Goal: Complete application form

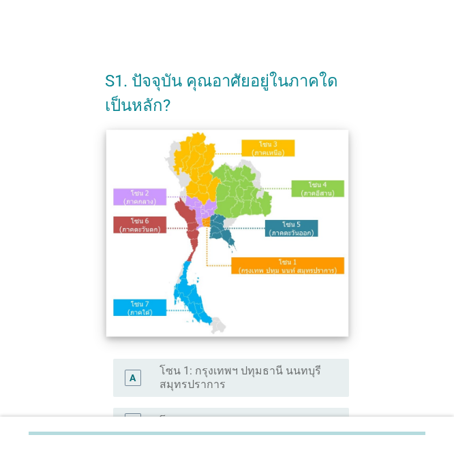
click at [206, 211] on img at bounding box center [227, 232] width 242 height 207
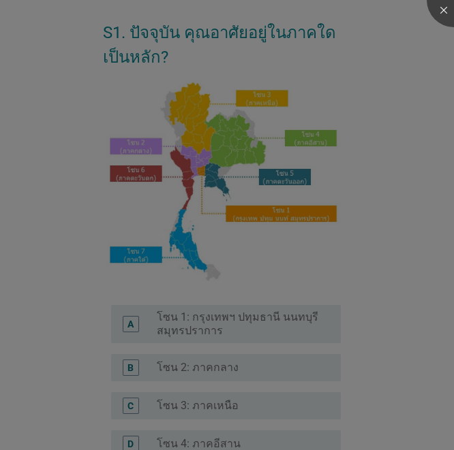
scroll to position [204, 0]
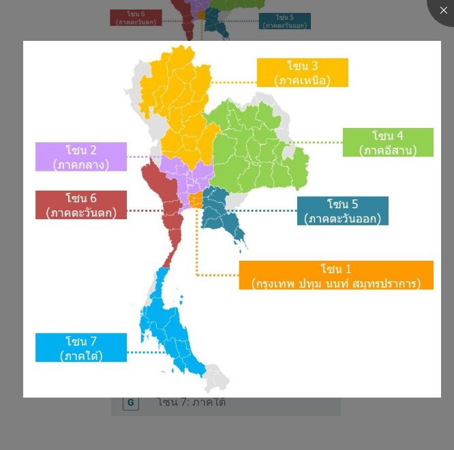
click at [369, 18] on div at bounding box center [227, 225] width 454 height 450
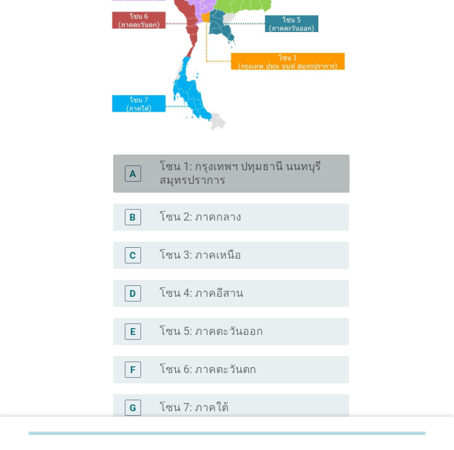
click at [235, 163] on label "โซน 1: กรุงเทพฯ ปทุมธานี นนทบุรี สมุทรปราการ" at bounding box center [243, 173] width 168 height 27
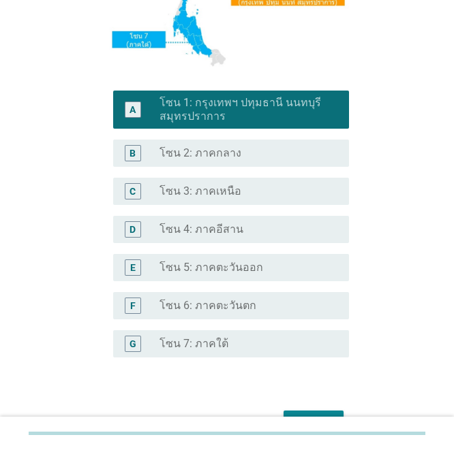
scroll to position [346, 0]
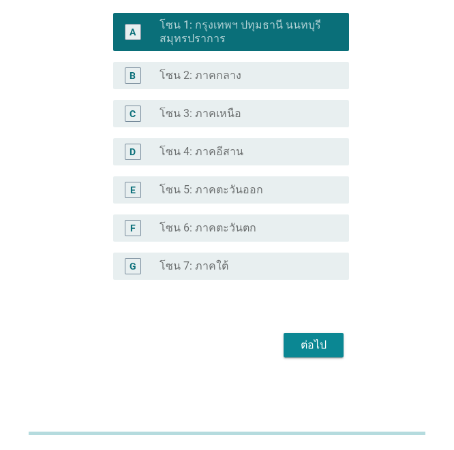
click at [307, 336] on button "ต่อไป" at bounding box center [313, 345] width 60 height 25
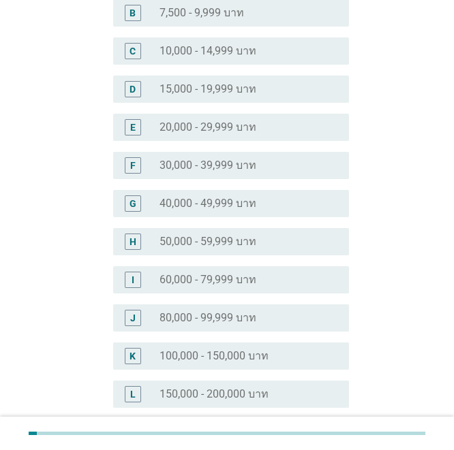
scroll to position [341, 0]
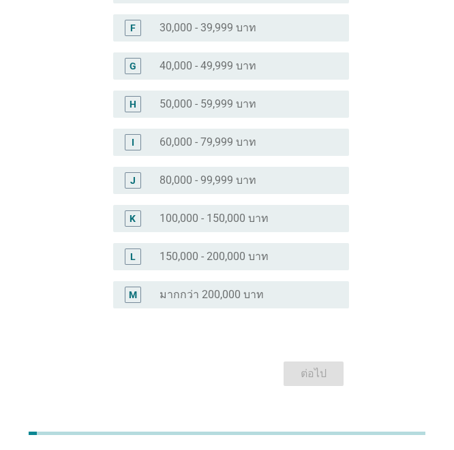
click at [209, 149] on label "60,000 - 79,999 บาท" at bounding box center [207, 143] width 97 height 14
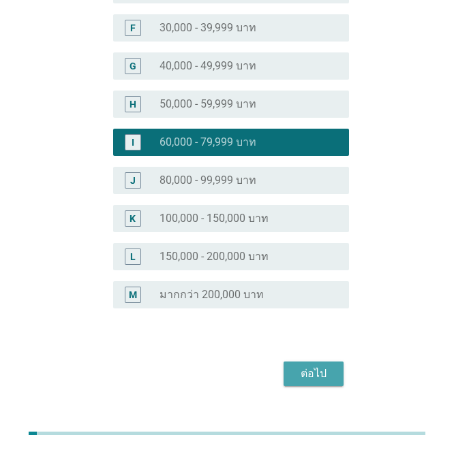
click at [305, 369] on div "ต่อไป" at bounding box center [313, 374] width 38 height 16
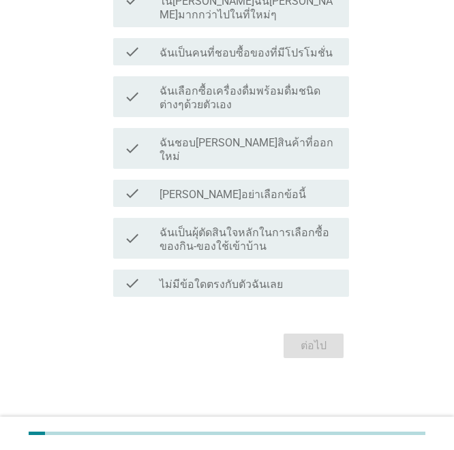
scroll to position [0, 0]
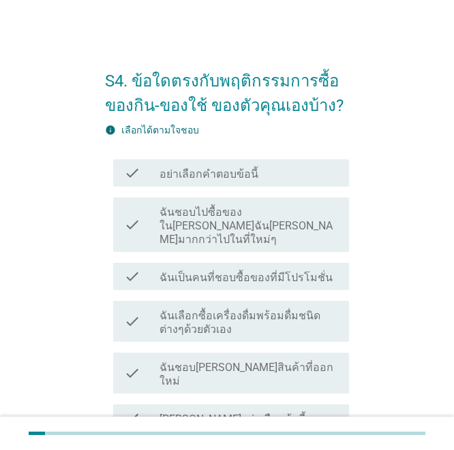
click at [234, 230] on label "ฉันชอบไปซื้อของใน[PERSON_NAME]ฉัน[PERSON_NAME]มากกว่าไปในที่ใหม่ๆ" at bounding box center [248, 226] width 179 height 41
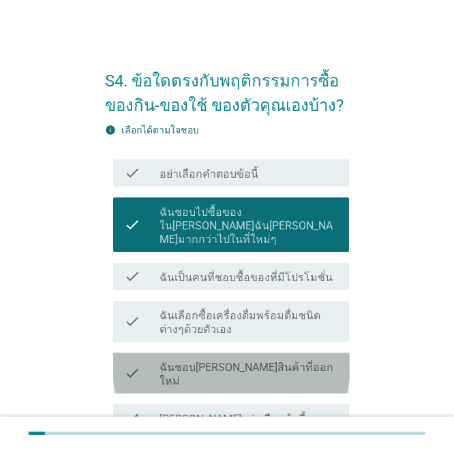
click at [230, 364] on div "check check_box_outline_blank ฉันชอบ[PERSON_NAME]สินค้าที่ออกใหม่" at bounding box center [231, 373] width 236 height 41
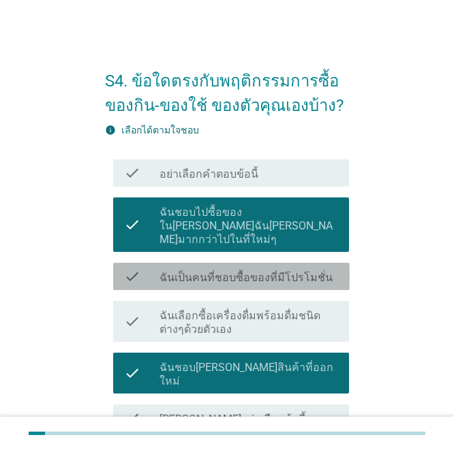
click at [269, 274] on div "check check_box_outline_blank ฉันเป็นคนที่ชอบซื้อของที่มีโปรโมชั่น" at bounding box center [231, 276] width 236 height 27
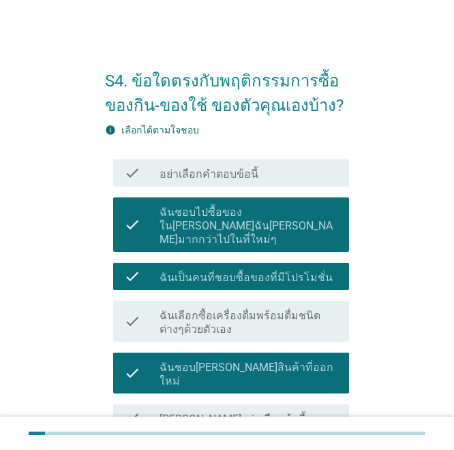
click at [267, 315] on label "ฉันเลือกซื้อเครื่องดื่มพร้อมดื่มชนิดต่างๆด้วยตัวเอง" at bounding box center [248, 322] width 179 height 27
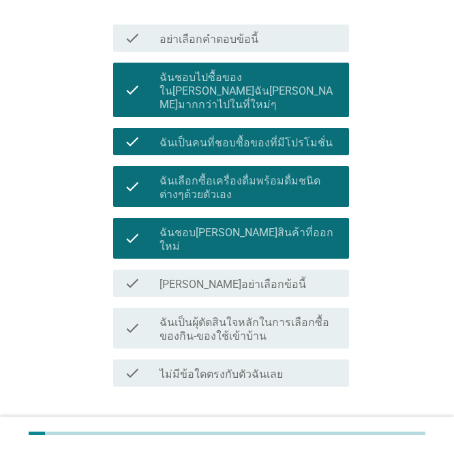
scroll to position [136, 0]
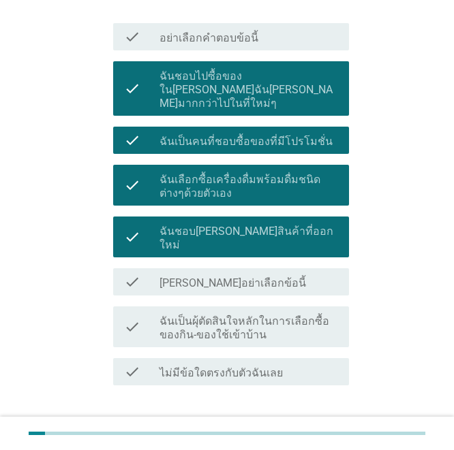
click at [258, 315] on label "ฉันเป็นผุ้ตัดสินใจหลักในการเลือกซื้อของกิน-ของใช้เข้าบ้าน" at bounding box center [248, 328] width 179 height 27
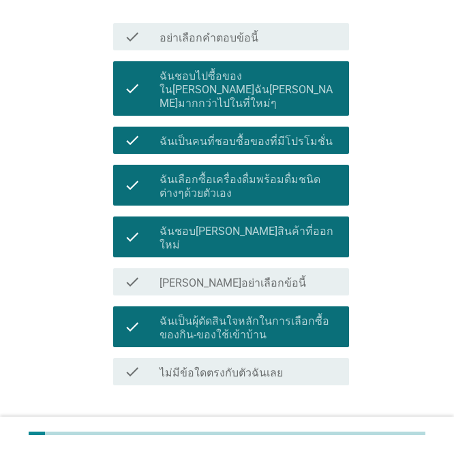
click at [305, 427] on div "ต่อไป" at bounding box center [313, 435] width 38 height 16
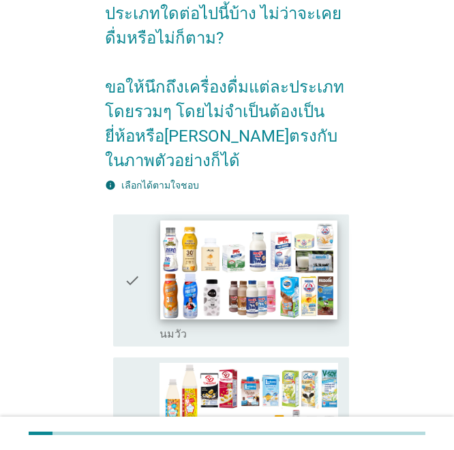
scroll to position [273, 0]
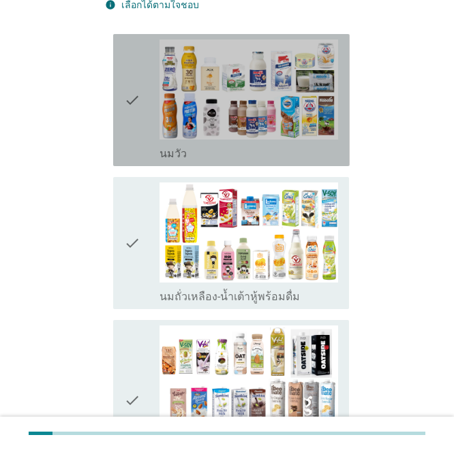
click at [135, 141] on icon "check" at bounding box center [132, 100] width 16 height 121
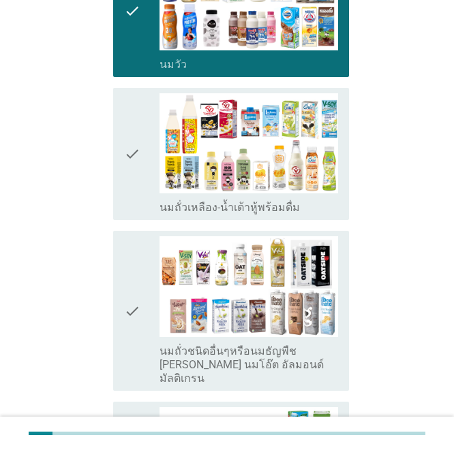
scroll to position [477, 0]
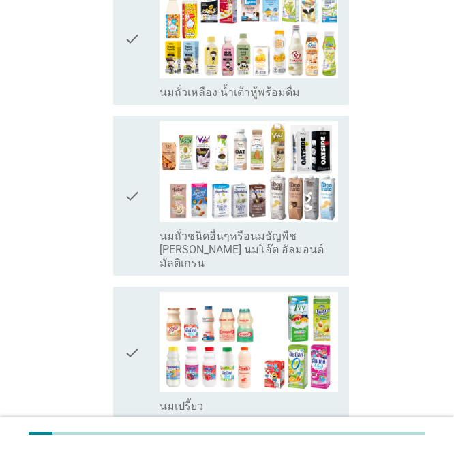
click at [127, 71] on icon "check" at bounding box center [132, 38] width 16 height 121
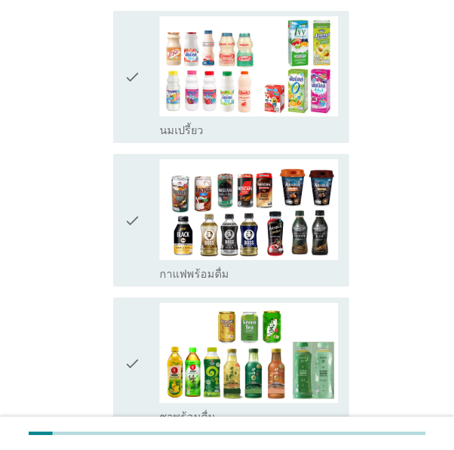
scroll to position [818, 0]
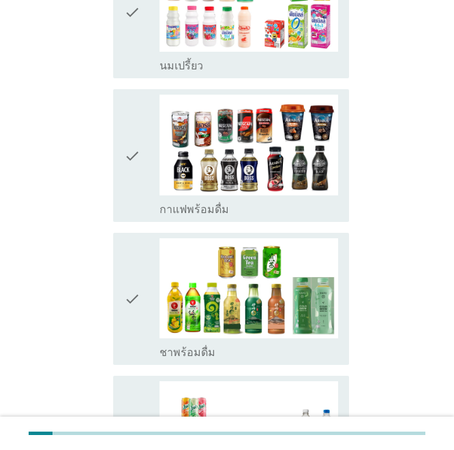
click at [146, 18] on div "check" at bounding box center [141, 12] width 35 height 121
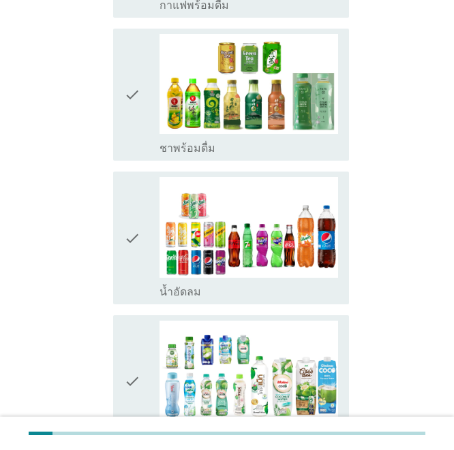
click at [138, 125] on icon "check" at bounding box center [132, 94] width 16 height 121
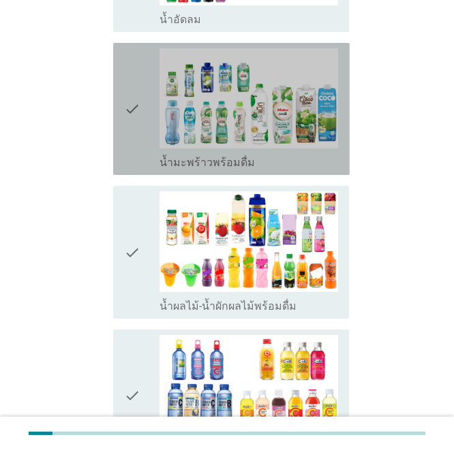
click at [136, 120] on icon "check" at bounding box center [132, 108] width 16 height 121
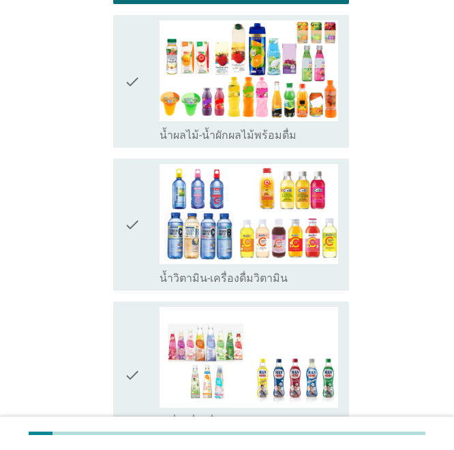
scroll to position [1567, 0]
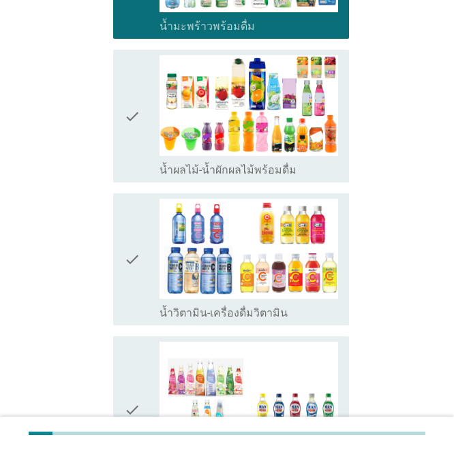
click at [138, 106] on icon "check" at bounding box center [132, 115] width 16 height 121
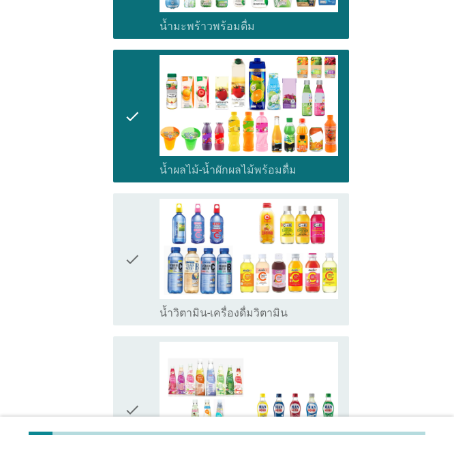
click at [145, 249] on div "check" at bounding box center [141, 259] width 35 height 121
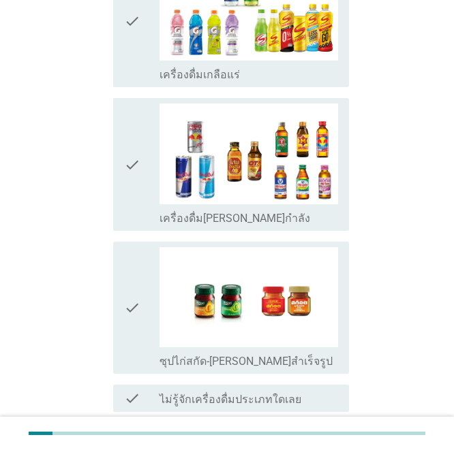
scroll to position [1976, 0]
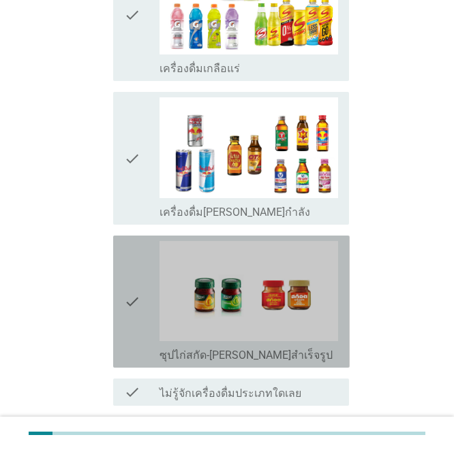
click at [141, 294] on div "check" at bounding box center [141, 301] width 35 height 121
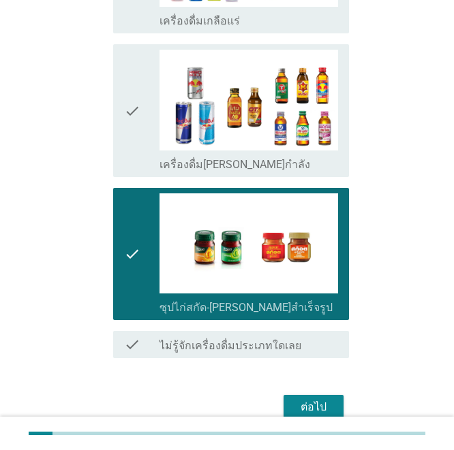
scroll to position [2072, 0]
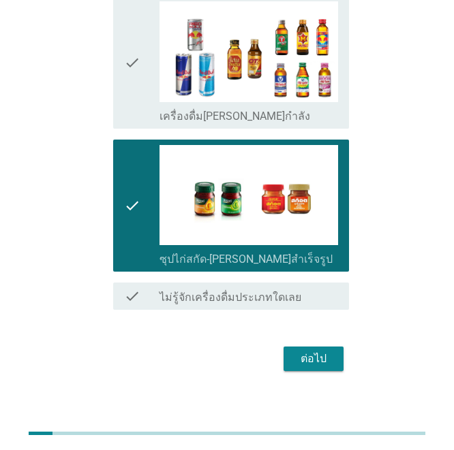
click at [329, 358] on div "ต่อไป" at bounding box center [227, 359] width 245 height 33
click at [330, 354] on button "ต่อไป" at bounding box center [313, 359] width 60 height 25
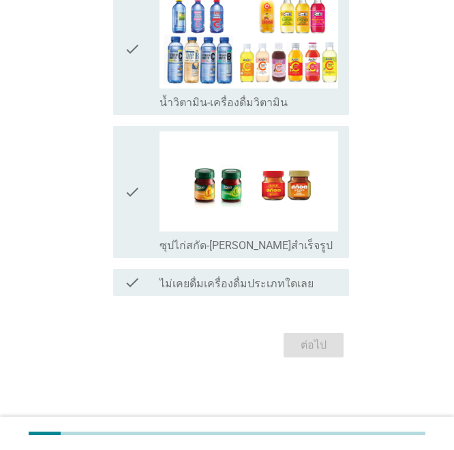
scroll to position [0, 0]
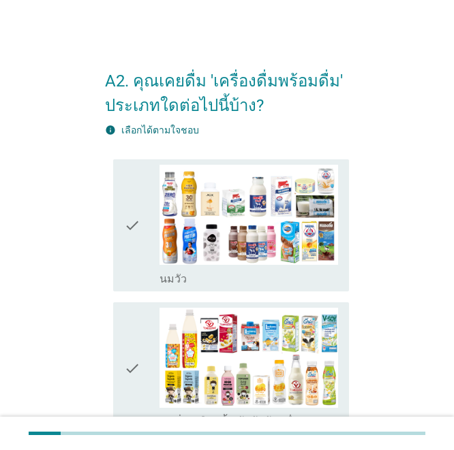
click at [125, 266] on icon "check" at bounding box center [132, 225] width 16 height 121
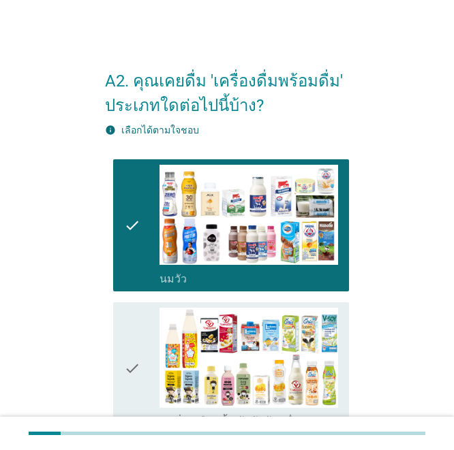
click at [110, 357] on div "check check_box_outline_blank นมถั่วเหลือง-น้ำเต้าหู้พร้อมดื่ม" at bounding box center [227, 368] width 245 height 143
click at [136, 352] on icon "check" at bounding box center [132, 368] width 16 height 121
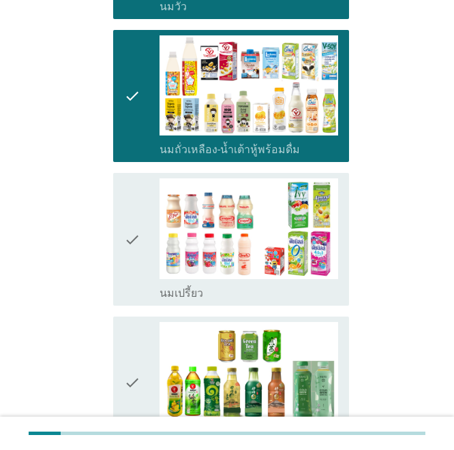
click at [133, 262] on icon "check" at bounding box center [132, 239] width 16 height 121
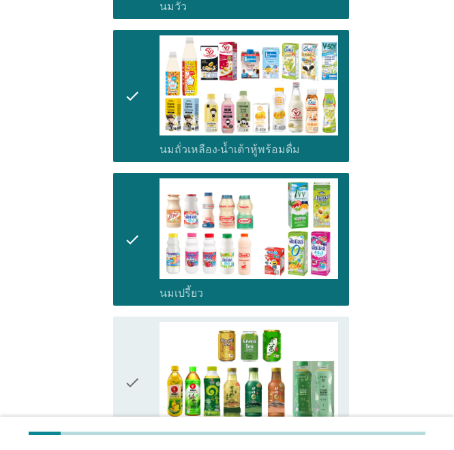
scroll to position [477, 0]
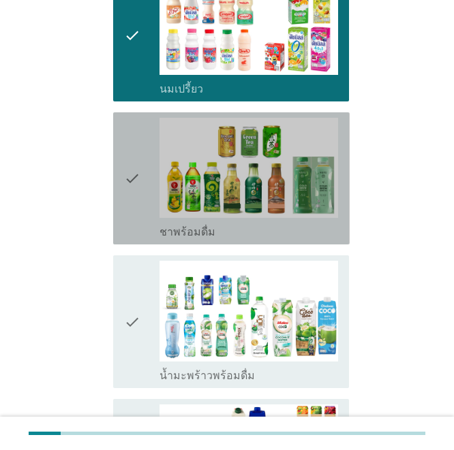
click at [135, 217] on icon "check" at bounding box center [132, 178] width 16 height 121
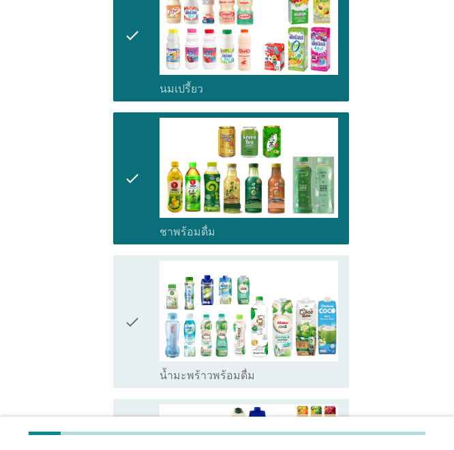
click at [140, 305] on icon "check" at bounding box center [132, 321] width 16 height 121
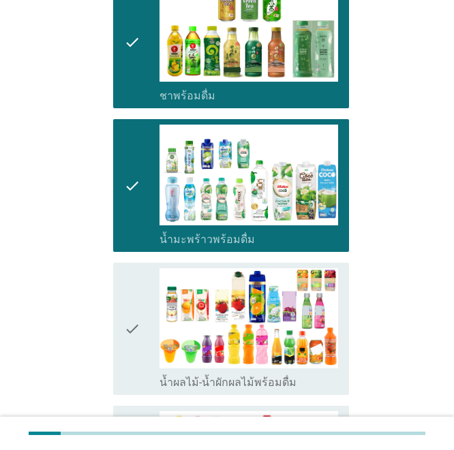
click at [136, 298] on icon "check" at bounding box center [132, 328] width 16 height 121
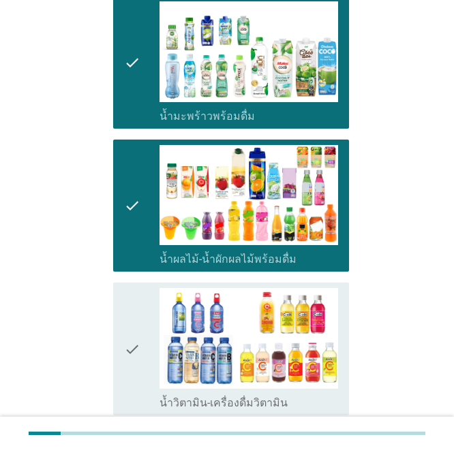
scroll to position [886, 0]
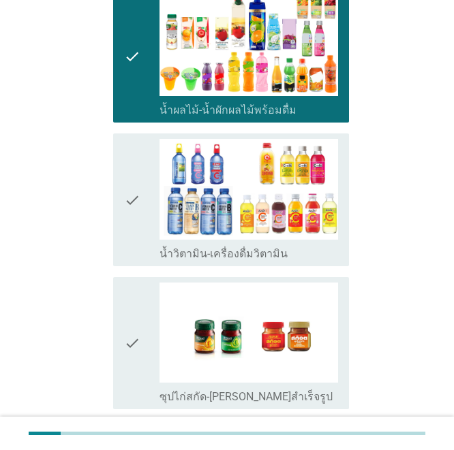
click at [131, 245] on icon "check" at bounding box center [132, 199] width 16 height 121
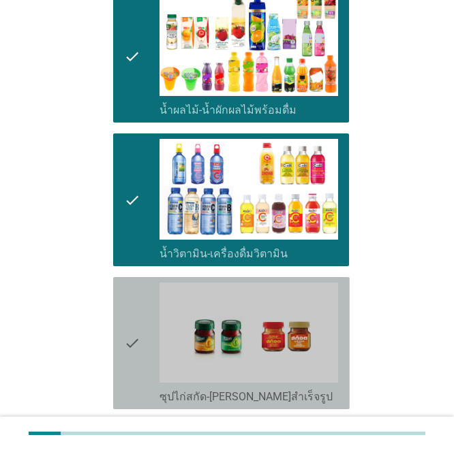
click at [132, 341] on icon "check" at bounding box center [132, 343] width 16 height 121
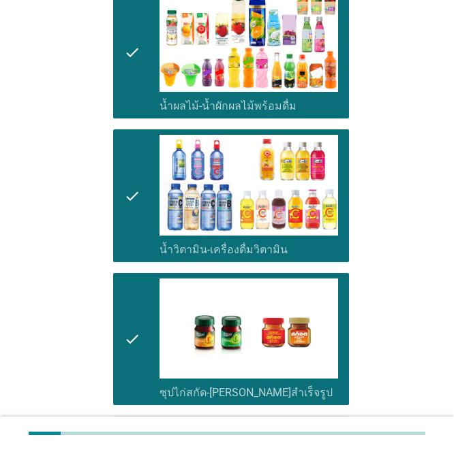
scroll to position [1037, 0]
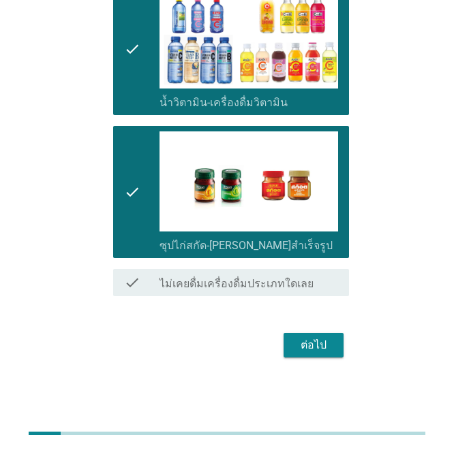
click at [298, 342] on div "ต่อไป" at bounding box center [313, 345] width 38 height 16
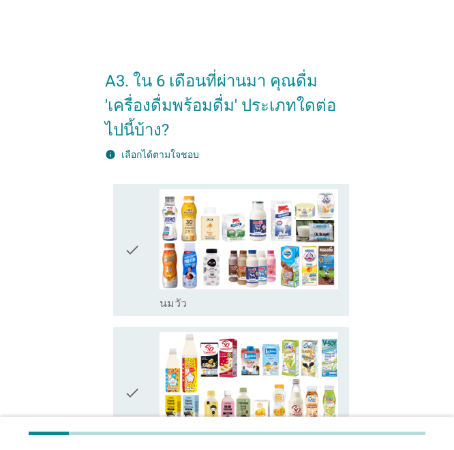
click at [135, 264] on icon "check" at bounding box center [132, 249] width 16 height 121
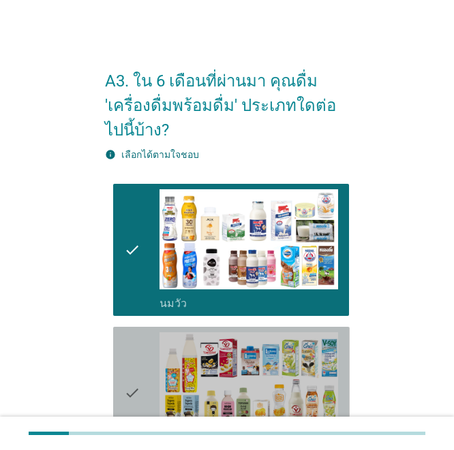
click at [134, 371] on icon "check" at bounding box center [132, 393] width 16 height 121
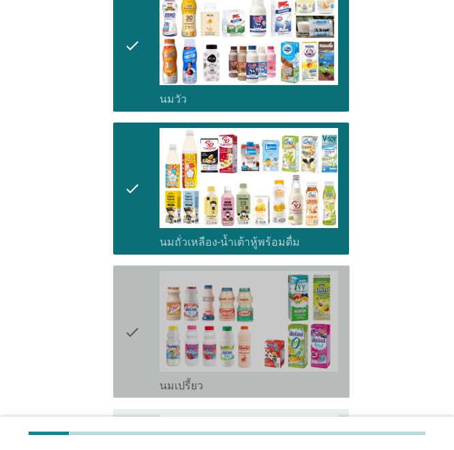
click at [130, 304] on icon "check" at bounding box center [132, 331] width 16 height 121
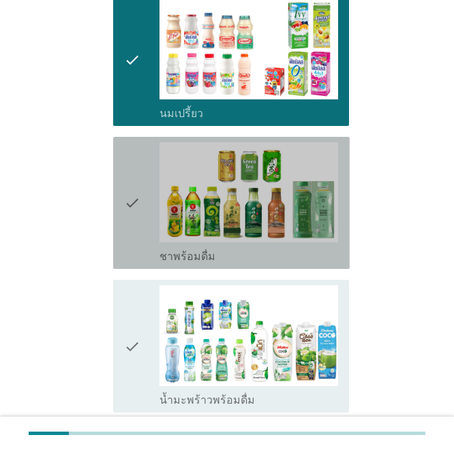
click at [137, 254] on icon "check" at bounding box center [132, 202] width 16 height 121
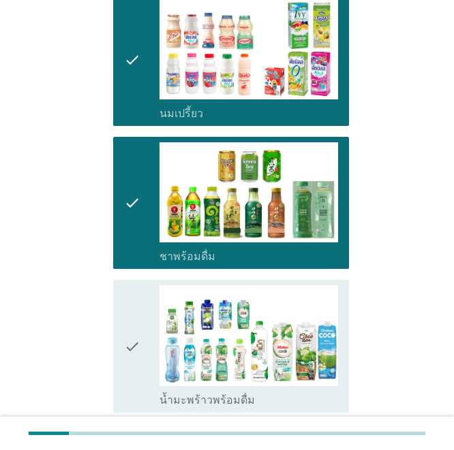
click at [138, 343] on icon "check" at bounding box center [132, 346] width 16 height 121
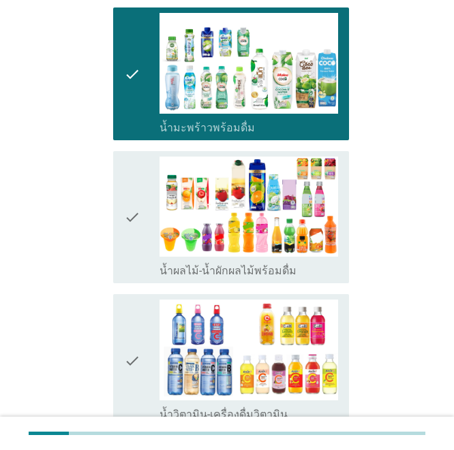
click at [140, 246] on div "check" at bounding box center [141, 217] width 35 height 121
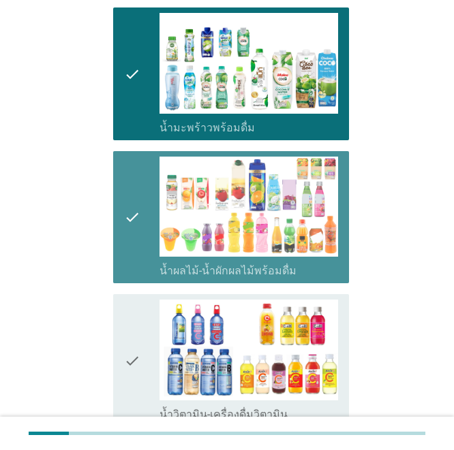
click at [140, 373] on div "check" at bounding box center [141, 360] width 35 height 121
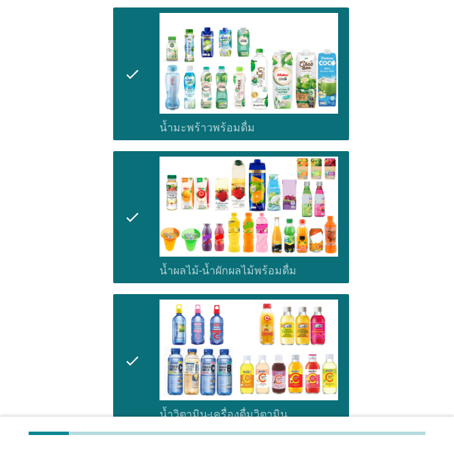
scroll to position [1022, 0]
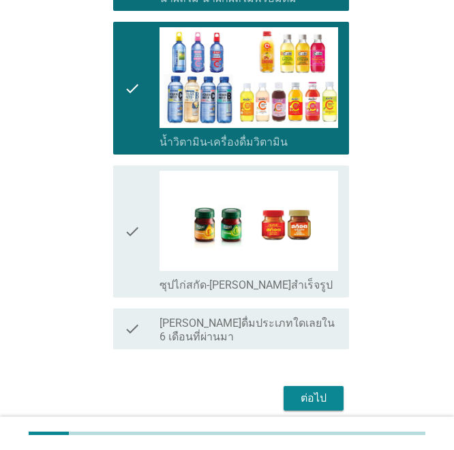
click at [141, 305] on div "check check_box_outline_blank [PERSON_NAME]ดื่มประเภทใดเลยใน 6 เดือนที่ผ่านมา" at bounding box center [227, 329] width 245 height 52
click at [142, 273] on div "check" at bounding box center [141, 231] width 35 height 121
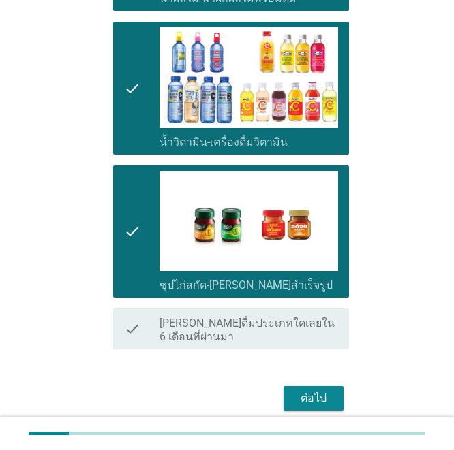
click at [346, 421] on div at bounding box center [227, 433] width 454 height 33
click at [317, 390] on button "ต่อไป" at bounding box center [313, 398] width 60 height 25
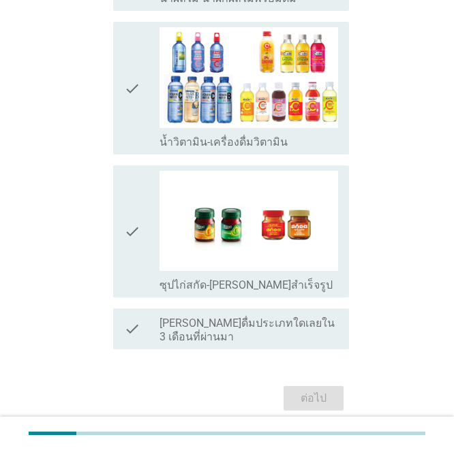
scroll to position [0, 0]
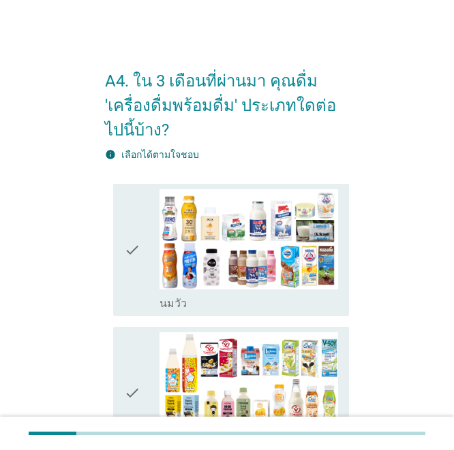
drag, startPoint x: 132, startPoint y: 282, endPoint x: 135, endPoint y: 354, distance: 72.3
click at [132, 282] on icon "check" at bounding box center [132, 249] width 16 height 121
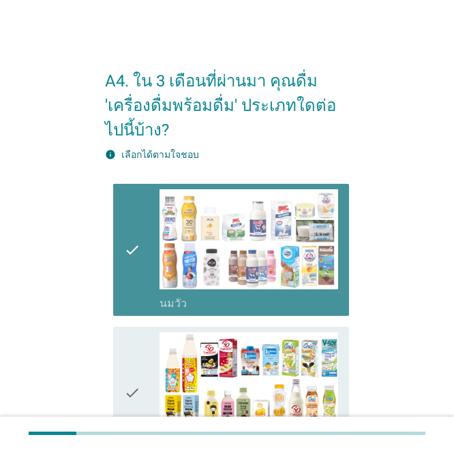
click at [126, 389] on icon "check" at bounding box center [132, 393] width 16 height 121
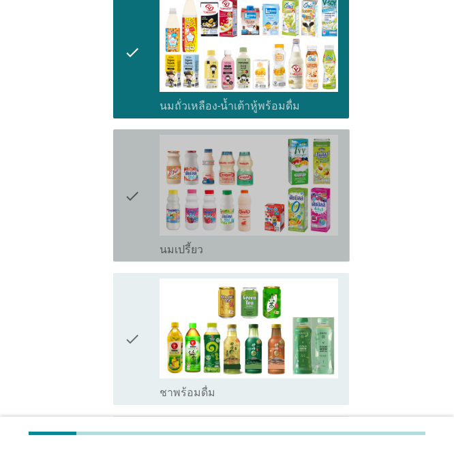
click at [132, 243] on icon "check" at bounding box center [132, 195] width 16 height 121
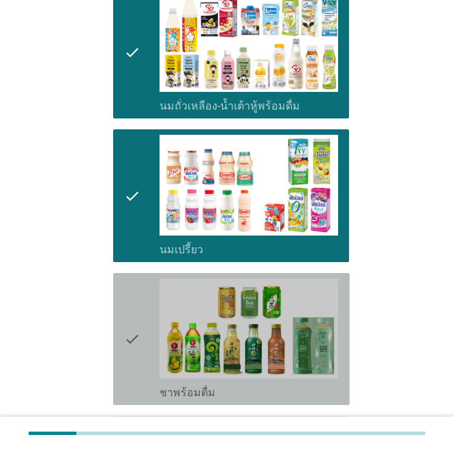
click at [138, 320] on icon "check" at bounding box center [132, 339] width 16 height 121
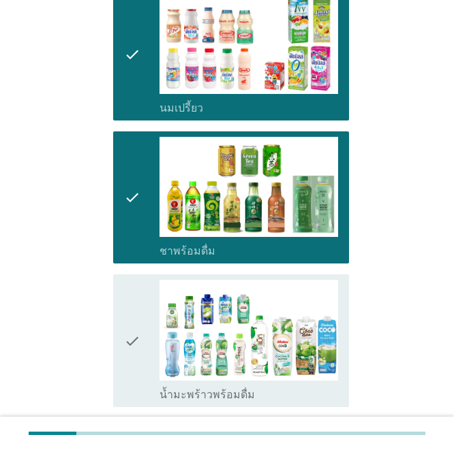
scroll to position [613, 0]
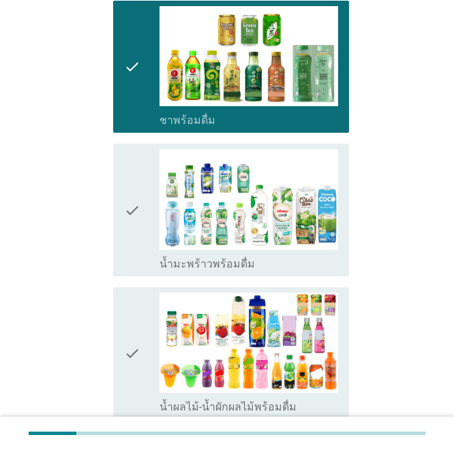
click at [134, 236] on icon "check" at bounding box center [132, 209] width 16 height 121
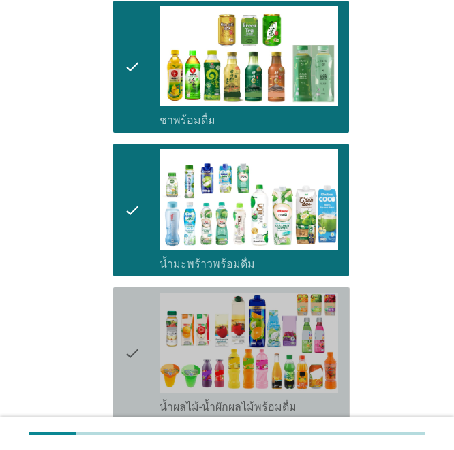
click at [136, 341] on icon "check" at bounding box center [132, 353] width 16 height 121
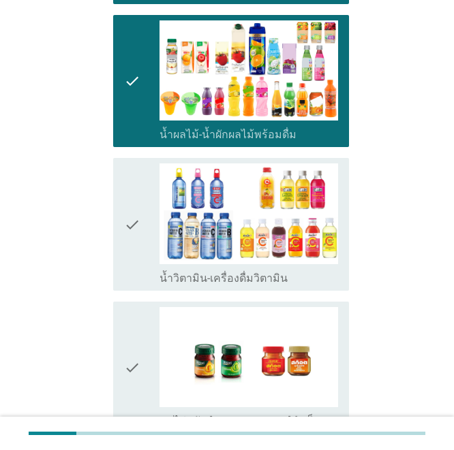
click at [129, 283] on icon "check" at bounding box center [132, 224] width 16 height 121
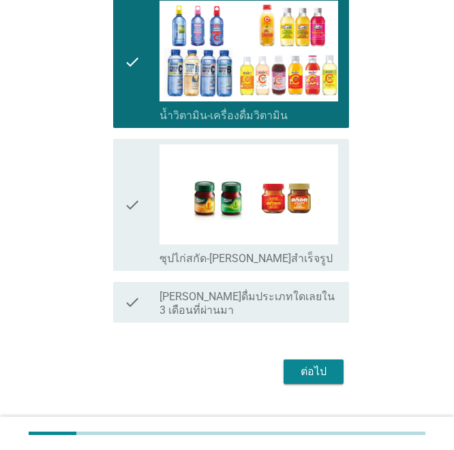
scroll to position [1075, 0]
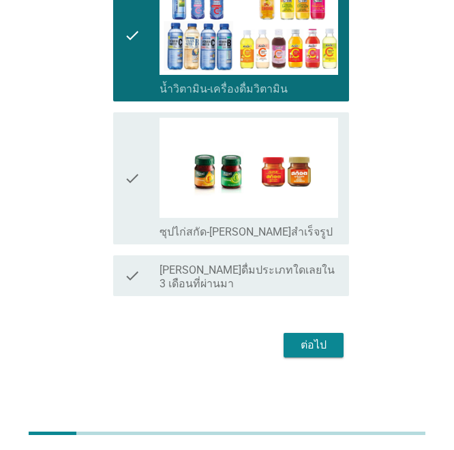
click at [124, 200] on icon "check" at bounding box center [132, 178] width 16 height 121
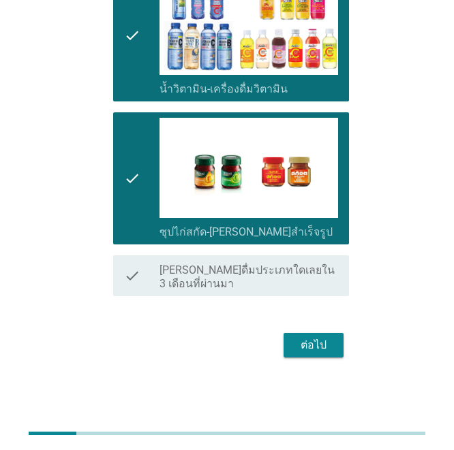
click at [335, 350] on button "ต่อไป" at bounding box center [313, 345] width 60 height 25
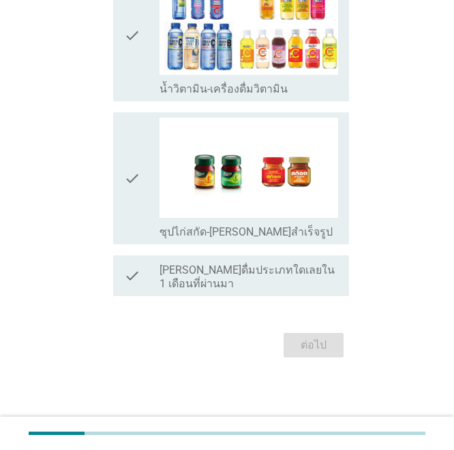
scroll to position [0, 0]
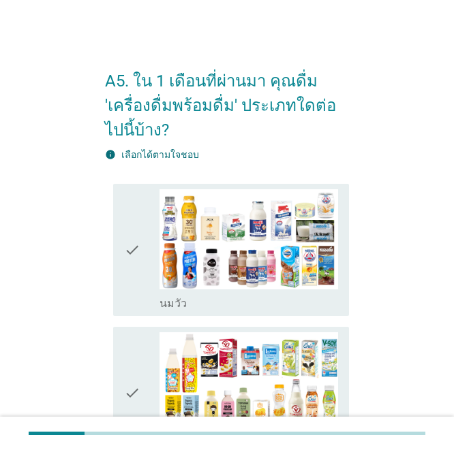
click at [138, 261] on icon "check" at bounding box center [132, 249] width 16 height 121
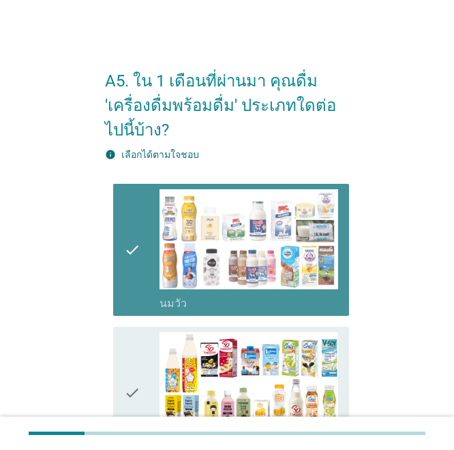
click at [151, 366] on div "check" at bounding box center [141, 393] width 35 height 121
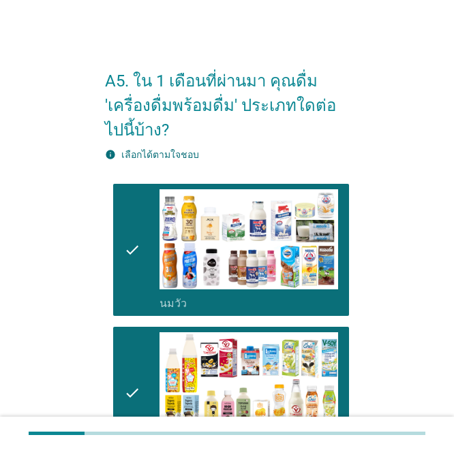
scroll to position [341, 0]
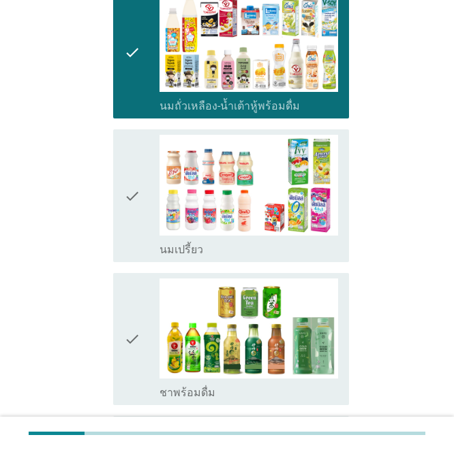
click at [131, 202] on icon "check" at bounding box center [132, 195] width 16 height 121
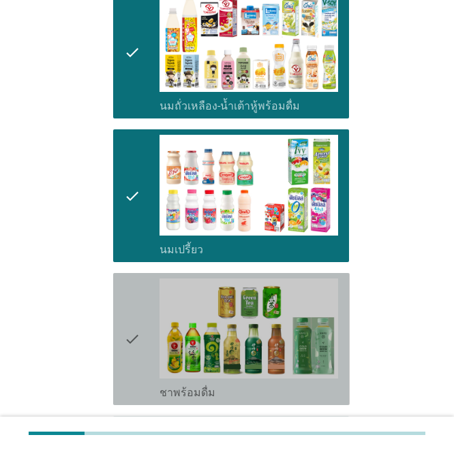
click at [133, 313] on icon "check" at bounding box center [132, 339] width 16 height 121
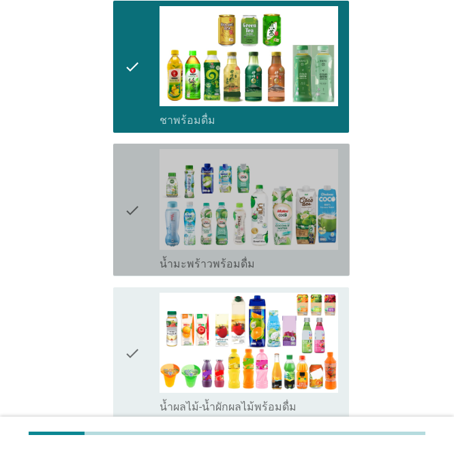
click at [127, 249] on icon "check" at bounding box center [132, 209] width 16 height 121
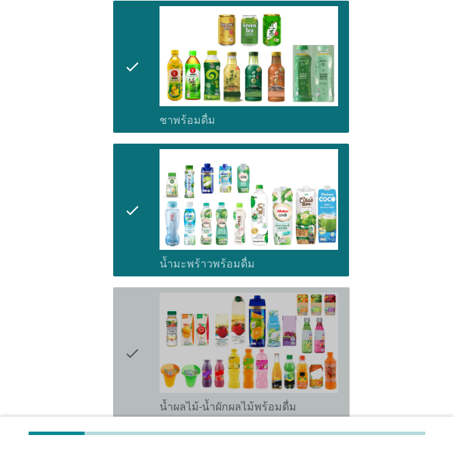
drag, startPoint x: 142, startPoint y: 346, endPoint x: 148, endPoint y: 339, distance: 9.2
click at [142, 347] on div "check" at bounding box center [141, 353] width 35 height 121
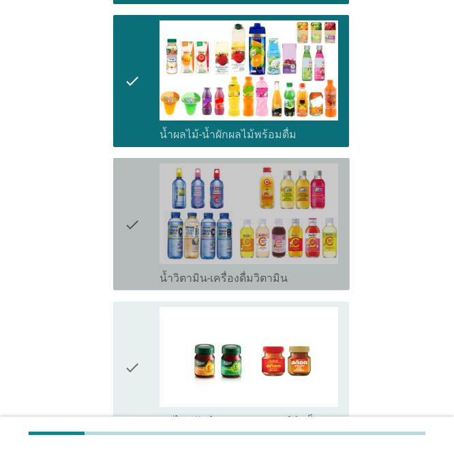
click at [141, 254] on div "check" at bounding box center [141, 224] width 35 height 121
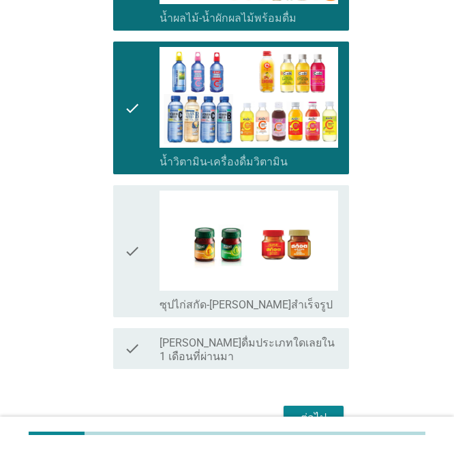
scroll to position [1075, 0]
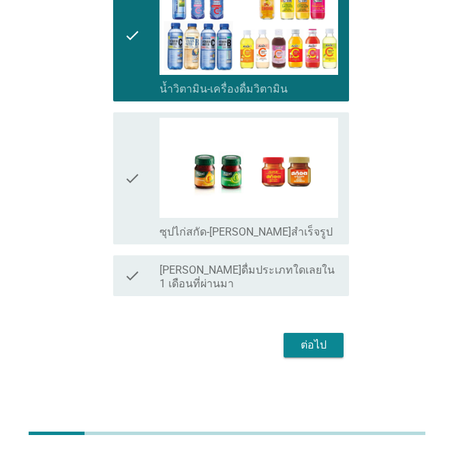
click at [143, 194] on div "check" at bounding box center [141, 178] width 35 height 121
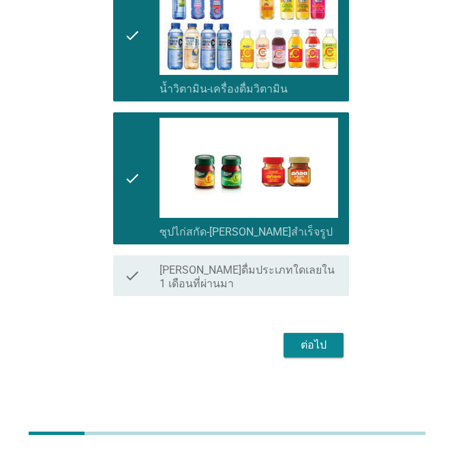
click at [324, 341] on div "ต่อไป" at bounding box center [313, 345] width 38 height 16
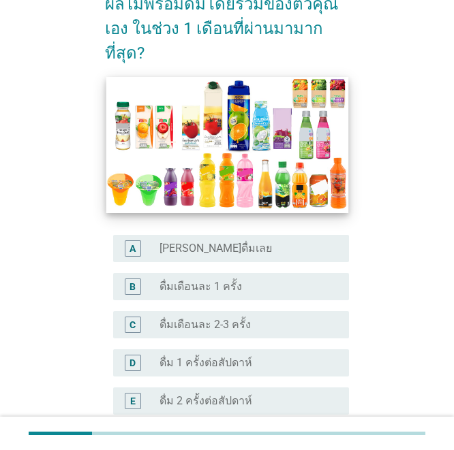
scroll to position [204, 0]
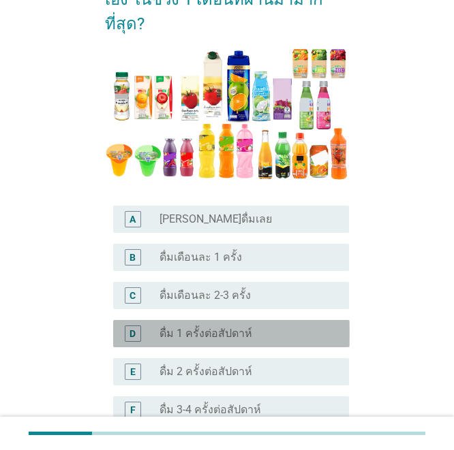
click at [202, 327] on label "ดื่ม 1 ครั้งต่อสัปดาห์" at bounding box center [205, 334] width 93 height 14
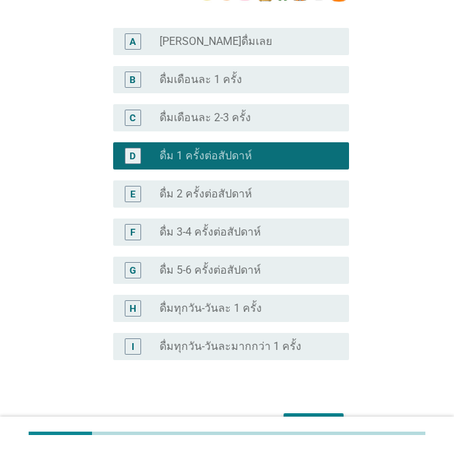
scroll to position [409, 0]
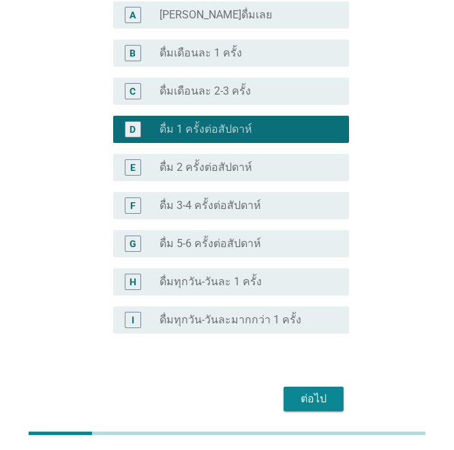
click at [317, 391] on div "ต่อไป" at bounding box center [313, 399] width 38 height 16
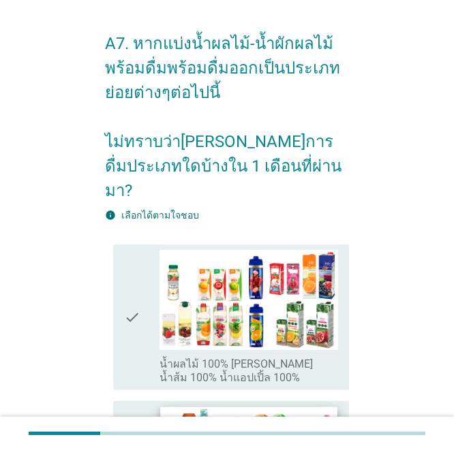
scroll to position [68, 0]
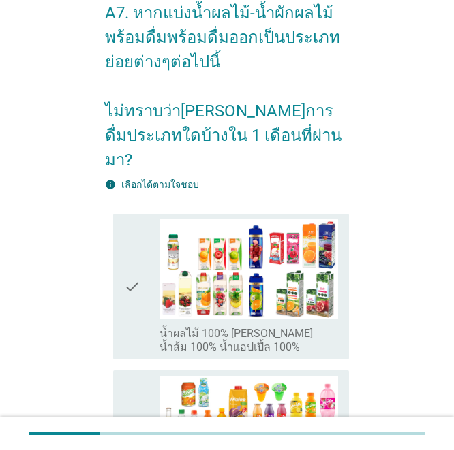
click at [137, 290] on icon "check" at bounding box center [132, 286] width 16 height 135
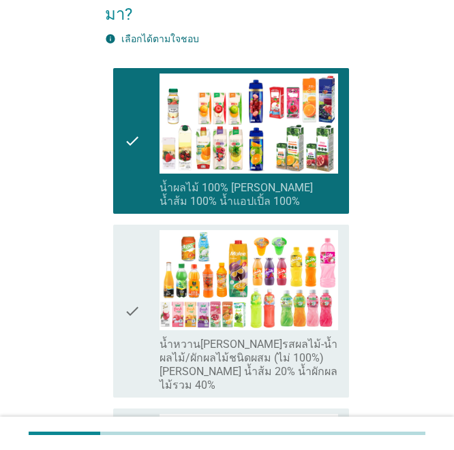
scroll to position [273, 0]
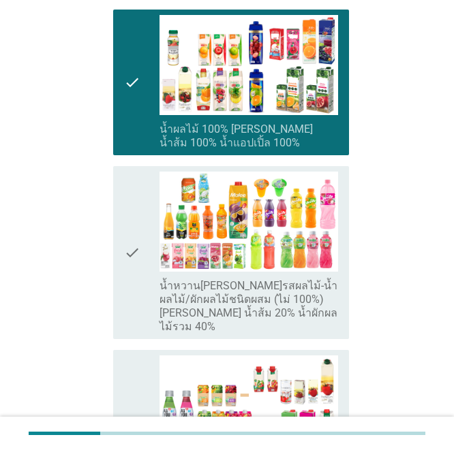
click at [124, 257] on icon "check" at bounding box center [132, 253] width 16 height 162
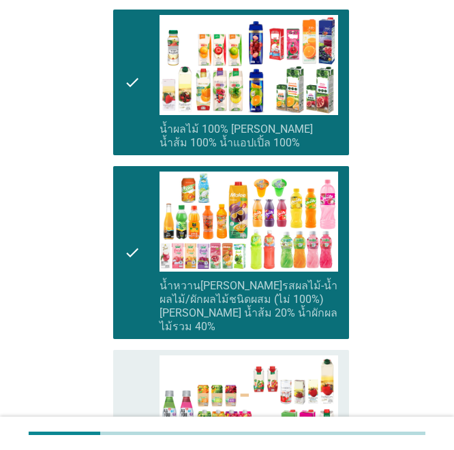
click at [131, 375] on icon "check" at bounding box center [132, 430] width 16 height 149
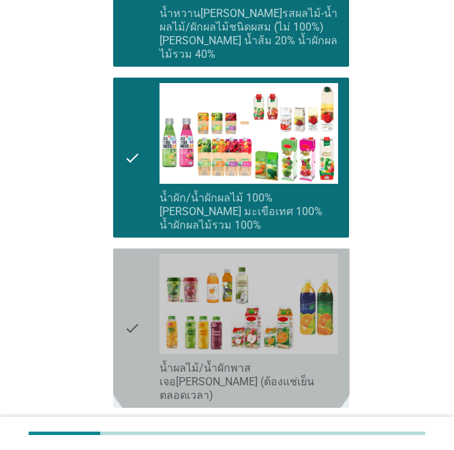
click at [128, 292] on icon "check" at bounding box center [132, 328] width 16 height 149
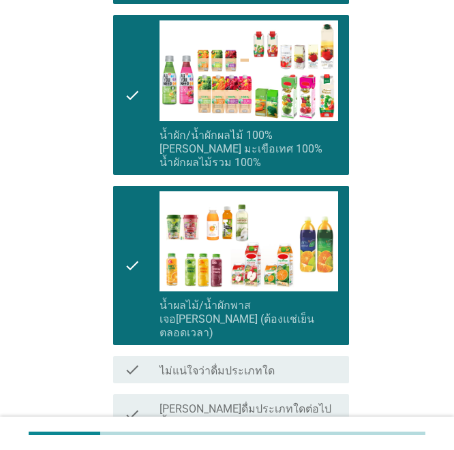
scroll to position [668, 0]
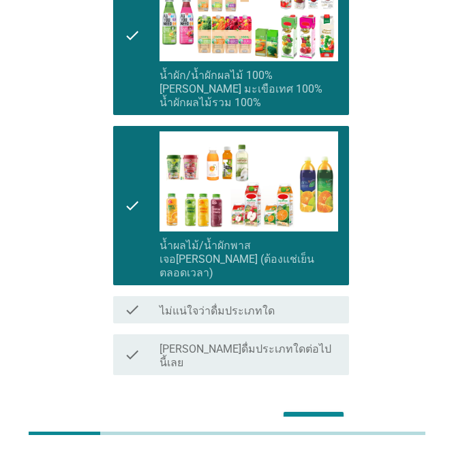
click at [317, 408] on div "ต่อไป" at bounding box center [227, 424] width 245 height 33
click at [315, 416] on div "ต่อไป" at bounding box center [313, 424] width 38 height 16
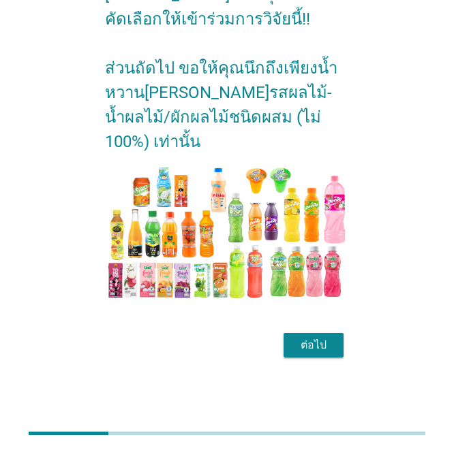
scroll to position [0, 0]
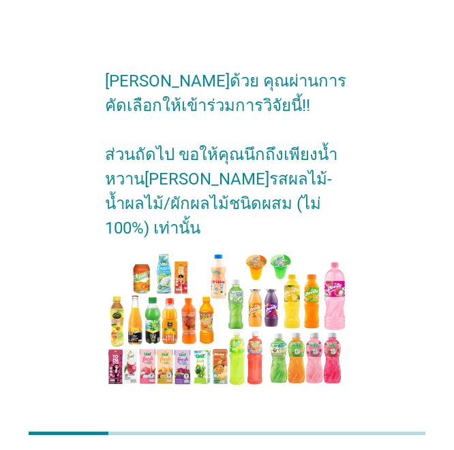
click at [313, 424] on div "ต่อไป" at bounding box center [313, 432] width 38 height 16
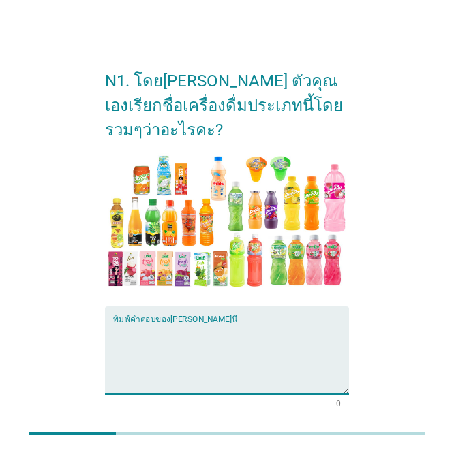
click at [157, 386] on textarea "พิมพ์คำตอบของคุณ ที่นี่" at bounding box center [231, 359] width 236 height 72
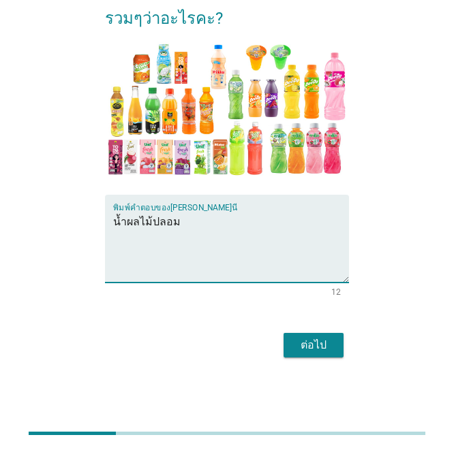
type textarea "น้ำผลไม้ปลอม"
click at [280, 345] on div "ต่อไป" at bounding box center [227, 345] width 245 height 33
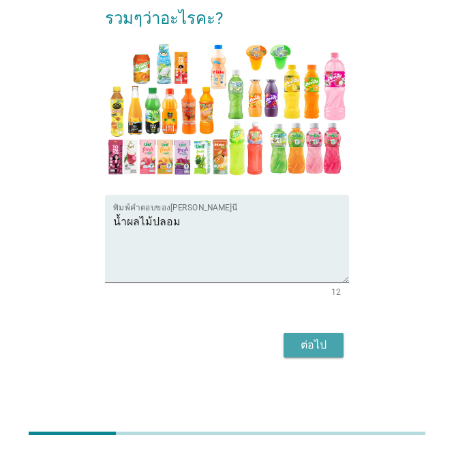
click at [309, 338] on div "ต่อไป" at bounding box center [313, 345] width 38 height 16
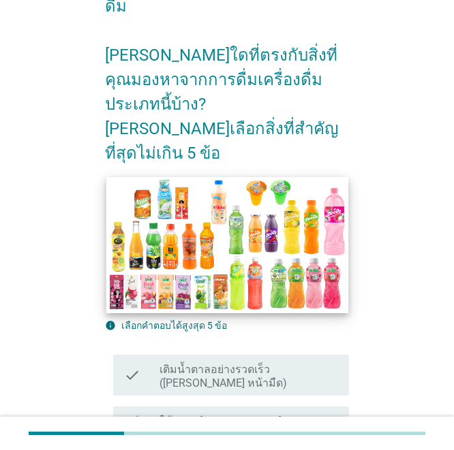
scroll to position [204, 0]
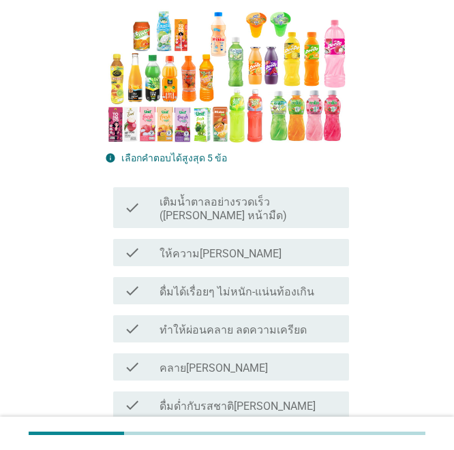
click at [219, 324] on label "ทำให้ผ่อนคลาย ลดความเครียด" at bounding box center [232, 331] width 147 height 14
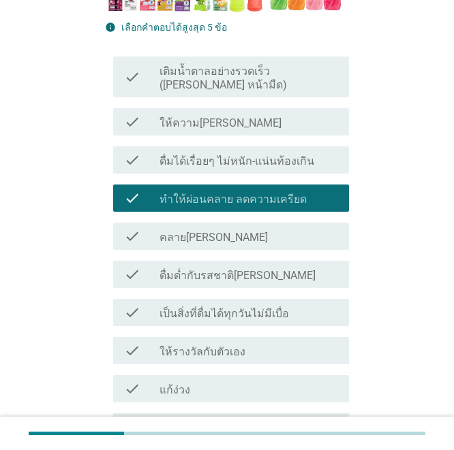
scroll to position [477, 0]
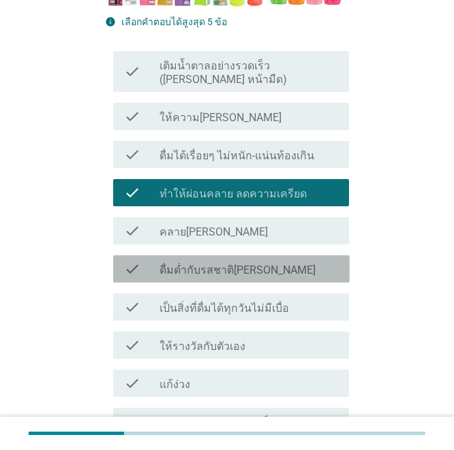
click at [232, 264] on label "ดื่มด่ำกับรสชาติ[PERSON_NAME]" at bounding box center [237, 271] width 156 height 14
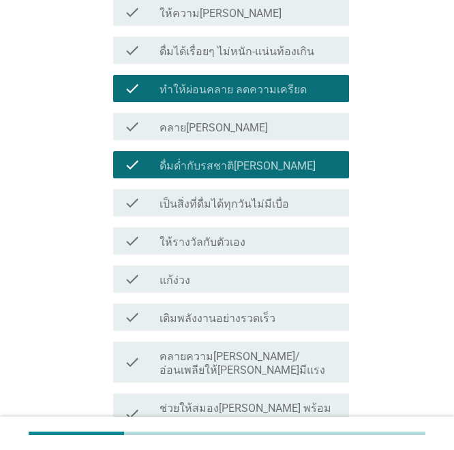
scroll to position [613, 0]
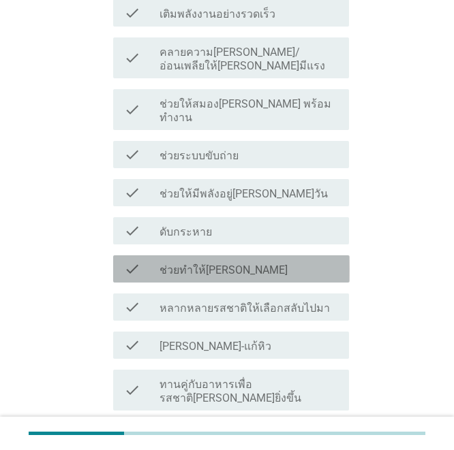
click at [231, 264] on label "ช่วยทำให้[PERSON_NAME]" at bounding box center [223, 271] width 128 height 14
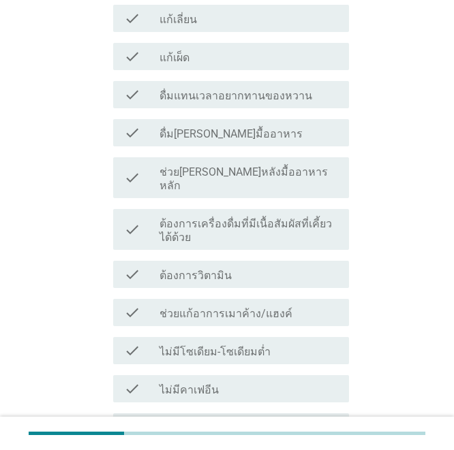
scroll to position [1402, 0]
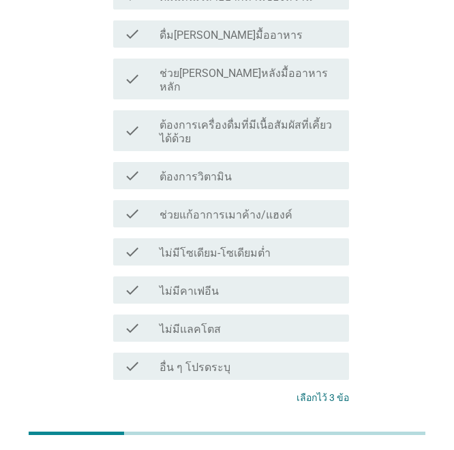
click at [313, 441] on div "ต่อไป" at bounding box center [313, 449] width 38 height 16
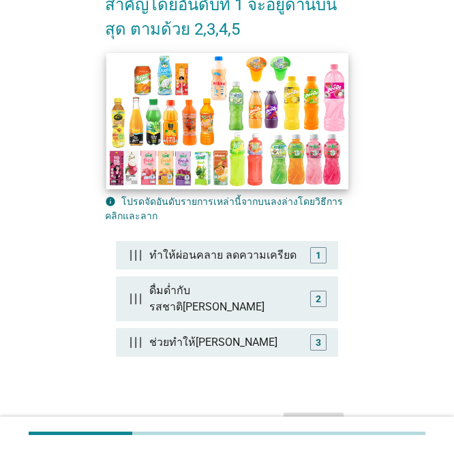
scroll to position [204, 0]
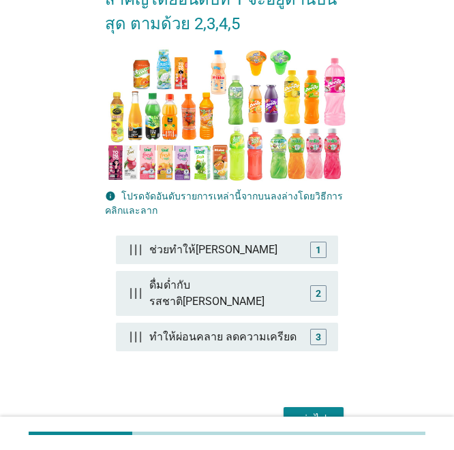
click at [319, 407] on button "ต่อไป" at bounding box center [313, 419] width 60 height 25
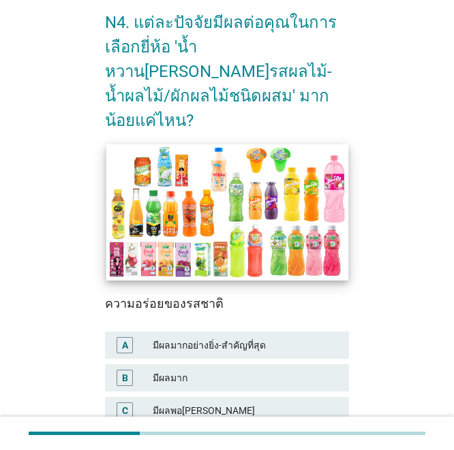
scroll to position [136, 0]
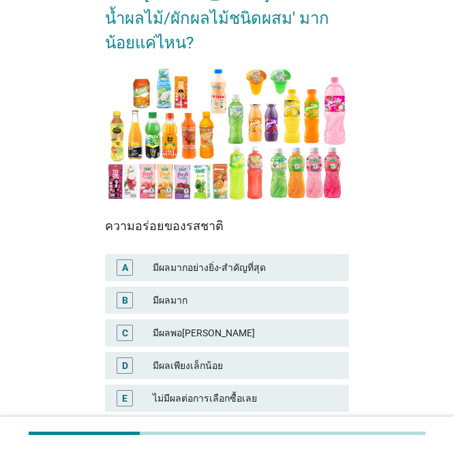
click at [191, 260] on div "มีผลมากอย่างยิ่ง-สำคัญที่สุด" at bounding box center [245, 268] width 185 height 16
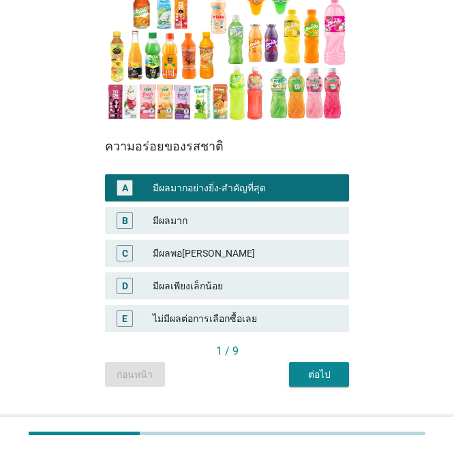
scroll to position [217, 0]
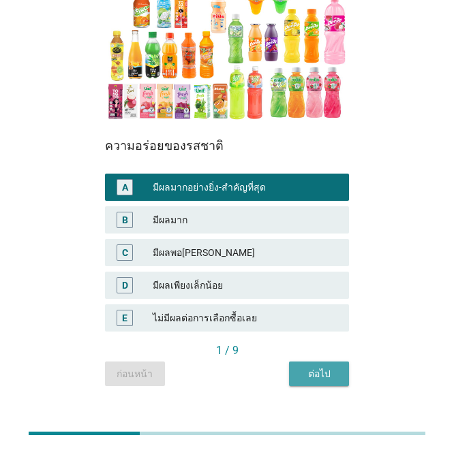
click at [318, 362] on button "ต่อไป" at bounding box center [319, 374] width 60 height 25
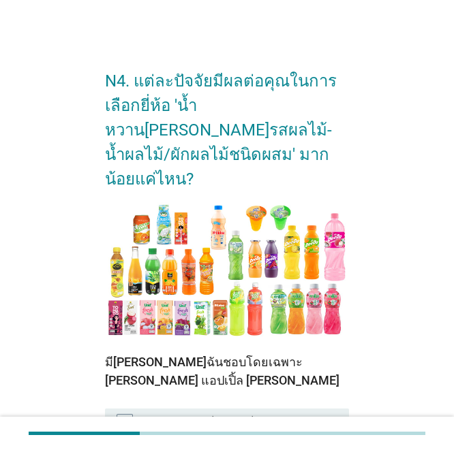
click at [209, 414] on div "มีผลมากอย่างยิ่ง-สำคัญที่สุด" at bounding box center [245, 422] width 185 height 16
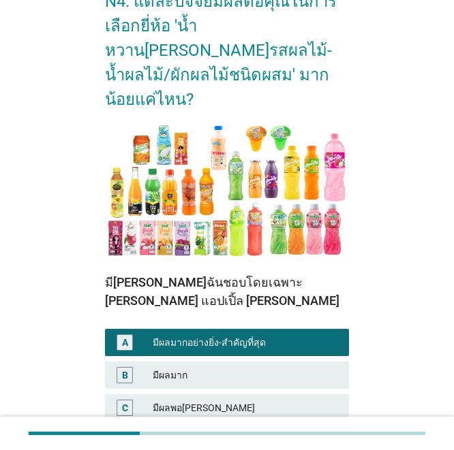
scroll to position [204, 0]
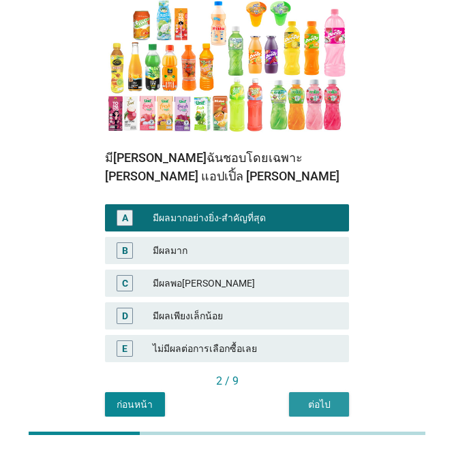
drag, startPoint x: 317, startPoint y: 390, endPoint x: 310, endPoint y: 373, distance: 18.3
click at [316, 392] on button "ต่อไป" at bounding box center [319, 404] width 60 height 25
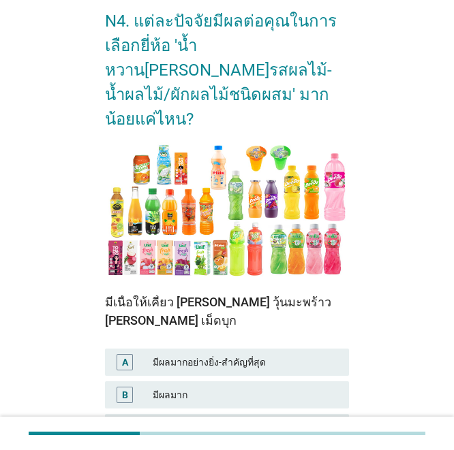
scroll to position [136, 0]
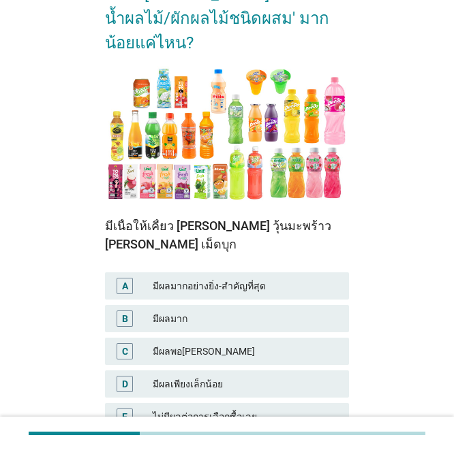
click at [204, 303] on div "B มีผลมาก" at bounding box center [227, 319] width 250 height 33
click at [265, 303] on div "B มีผลมาก" at bounding box center [227, 319] width 250 height 33
click at [277, 311] on div "มีผลมาก" at bounding box center [245, 319] width 185 height 16
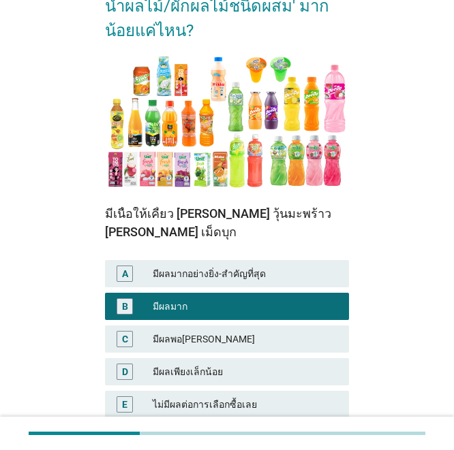
click at [322, 397] on div "ไม่มีผลต่อการเลือกซื้อเลย" at bounding box center [245, 405] width 185 height 16
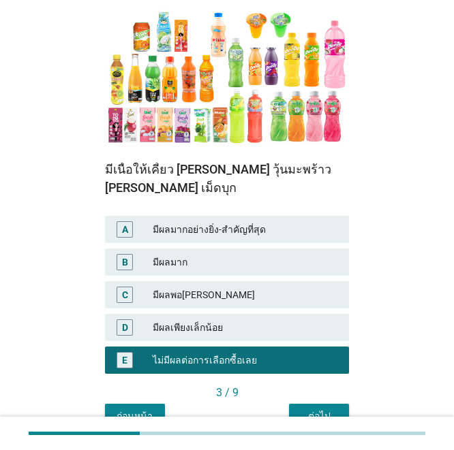
scroll to position [217, 0]
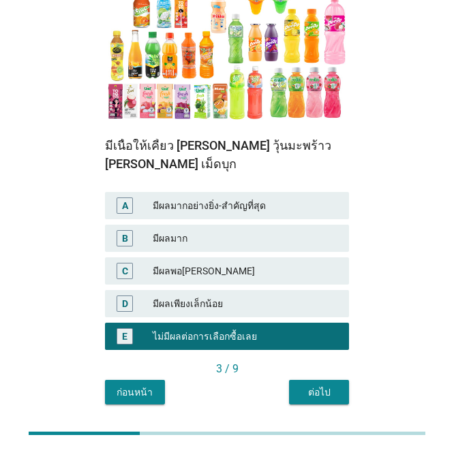
click at [267, 198] on div "มีผลมากอย่างยิ่ง-สำคัญที่สุด" at bounding box center [245, 206] width 185 height 16
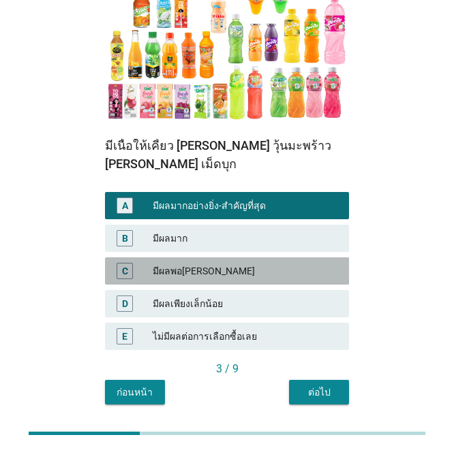
click at [275, 258] on div "C มีผลพอ[PERSON_NAME]" at bounding box center [227, 271] width 245 height 27
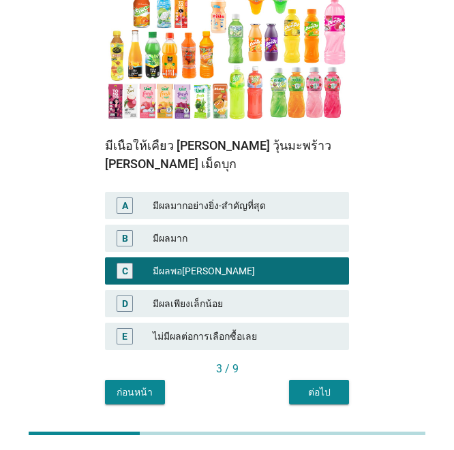
click at [320, 386] on div "ต่อไป" at bounding box center [319, 393] width 38 height 14
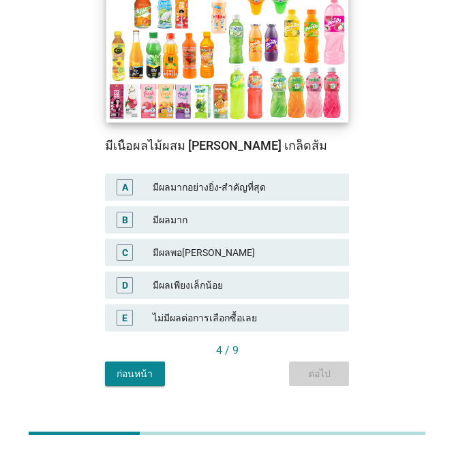
scroll to position [0, 0]
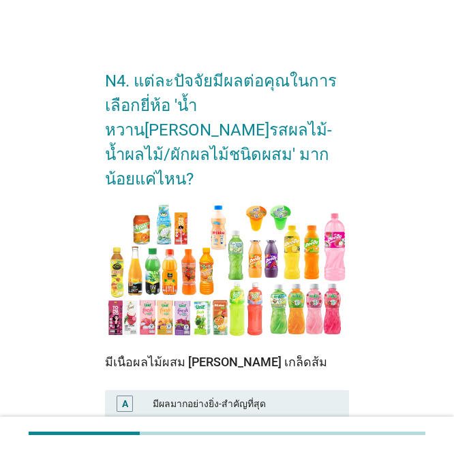
click at [231, 423] on div "B มีผลมาก" at bounding box center [227, 436] width 245 height 27
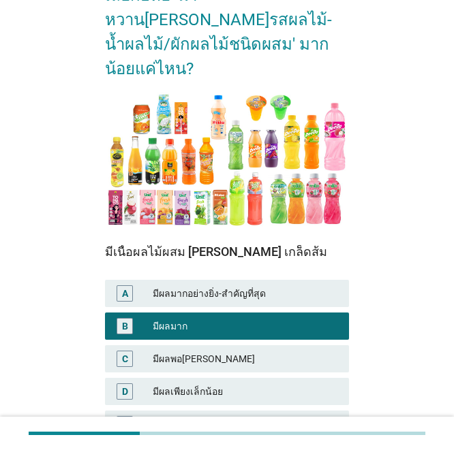
scroll to position [204, 0]
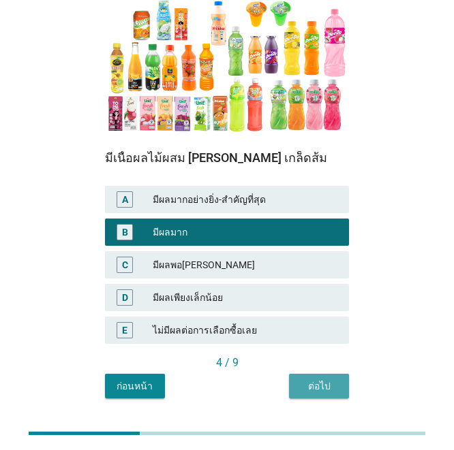
click at [313, 380] on div "ต่อไป" at bounding box center [319, 387] width 38 height 14
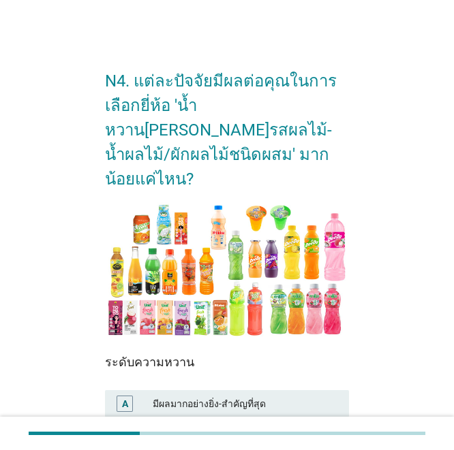
click at [232, 396] on div "มีผลมากอย่างยิ่ง-สำคัญที่สุด" at bounding box center [245, 404] width 185 height 16
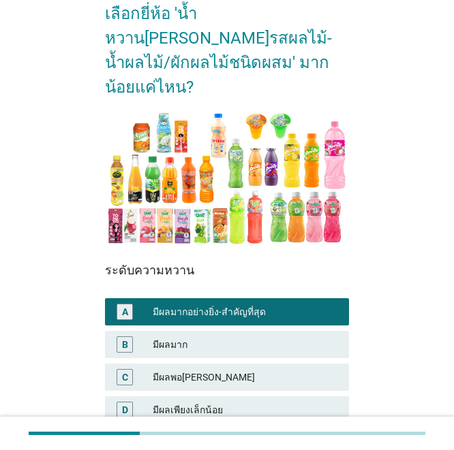
scroll to position [217, 0]
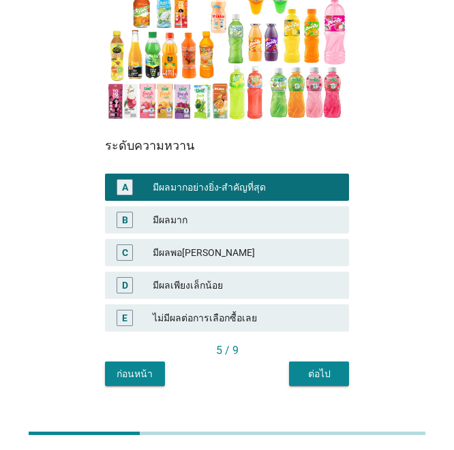
click at [334, 362] on button "ต่อไป" at bounding box center [319, 374] width 60 height 25
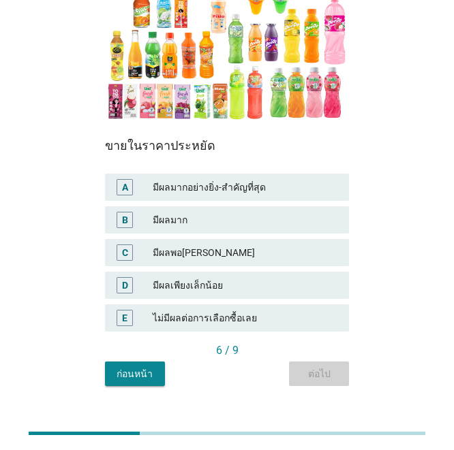
scroll to position [0, 0]
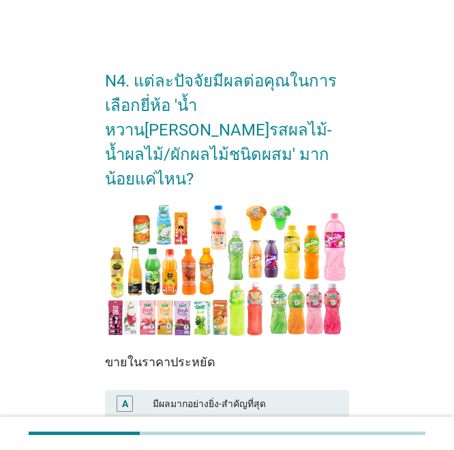
click at [271, 396] on div "มีผลมากอย่างยิ่ง-สำคัญที่สุด" at bounding box center [245, 404] width 185 height 16
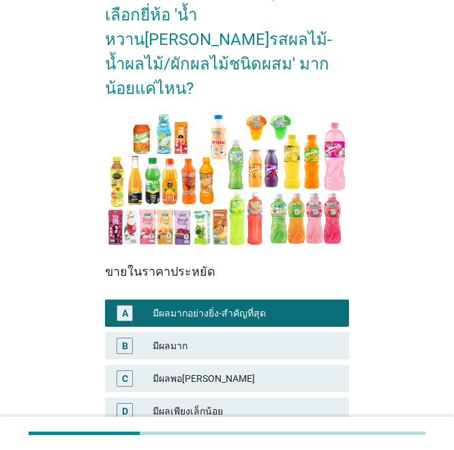
scroll to position [204, 0]
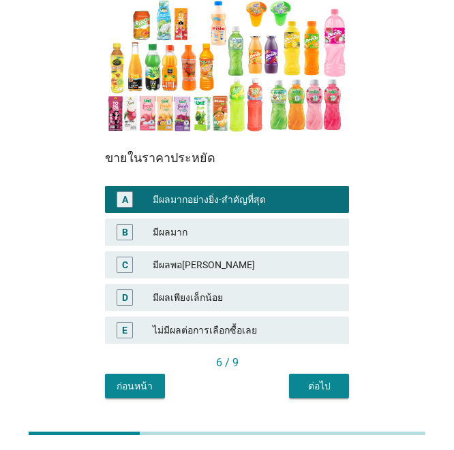
click at [306, 380] on div "ต่อไป" at bounding box center [319, 387] width 38 height 14
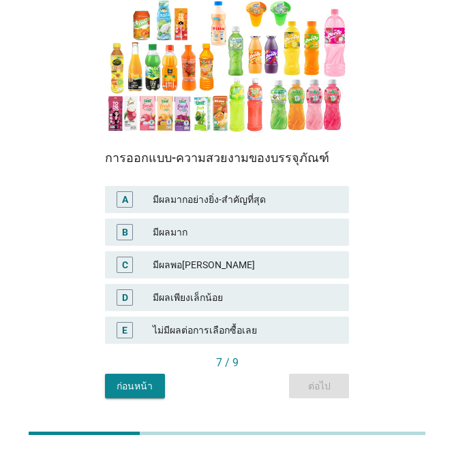
click at [230, 219] on div "B มีผลมาก" at bounding box center [227, 232] width 245 height 27
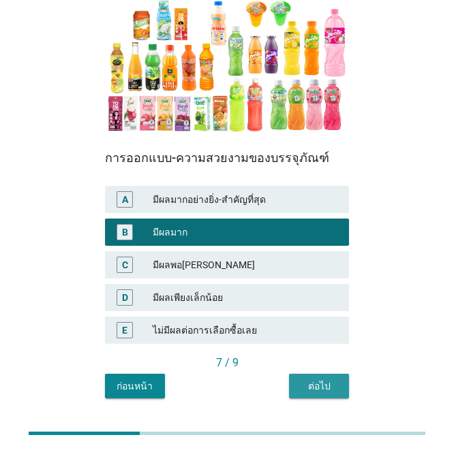
click at [320, 380] on div "ต่อไป" at bounding box center [319, 387] width 38 height 14
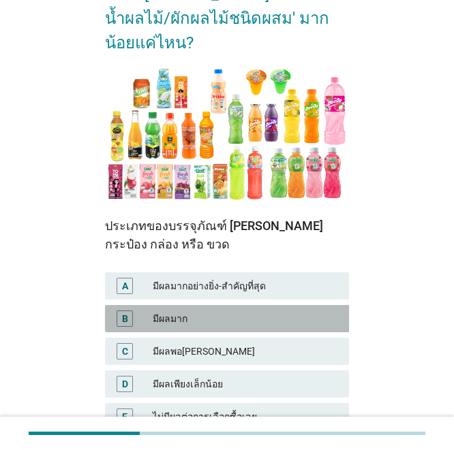
click at [238, 311] on div "มีผลมาก" at bounding box center [245, 319] width 185 height 16
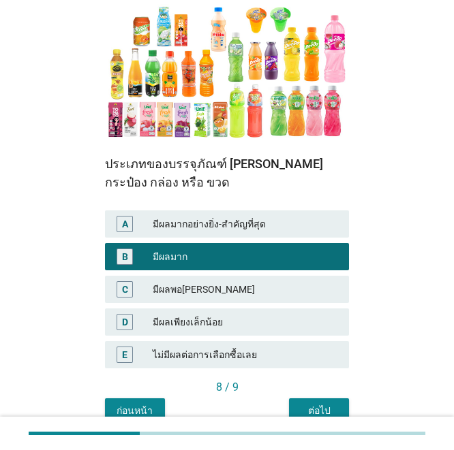
scroll to position [235, 0]
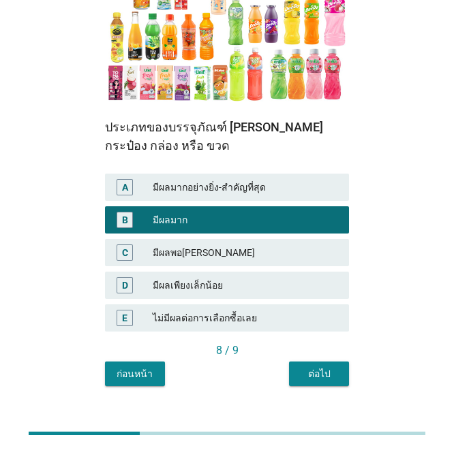
click at [323, 367] on div "ต่อไป" at bounding box center [319, 374] width 38 height 14
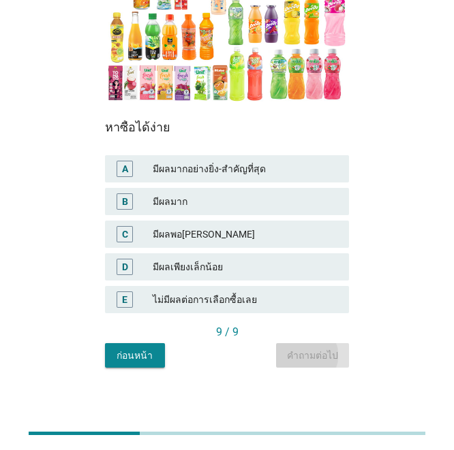
scroll to position [0, 0]
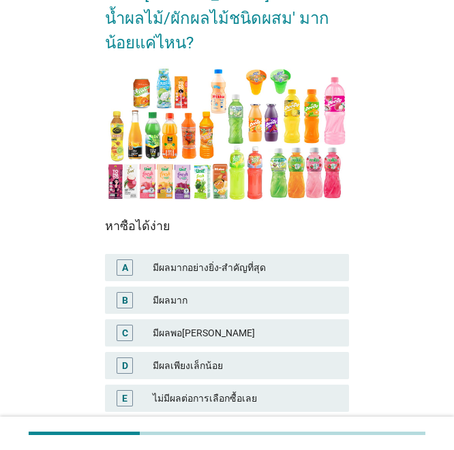
click at [242, 317] on div "C มีผลพอ[PERSON_NAME]" at bounding box center [227, 333] width 250 height 33
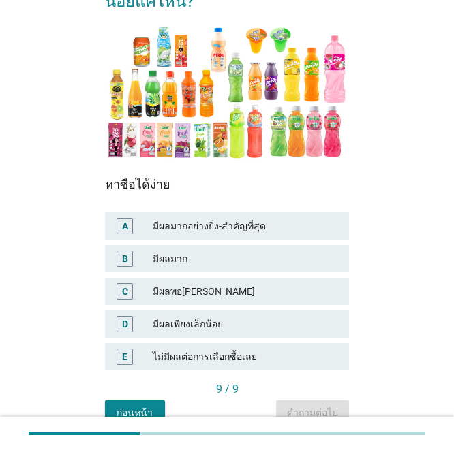
scroll to position [217, 0]
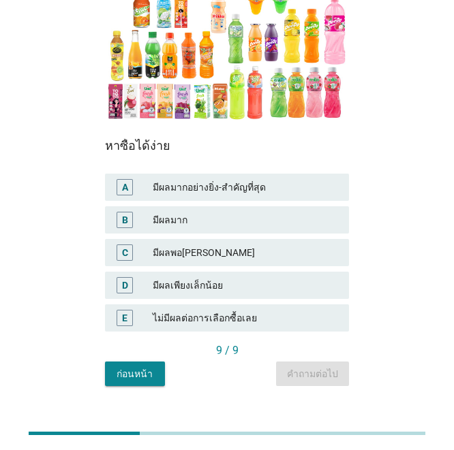
click at [258, 212] on div "มีผลมาก" at bounding box center [245, 220] width 185 height 16
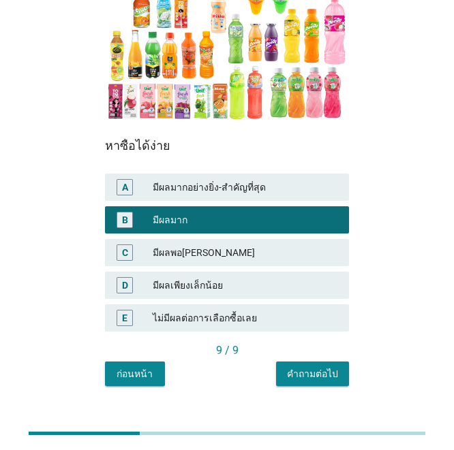
click at [311, 373] on div "N4. แต่ละปัจจัยมีผลต่อคุณในการเลือกยี่ห้อ 'น้ำหวาน[PERSON_NAME]รสผลไม้-น้ำผลไม้…" at bounding box center [227, 113] width 266 height 570
click at [313, 367] on div "คำถามต่อไป" at bounding box center [312, 374] width 51 height 14
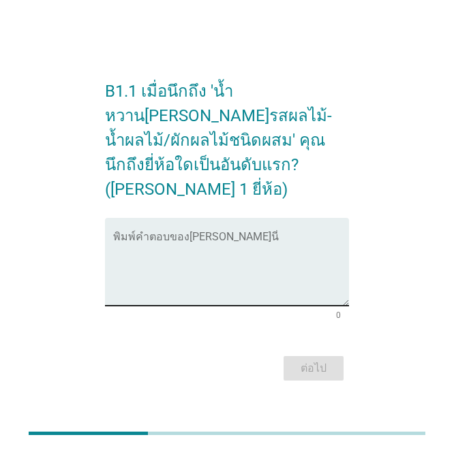
click at [265, 274] on textarea "พิมพ์คำตอบของคุณ ที่นี่" at bounding box center [231, 270] width 236 height 72
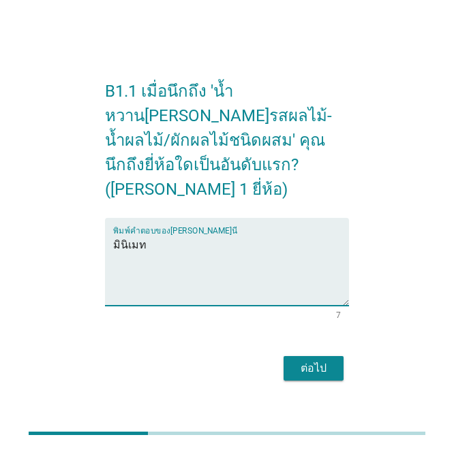
type textarea "มินิเมท"
drag, startPoint x: 294, startPoint y: 341, endPoint x: 303, endPoint y: 351, distance: 13.5
click at [294, 352] on div "ต่อไป" at bounding box center [227, 368] width 245 height 33
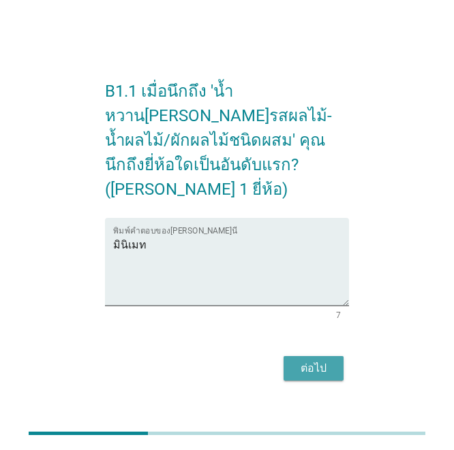
click at [303, 360] on div "ต่อไป" at bounding box center [313, 368] width 38 height 16
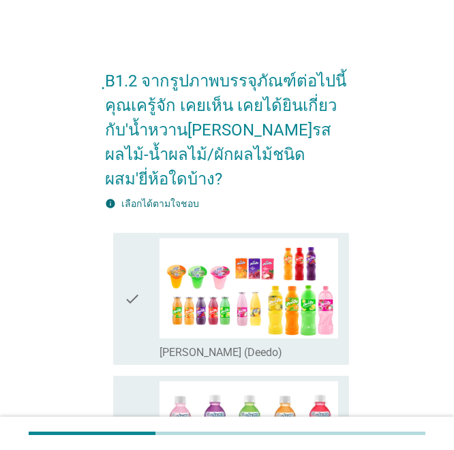
click at [135, 306] on icon "check" at bounding box center [132, 298] width 16 height 121
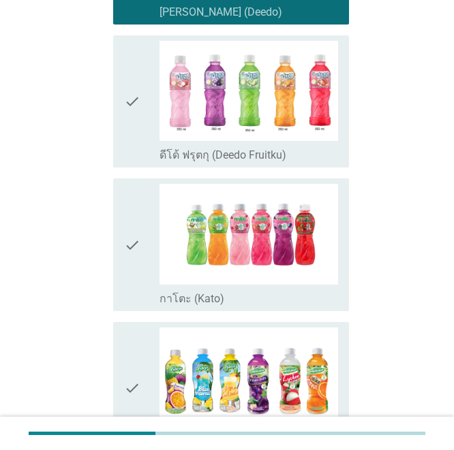
click at [127, 245] on icon "check" at bounding box center [132, 244] width 16 height 121
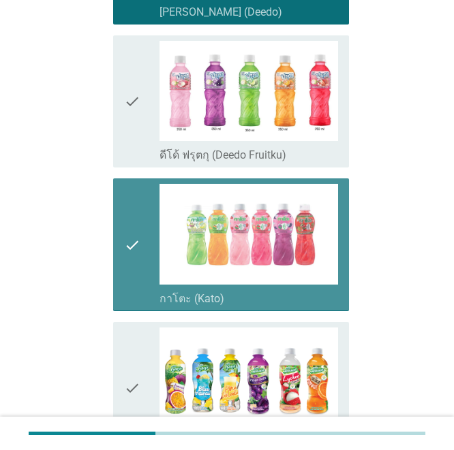
scroll to position [545, 0]
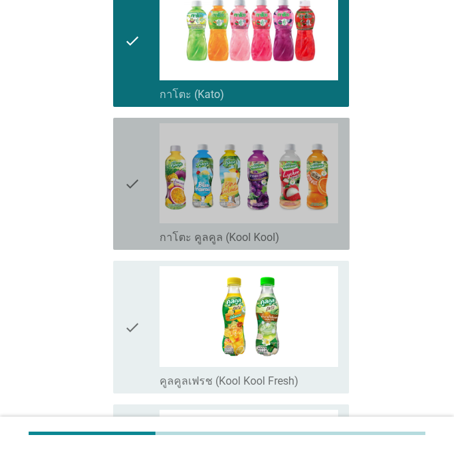
click at [134, 206] on icon "check" at bounding box center [132, 183] width 16 height 121
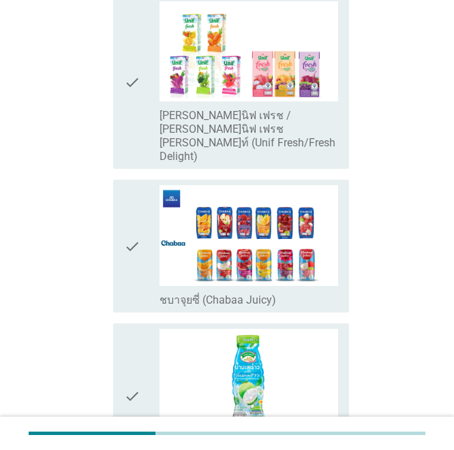
drag, startPoint x: 135, startPoint y: 226, endPoint x: 150, endPoint y: 228, distance: 15.1
click at [135, 226] on icon "check" at bounding box center [132, 245] width 16 height 121
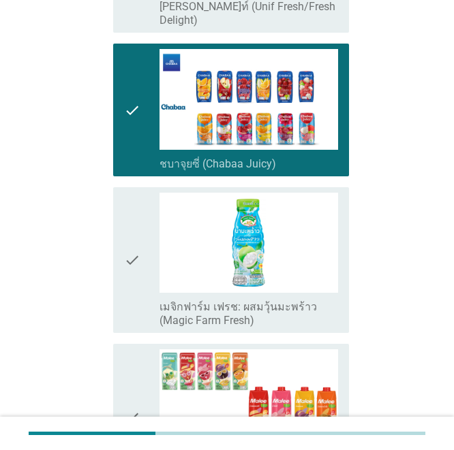
click at [130, 258] on icon "check" at bounding box center [132, 260] width 16 height 135
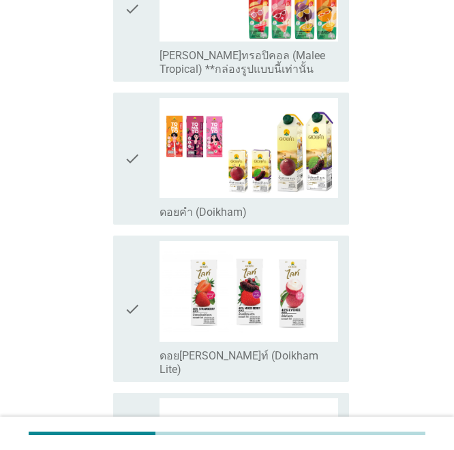
click at [138, 104] on icon "check" at bounding box center [132, 158] width 16 height 121
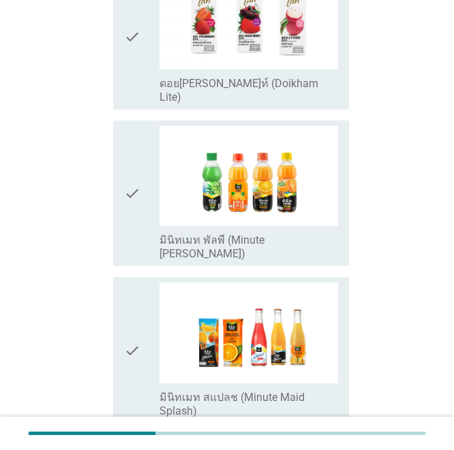
click at [138, 149] on icon "check" at bounding box center [132, 193] width 16 height 135
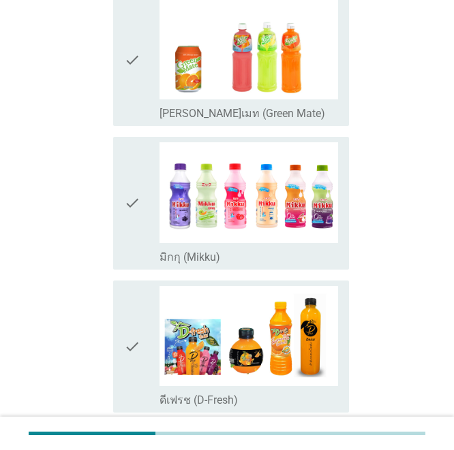
scroll to position [2575, 0]
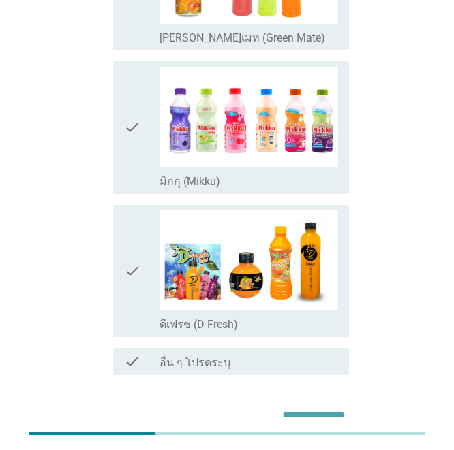
click at [324, 416] on div "ต่อไป" at bounding box center [313, 424] width 38 height 16
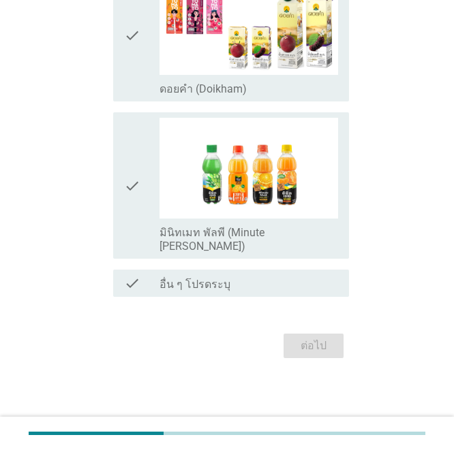
scroll to position [0, 0]
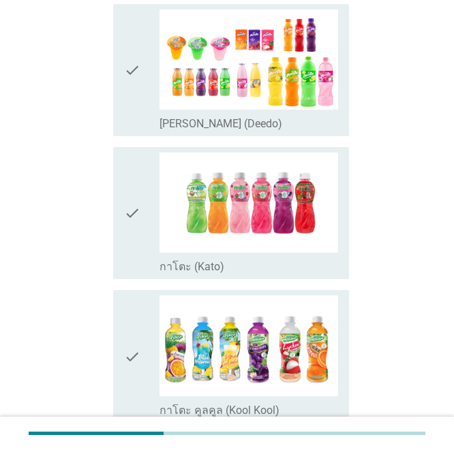
click at [136, 215] on icon "check" at bounding box center [132, 213] width 16 height 121
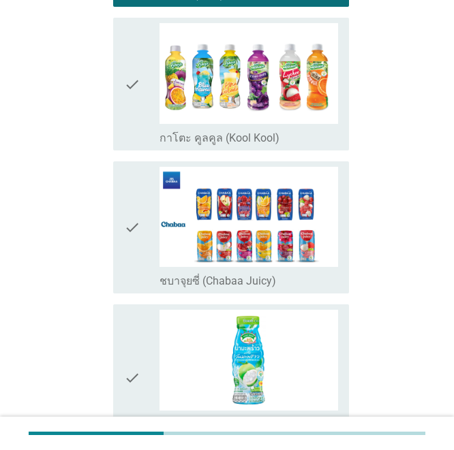
click at [141, 214] on div "check" at bounding box center [141, 227] width 35 height 121
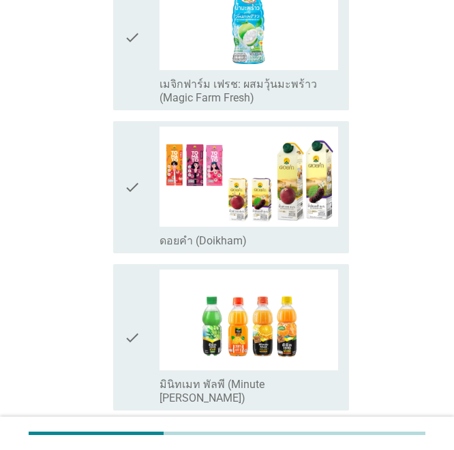
click at [135, 53] on icon "check" at bounding box center [132, 36] width 16 height 135
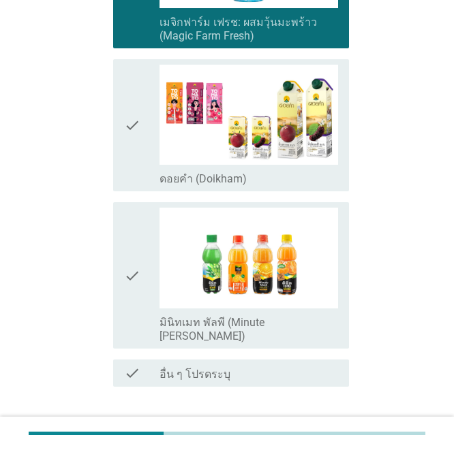
scroll to position [931, 0]
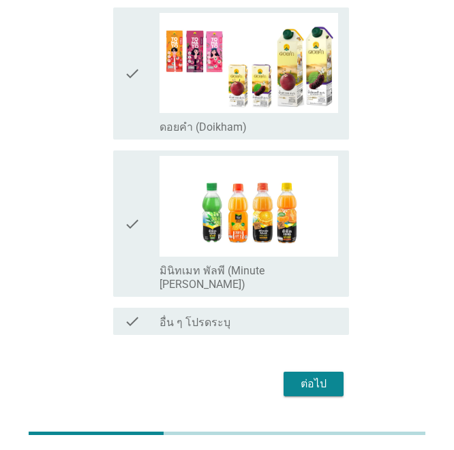
click at [141, 61] on div "check" at bounding box center [141, 73] width 35 height 121
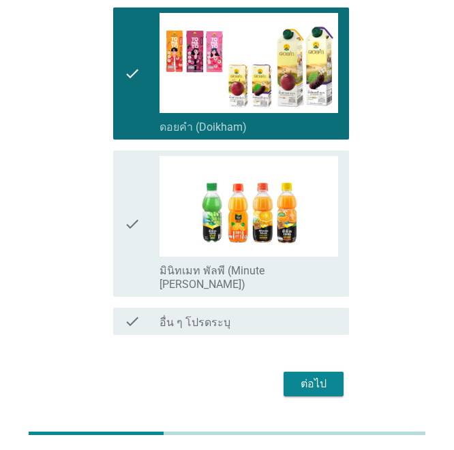
click at [313, 376] on div "ต่อไป" at bounding box center [313, 384] width 38 height 16
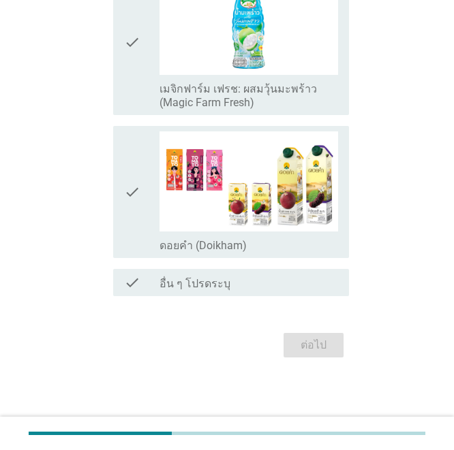
scroll to position [0, 0]
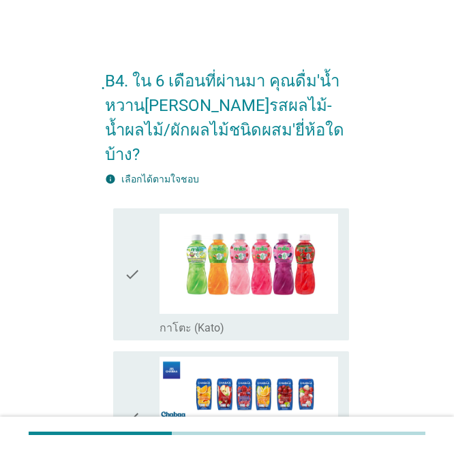
click at [111, 294] on div "check check_box กาโตะ (Kato)" at bounding box center [227, 274] width 245 height 143
click at [138, 281] on icon "check" at bounding box center [132, 274] width 16 height 121
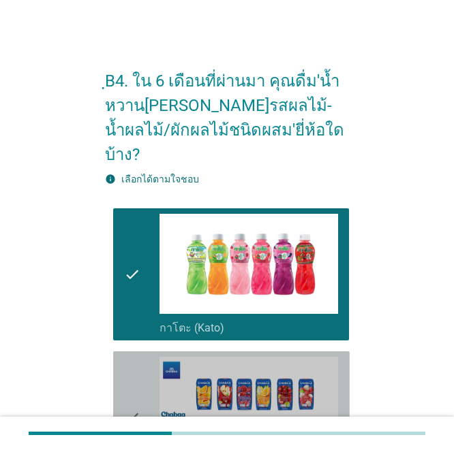
click at [138, 357] on icon "check" at bounding box center [132, 417] width 16 height 121
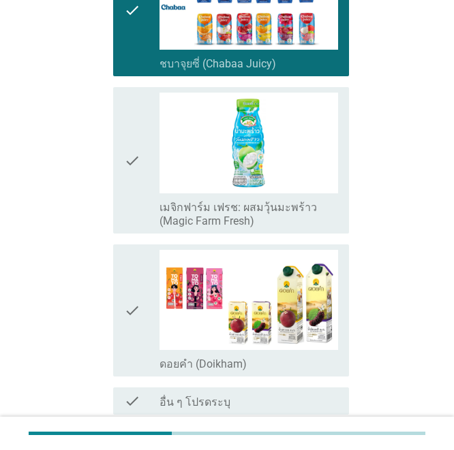
scroll to position [409, 0]
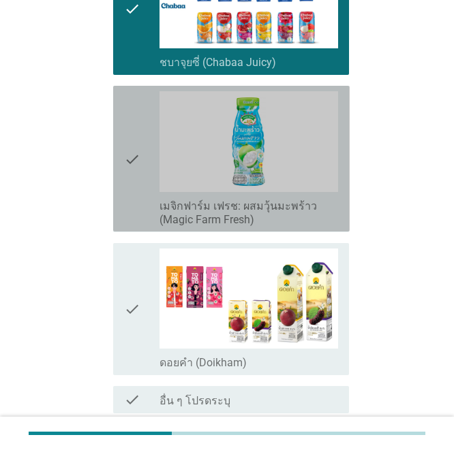
click at [132, 155] on icon "check" at bounding box center [132, 158] width 16 height 135
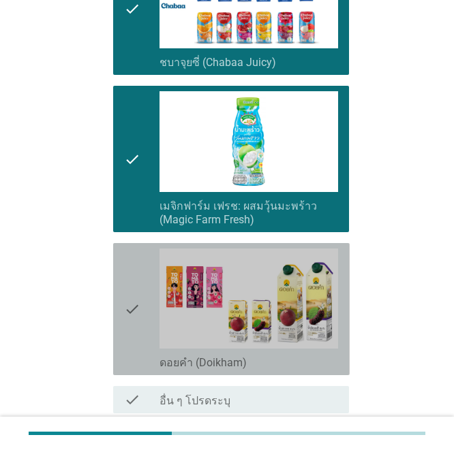
click at [140, 261] on div "check" at bounding box center [141, 309] width 35 height 121
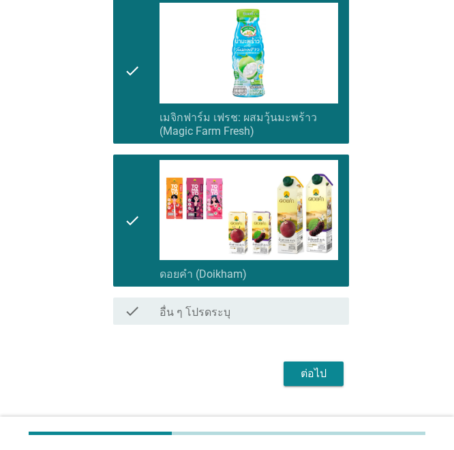
scroll to position [501, 0]
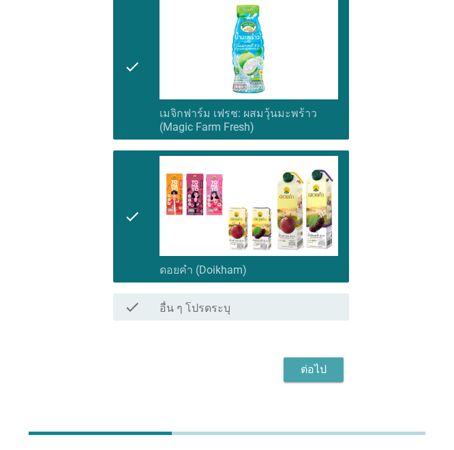
click at [311, 362] on div "ต่อไป" at bounding box center [313, 370] width 38 height 16
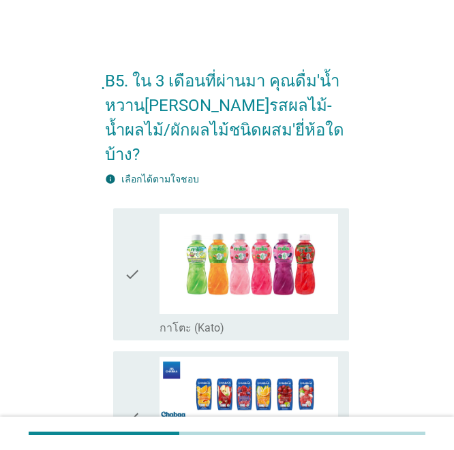
click at [142, 273] on div "check" at bounding box center [141, 274] width 35 height 121
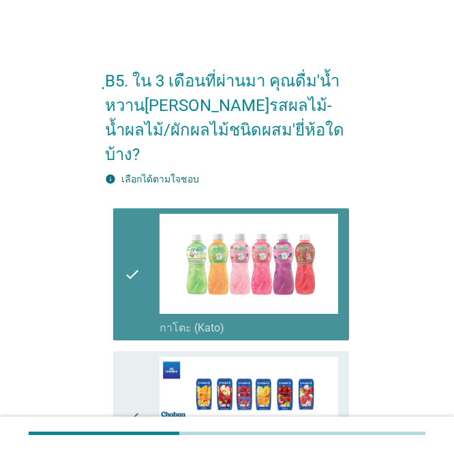
click at [132, 361] on icon "check" at bounding box center [132, 417] width 16 height 121
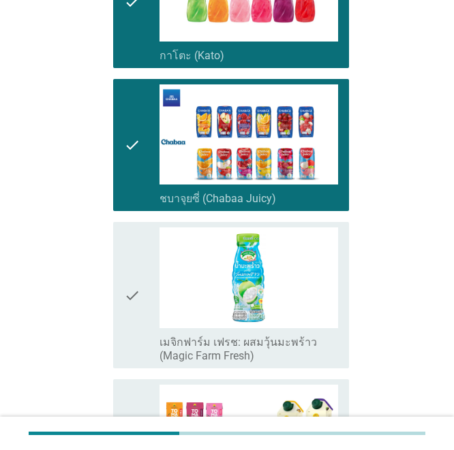
click at [129, 273] on icon "check" at bounding box center [132, 295] width 16 height 135
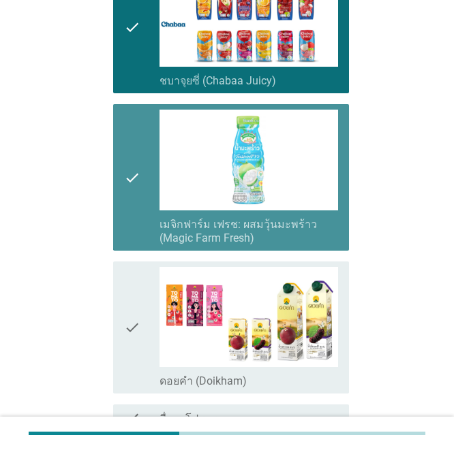
scroll to position [477, 0]
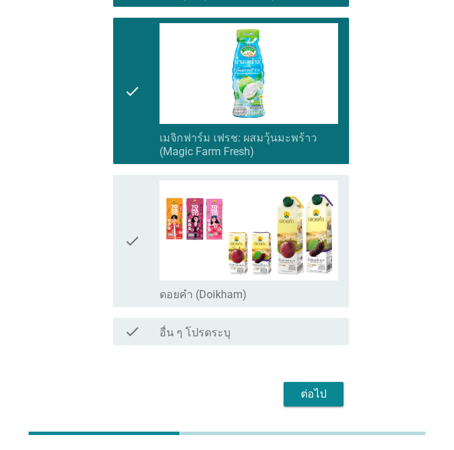
click at [298, 386] on div "ต่อไป" at bounding box center [313, 394] width 38 height 16
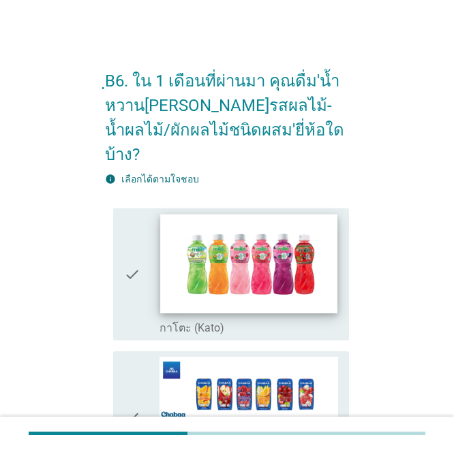
click at [161, 243] on img at bounding box center [248, 263] width 177 height 99
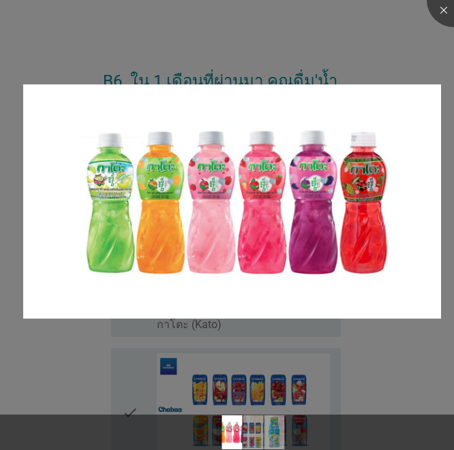
click at [147, 386] on div at bounding box center [227, 225] width 454 height 450
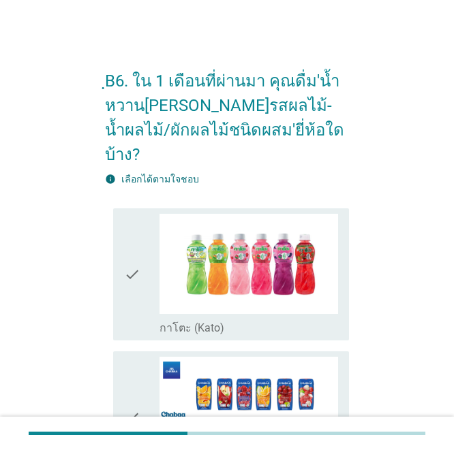
click at [87, 260] on div "ฺB6. ใน 1 เดือนที่ผ่านมา คุณดื่ม'น้ำหวาน[PERSON_NAME]รสผลไม้-น้ำผลไม้/ผักผลไม้ช…" at bounding box center [226, 399] width 399 height 711
click at [122, 261] on div "check check_box กาโตะ (Kato)" at bounding box center [231, 275] width 236 height 132
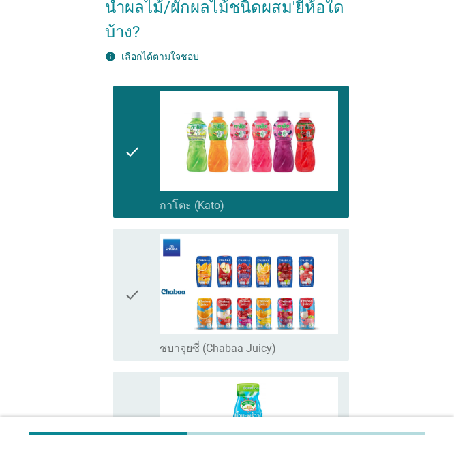
scroll to position [273, 0]
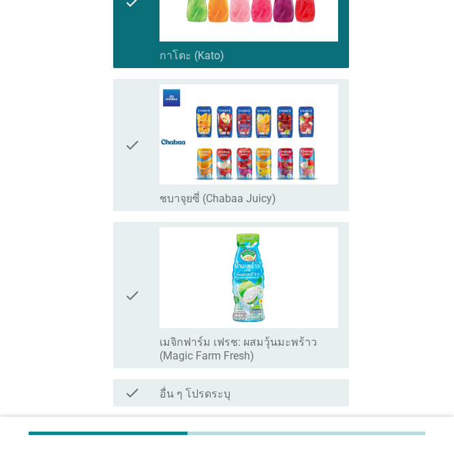
click at [121, 143] on div "check check_box ชบาจุยซี่ (Chabaa Juicy)" at bounding box center [231, 145] width 236 height 132
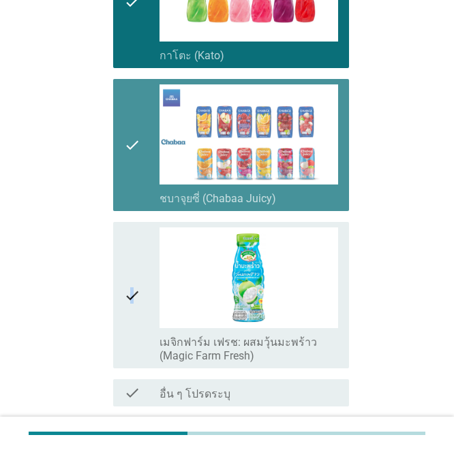
click at [132, 243] on icon "check" at bounding box center [132, 295] width 16 height 135
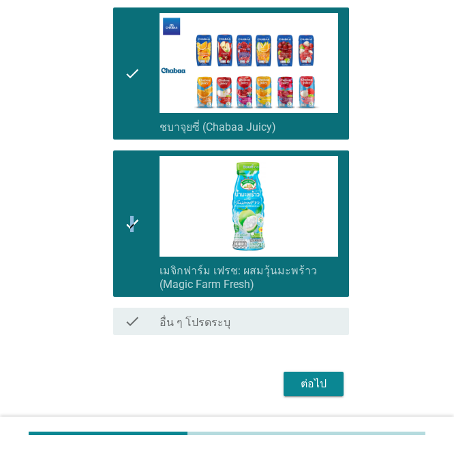
scroll to position [358, 0]
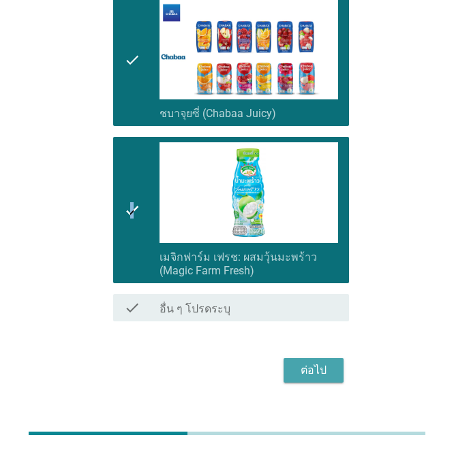
click at [292, 358] on button "ต่อไป" at bounding box center [313, 370] width 60 height 25
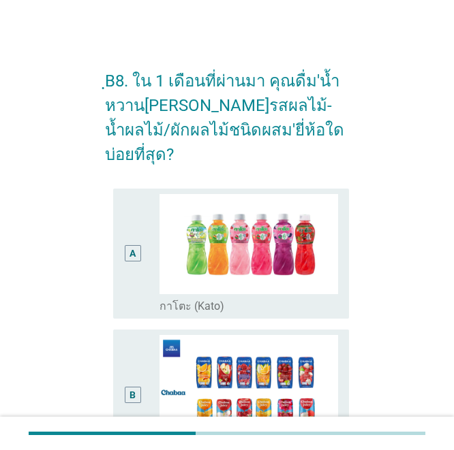
click at [128, 245] on div "A" at bounding box center [133, 253] width 18 height 119
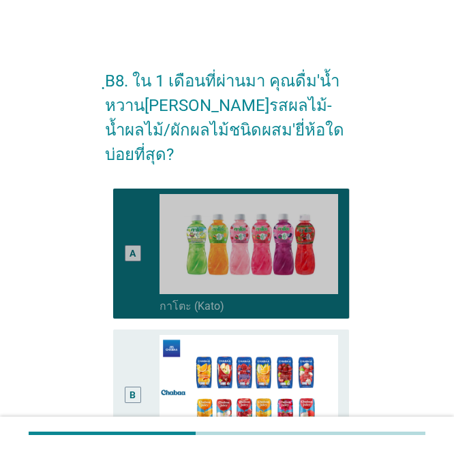
click at [136, 348] on div "B" at bounding box center [133, 394] width 18 height 119
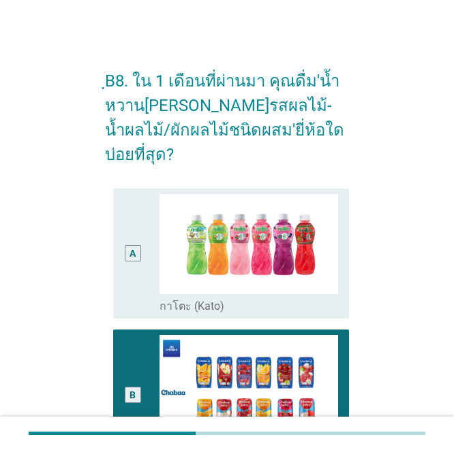
scroll to position [341, 0]
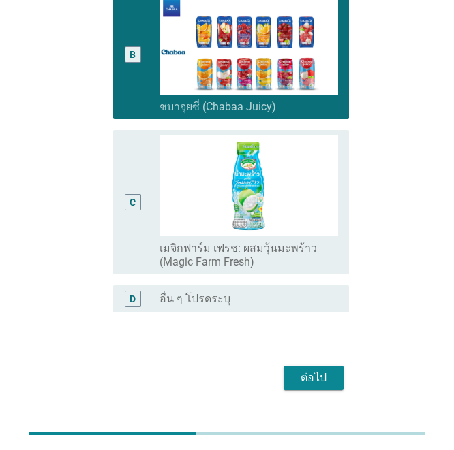
click at [134, 198] on div "C" at bounding box center [133, 202] width 18 height 133
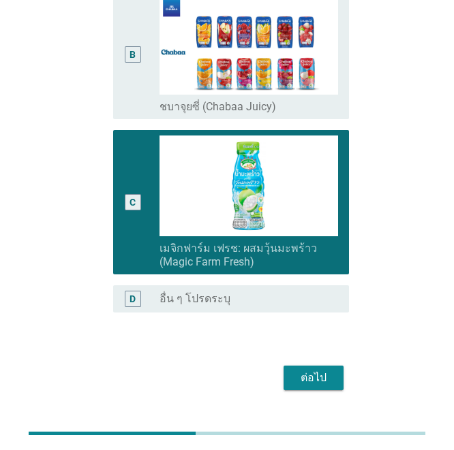
click at [279, 362] on div "ต่อไป" at bounding box center [227, 378] width 245 height 33
click at [295, 366] on button "ต่อไป" at bounding box center [313, 378] width 60 height 25
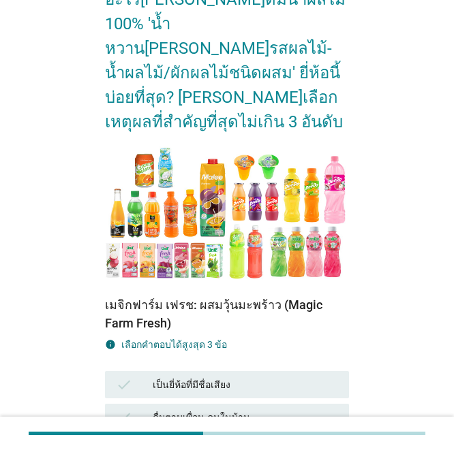
scroll to position [273, 0]
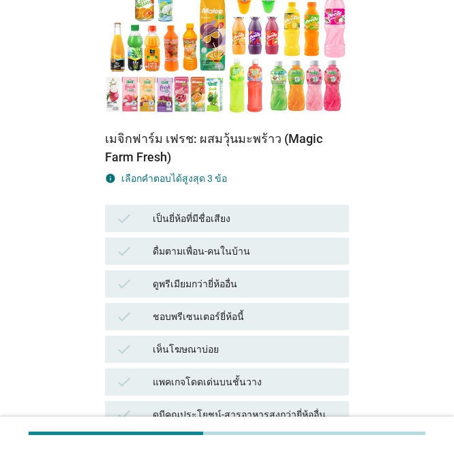
click at [179, 309] on div "ชอบพรีเซนเตอร์ยี่ห้อนี้" at bounding box center [245, 317] width 185 height 16
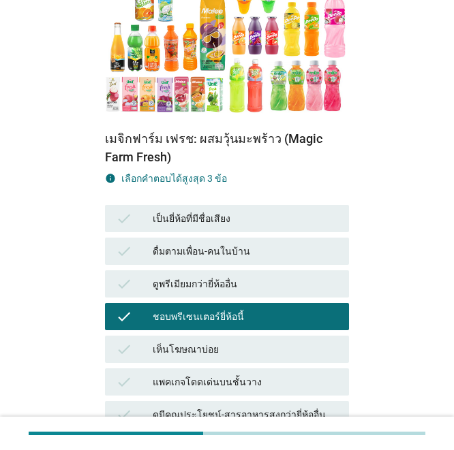
click at [191, 434] on div "check ไม่เคย[PERSON_NAME]ดื่มยี่ห้ออื่นเลย" at bounding box center [227, 447] width 245 height 27
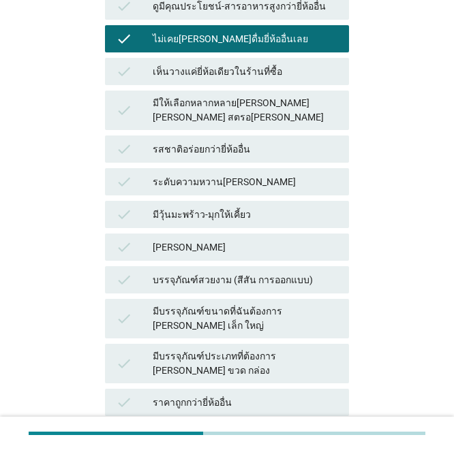
click at [267, 350] on div "มีบรรจุภัณฑ์ประเภทที่ต้องการ [PERSON_NAME] ขวด กล่อง" at bounding box center [245, 364] width 185 height 29
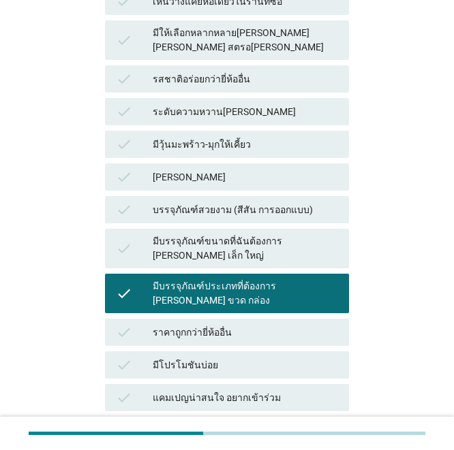
scroll to position [835, 0]
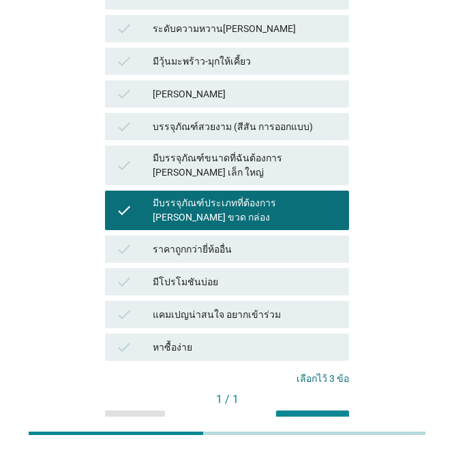
click at [338, 416] on div "คำถามต่อไป" at bounding box center [312, 423] width 51 height 14
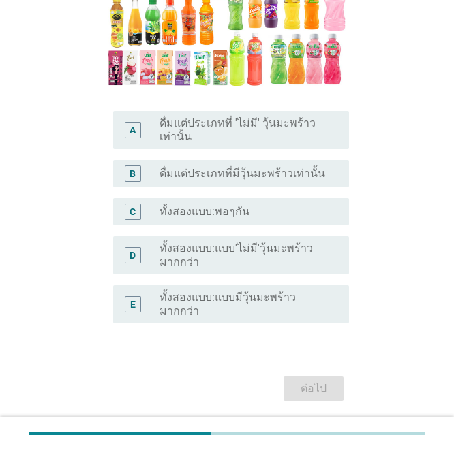
scroll to position [258, 0]
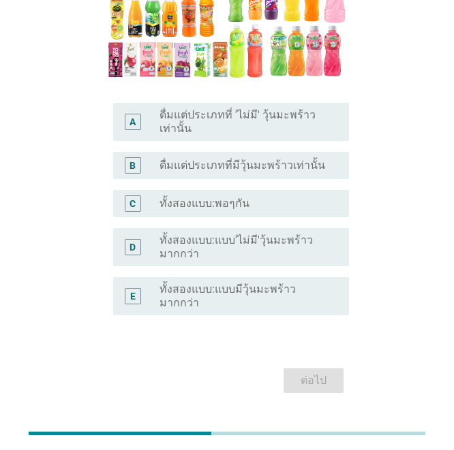
click at [222, 234] on label "ทั้งสองแบบ:แบบ'ไม่มี'วุ้นมะพร้าวมากกว่า" at bounding box center [243, 247] width 168 height 27
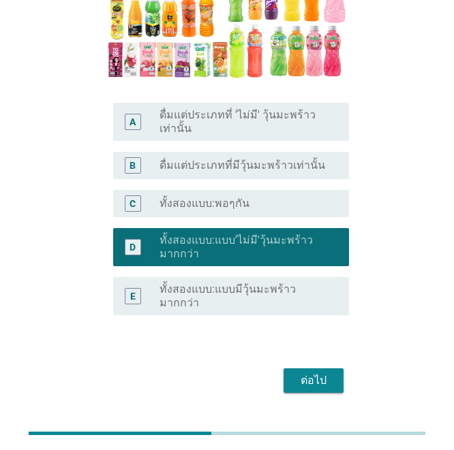
click at [298, 112] on div "A radio_button_unchecked ดื่มแต่ประเภทที่ 'ไม่มี' วุ้นมะพร้าวเท่านั้น" at bounding box center [231, 122] width 236 height 38
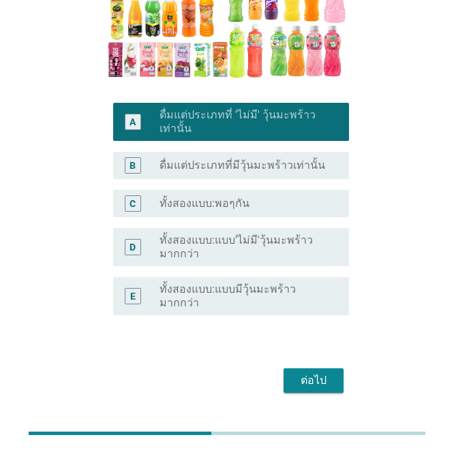
click at [251, 197] on div "radio_button_unchecked ทั้งสองแบบ:พอๆกัน" at bounding box center [243, 204] width 168 height 14
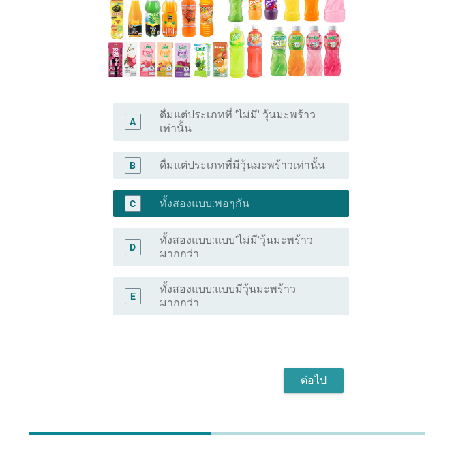
click at [304, 373] on div "ต่อไป" at bounding box center [313, 381] width 38 height 16
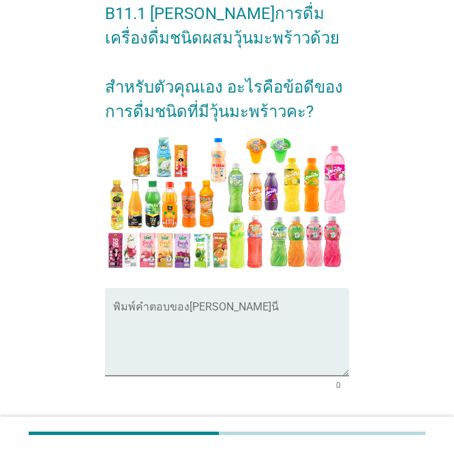
scroll to position [161, 0]
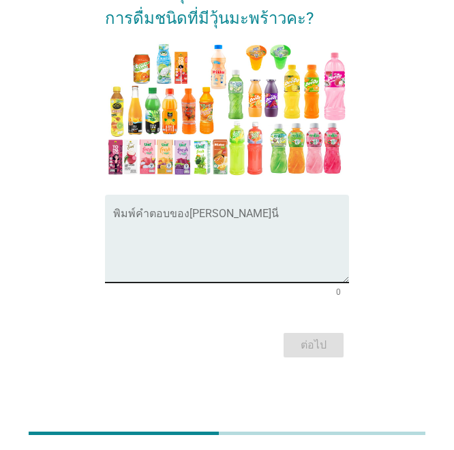
click at [260, 234] on textarea "พิมพ์คำตอบของคุณ ที่นี่" at bounding box center [231, 247] width 236 height 72
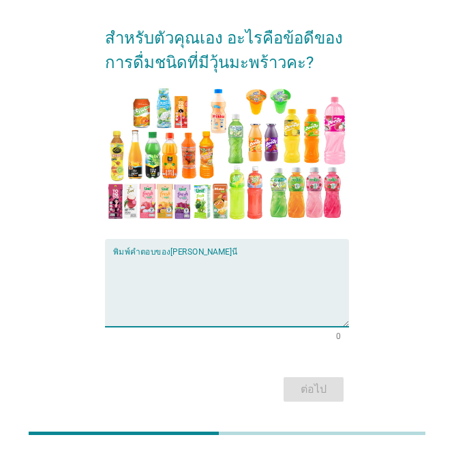
scroll to position [93, 0]
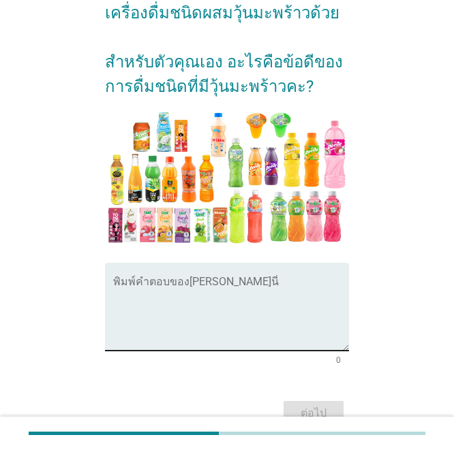
click at [191, 315] on textarea "พิมพ์คำตอบของคุณ ที่นี่" at bounding box center [231, 315] width 236 height 72
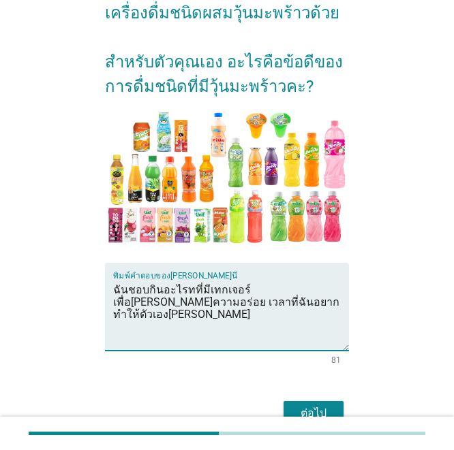
type textarea "ฉันชอบกินอะไรทที่มีเทกเจอร์ เพื่อ[PERSON_NAME]ความอร่อย เวลาที่ฉันอยากทำให้ตัวเ…"
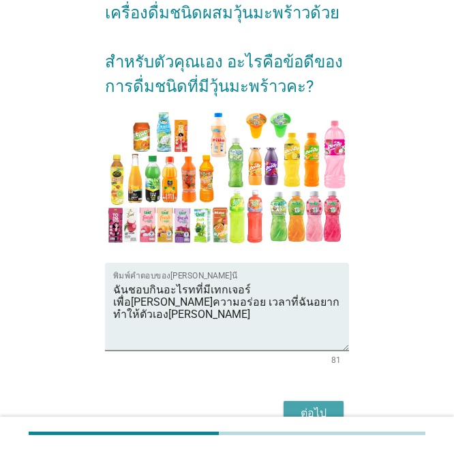
click at [332, 409] on div "ต่อไป" at bounding box center [313, 413] width 38 height 16
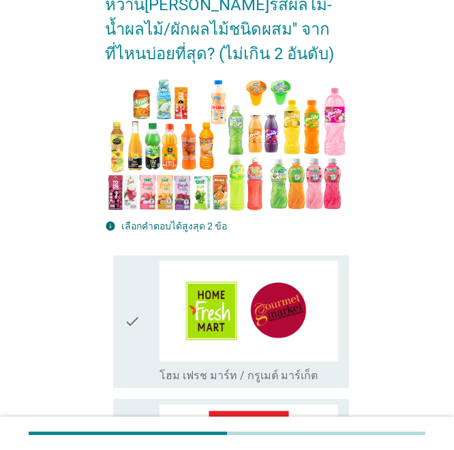
scroll to position [136, 0]
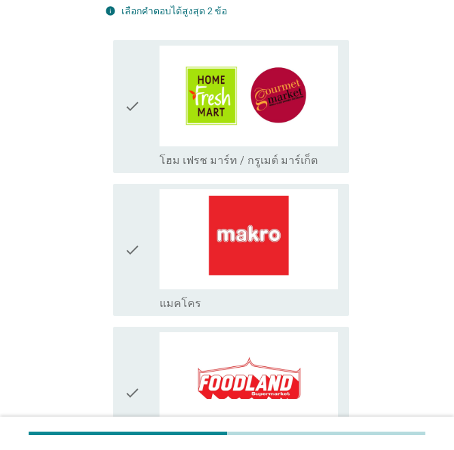
click at [140, 260] on div "check" at bounding box center [141, 249] width 35 height 121
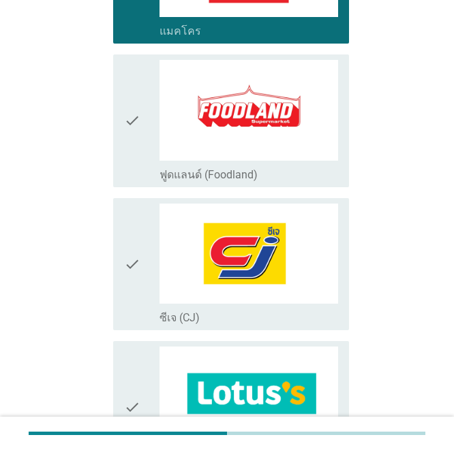
click at [132, 286] on icon "check" at bounding box center [132, 264] width 16 height 121
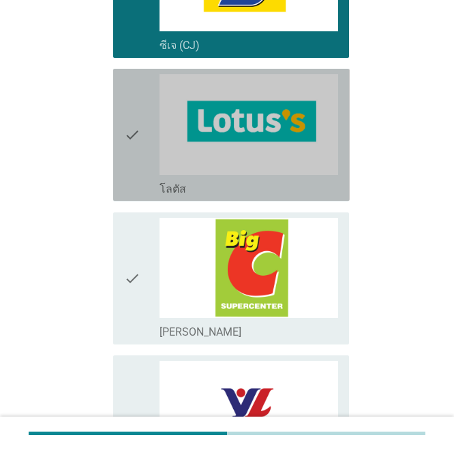
click at [130, 138] on icon "check" at bounding box center [132, 134] width 16 height 121
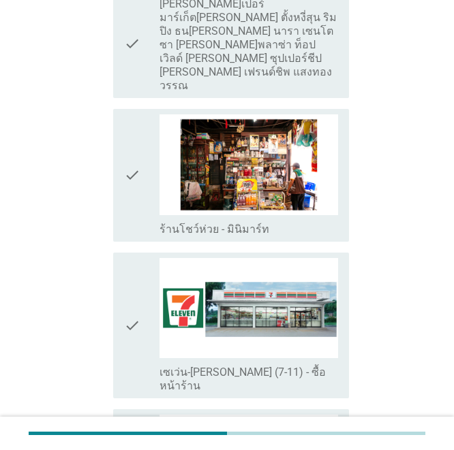
click at [133, 258] on icon "check" at bounding box center [132, 325] width 16 height 135
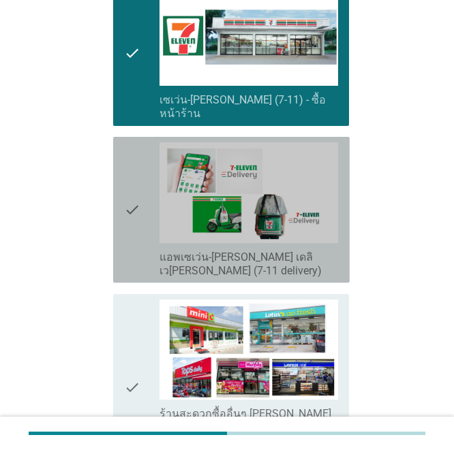
click at [147, 189] on div "check check_box_outline_blank แอพเซเว่น-[PERSON_NAME] เดลิเว[PERSON_NAME] (7-11…" at bounding box center [231, 210] width 236 height 146
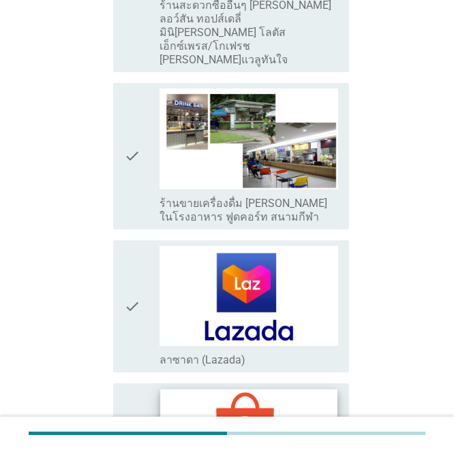
scroll to position [2798, 0]
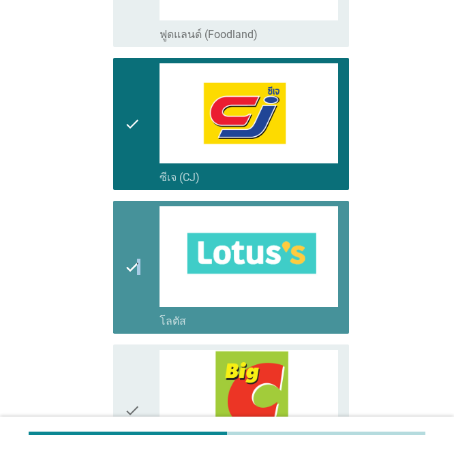
drag, startPoint x: 139, startPoint y: 277, endPoint x: 138, endPoint y: 268, distance: 9.6
click at [138, 268] on icon "check" at bounding box center [132, 266] width 16 height 121
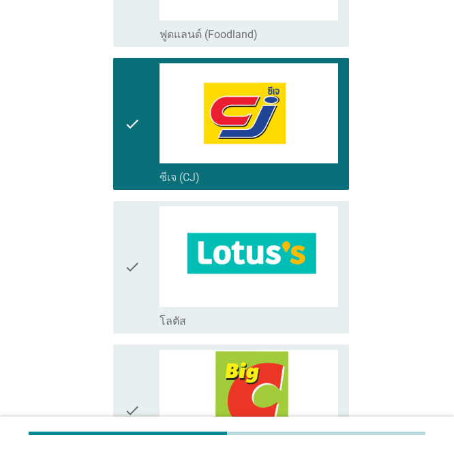
click at [136, 131] on icon "check" at bounding box center [132, 123] width 16 height 121
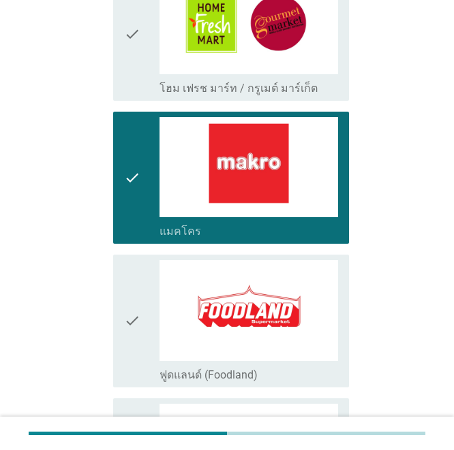
click at [136, 157] on icon "check" at bounding box center [132, 177] width 16 height 121
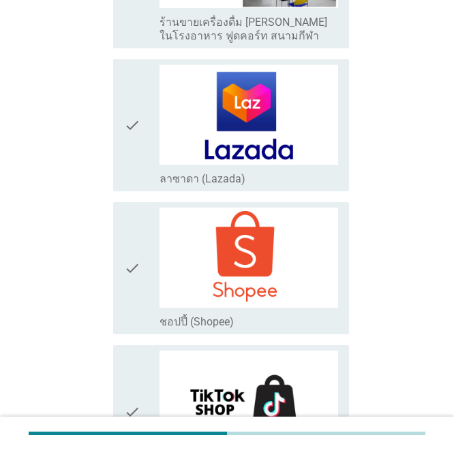
scroll to position [2783, 0]
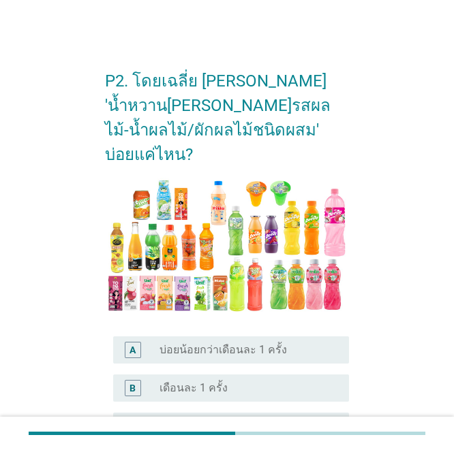
click at [206, 413] on div "C radio_button_unchecked เดือนละ 2-3 ครั้ง" at bounding box center [231, 426] width 236 height 27
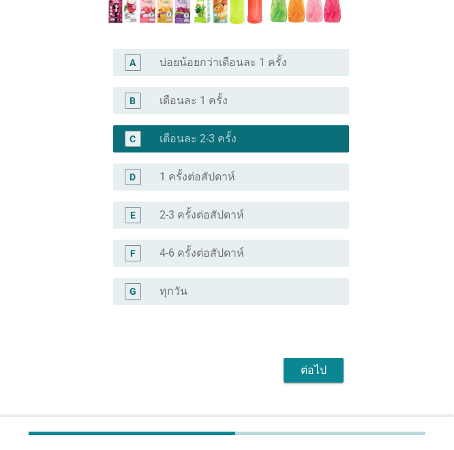
scroll to position [288, 0]
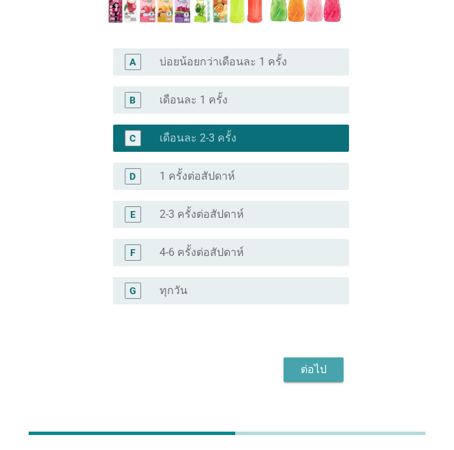
click at [322, 362] on div "ต่อไป" at bounding box center [313, 370] width 38 height 16
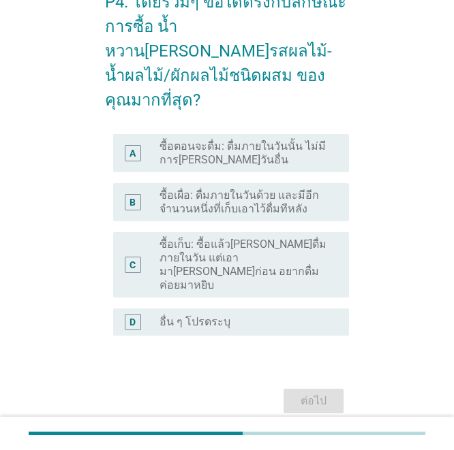
scroll to position [82, 0]
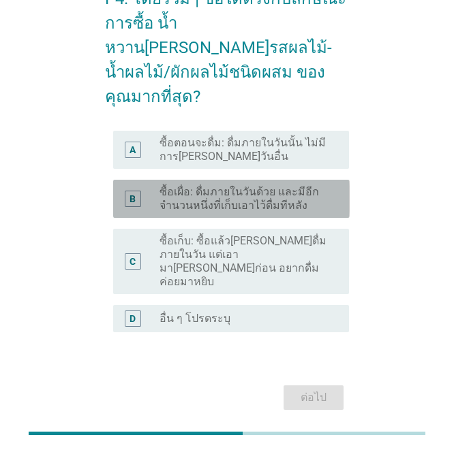
click at [238, 190] on div "B radio_button_unchecked ซื้อเผื่อ: ดื่มภายในวันด้วย และมีอีกจำนวนหนึ่งที่เก็บเ…" at bounding box center [231, 199] width 236 height 38
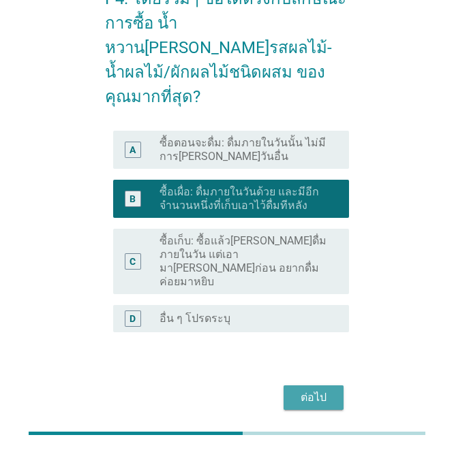
click at [303, 390] on div "ต่อไป" at bounding box center [313, 398] width 38 height 16
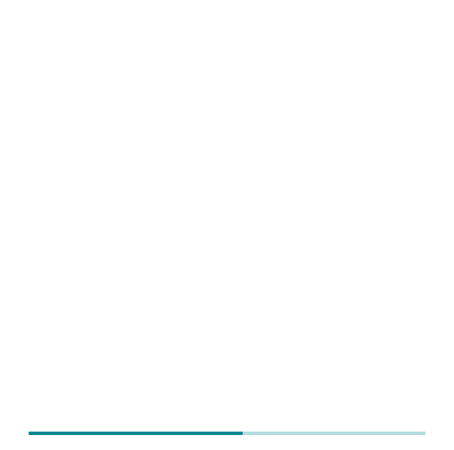
scroll to position [0, 0]
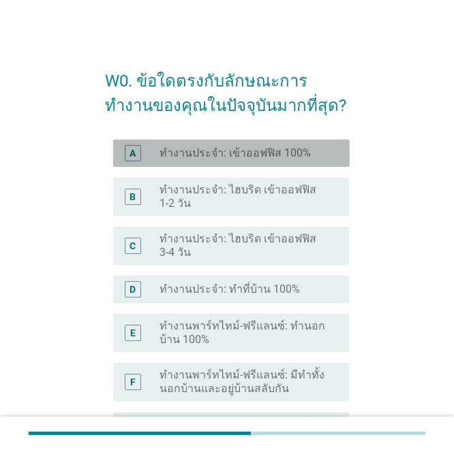
click at [261, 159] on label "ทำงานประจำ: เข้าออฟฟิส 100%" at bounding box center [234, 153] width 151 height 14
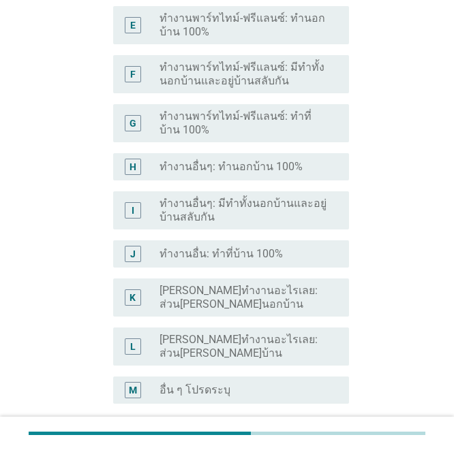
scroll to position [431, 0]
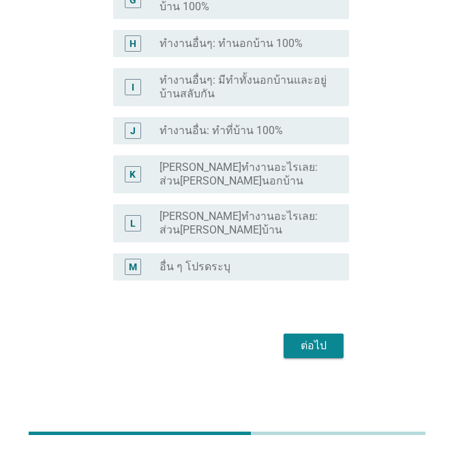
click at [326, 351] on div "ต่อไป" at bounding box center [313, 346] width 38 height 16
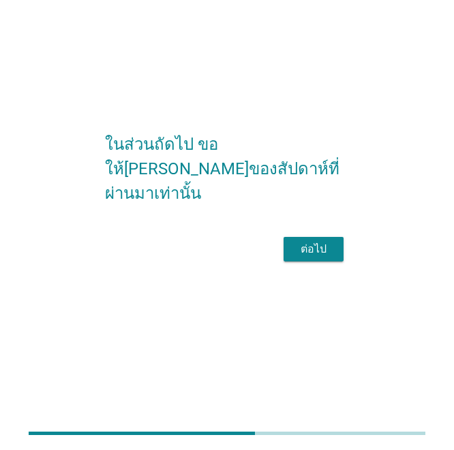
scroll to position [0, 0]
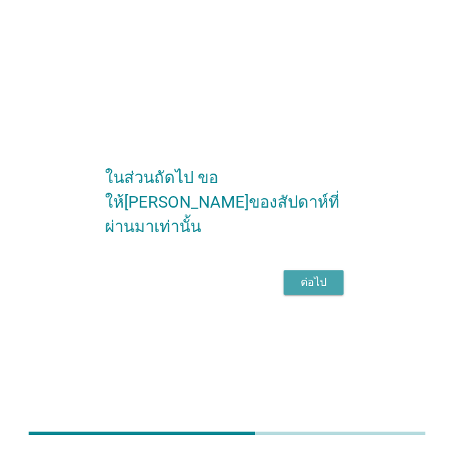
click at [315, 288] on div "ต่อไป" at bounding box center [313, 283] width 38 height 16
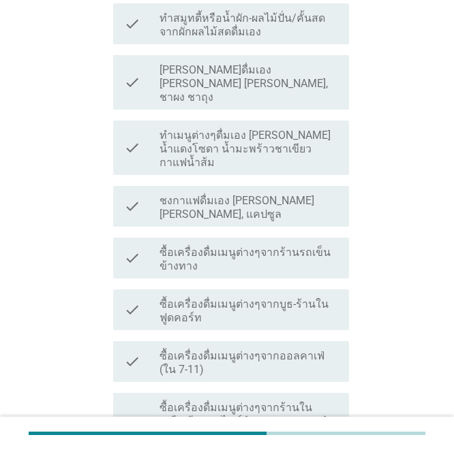
scroll to position [409, 0]
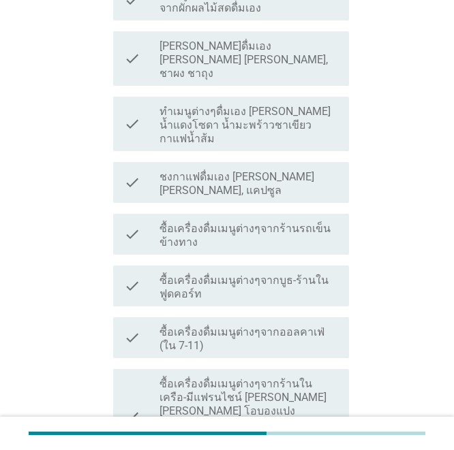
click at [234, 326] on label "ซื้อเครื่องดื่มเมนูต่างๆจากออลคาเฟ่ (ใน 7-11)" at bounding box center [248, 339] width 179 height 27
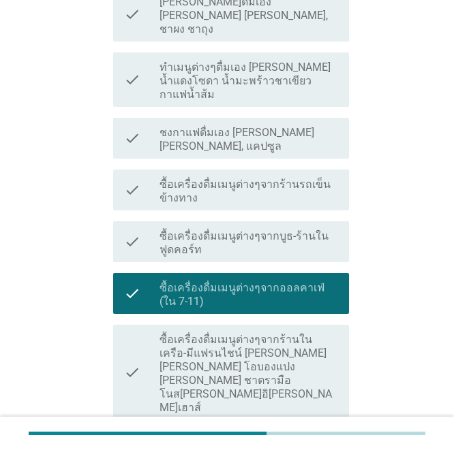
scroll to position [477, 0]
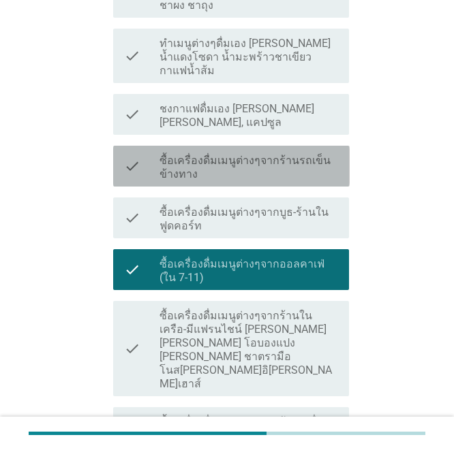
click at [243, 154] on label "ซื้อเครื่องดื่มเมนูต่างๆจากร้านรถเข็นข้างทาง" at bounding box center [248, 167] width 179 height 27
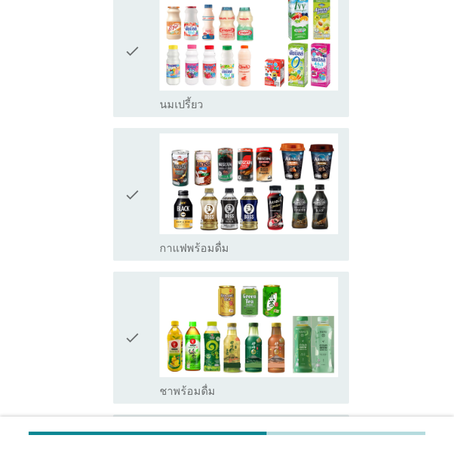
scroll to position [1431, 0]
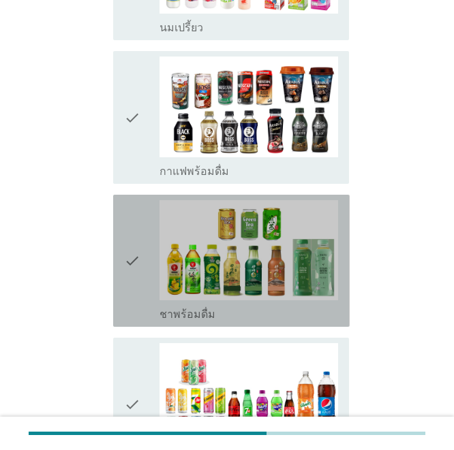
click at [131, 200] on icon "check" at bounding box center [132, 260] width 16 height 121
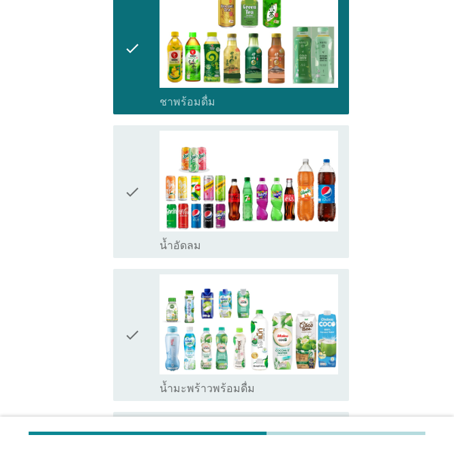
scroll to position [1703, 0]
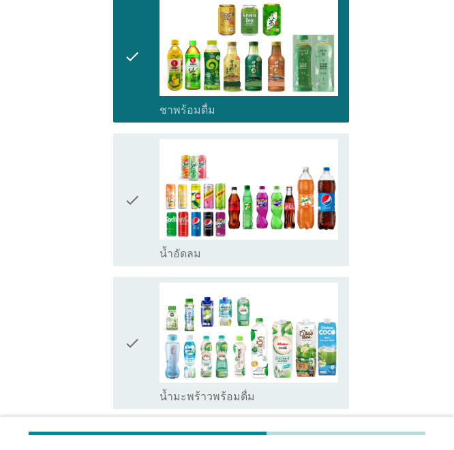
click at [129, 272] on div "check check_box_outline_blank น้ำมะพร้าวพร้อมดื่ม" at bounding box center [227, 343] width 245 height 143
click at [128, 283] on icon "check" at bounding box center [132, 343] width 16 height 121
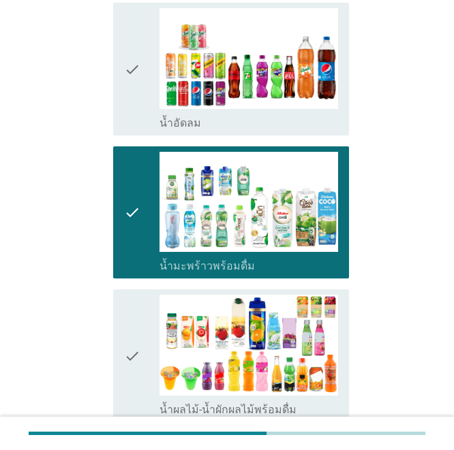
scroll to position [2044, 0]
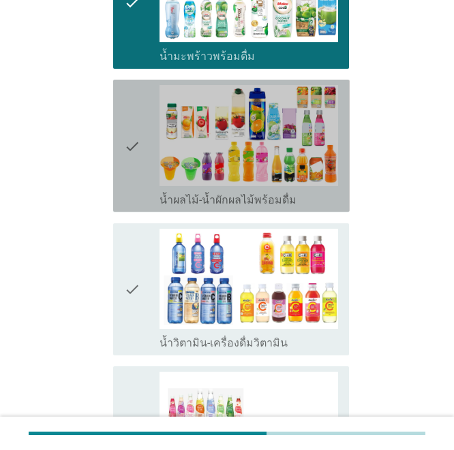
click at [125, 85] on icon "check" at bounding box center [132, 145] width 16 height 121
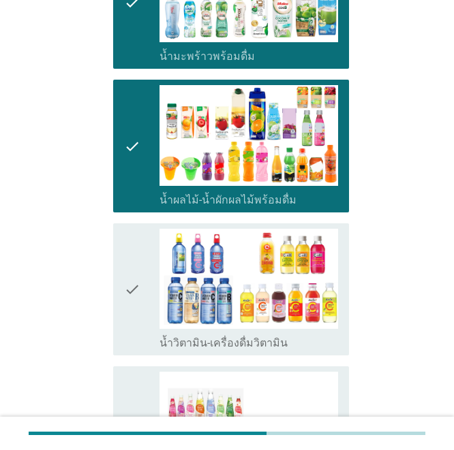
click at [135, 372] on icon "check" at bounding box center [132, 439] width 16 height 135
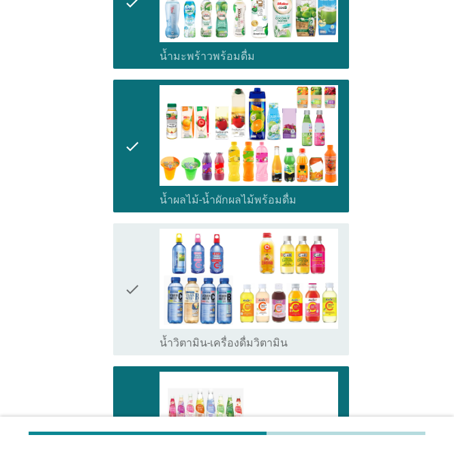
click at [134, 229] on icon "check" at bounding box center [132, 289] width 16 height 121
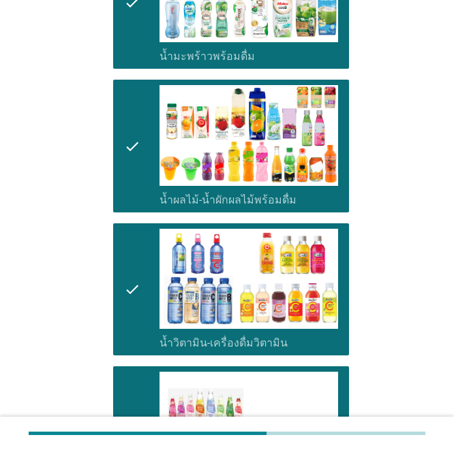
click at [127, 372] on icon "check" at bounding box center [132, 439] width 16 height 135
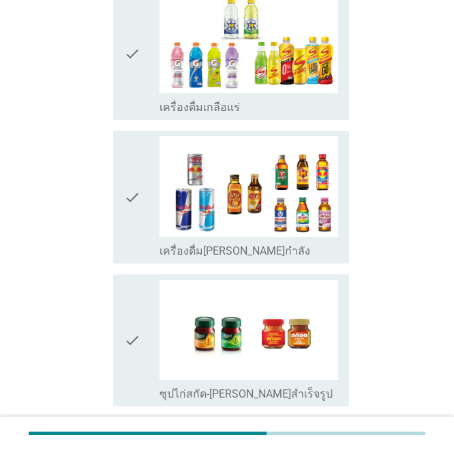
scroll to position [2582, 0]
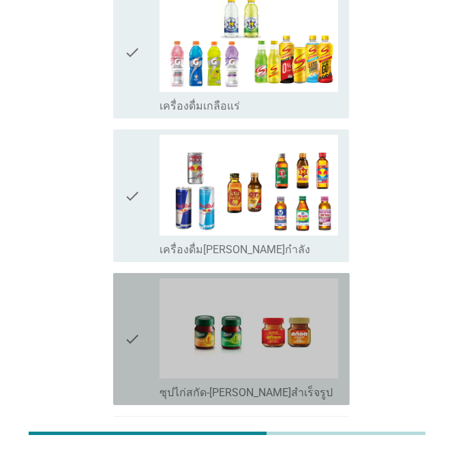
click at [129, 279] on icon "check" at bounding box center [132, 339] width 16 height 121
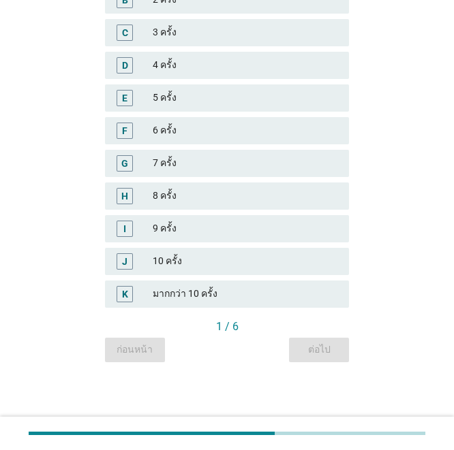
scroll to position [0, 0]
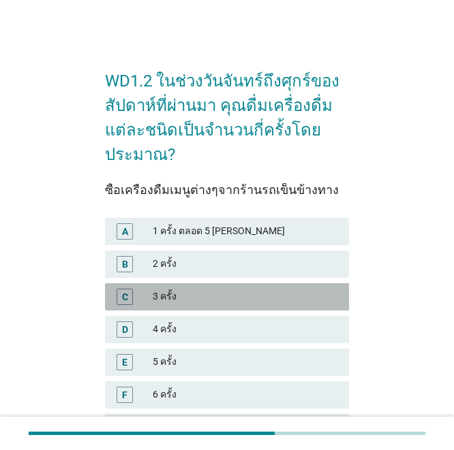
click at [201, 303] on div "3 ครั้ง" at bounding box center [245, 297] width 185 height 16
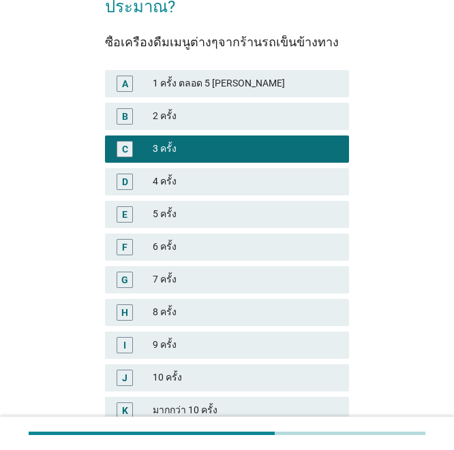
scroll to position [264, 0]
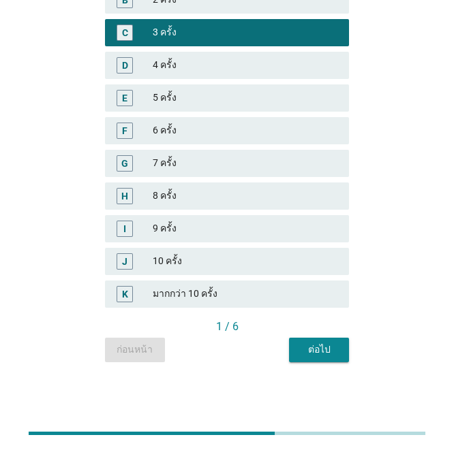
click at [299, 356] on button "ต่อไป" at bounding box center [319, 350] width 60 height 25
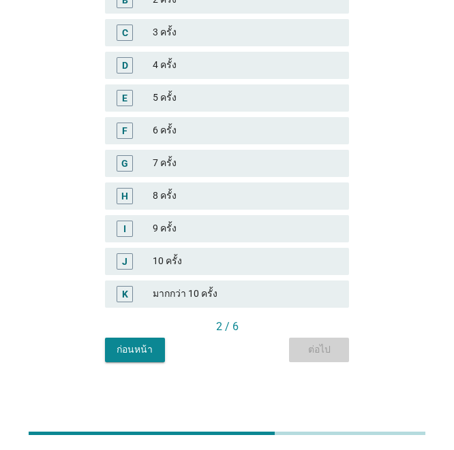
scroll to position [0, 0]
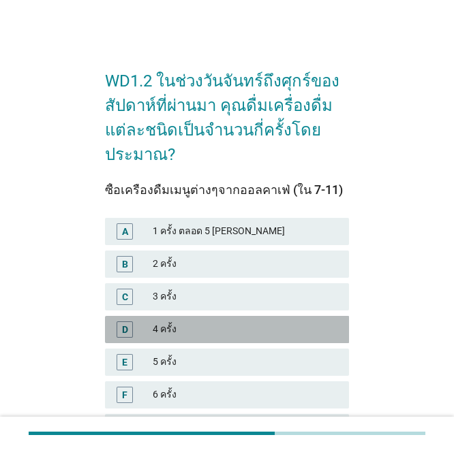
click at [296, 335] on div "4 ครั้ง" at bounding box center [245, 330] width 185 height 16
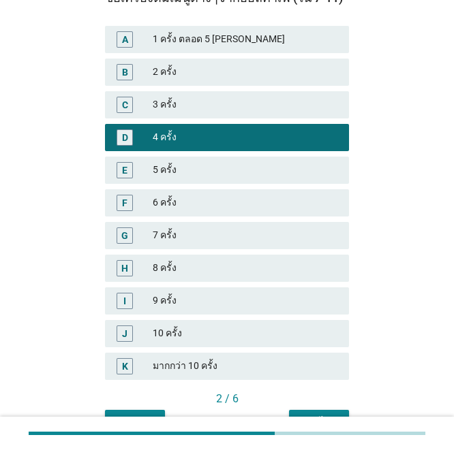
scroll to position [264, 0]
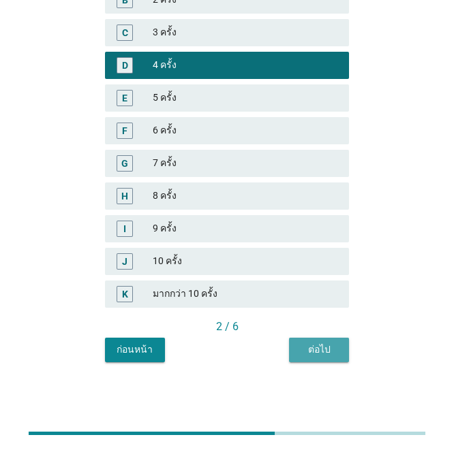
click at [332, 350] on div "ต่อไป" at bounding box center [319, 350] width 38 height 14
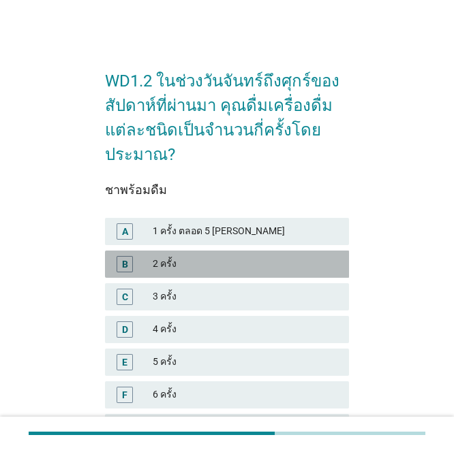
click at [206, 268] on div "2 ครั้ง" at bounding box center [245, 264] width 185 height 16
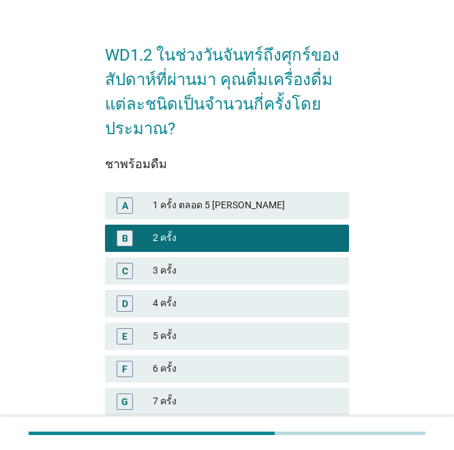
scroll to position [264, 0]
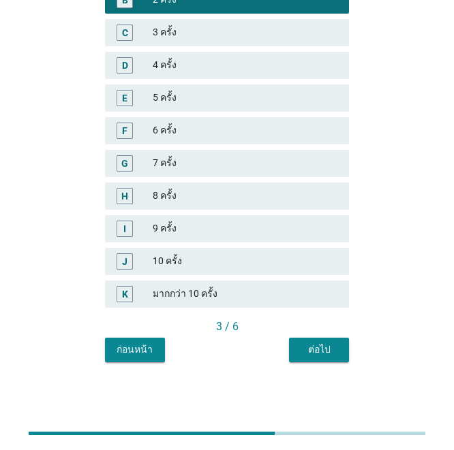
click at [333, 357] on button "ต่อไป" at bounding box center [319, 350] width 60 height 25
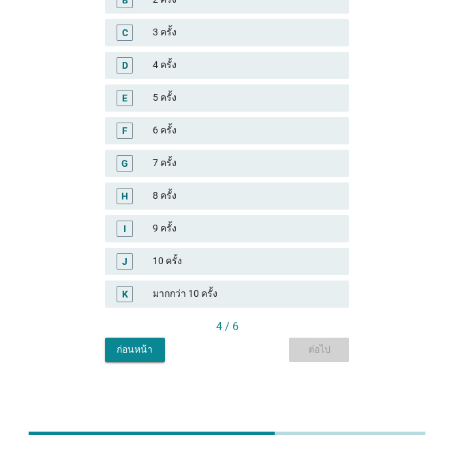
scroll to position [0, 0]
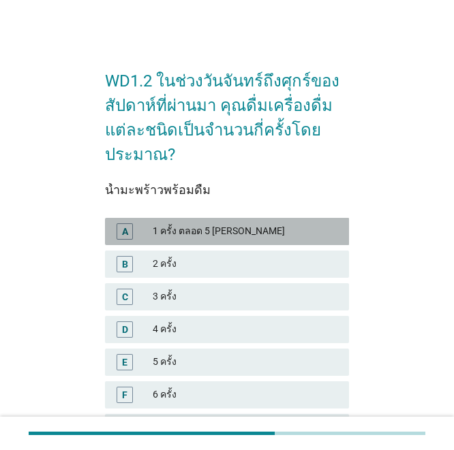
click at [221, 232] on div "1 ครั้ง ตลอด 5 [PERSON_NAME]" at bounding box center [245, 231] width 185 height 16
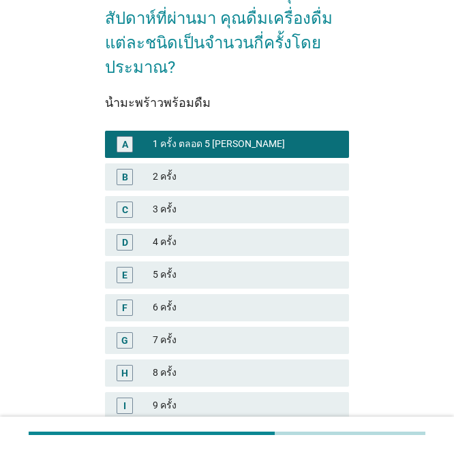
scroll to position [204, 0]
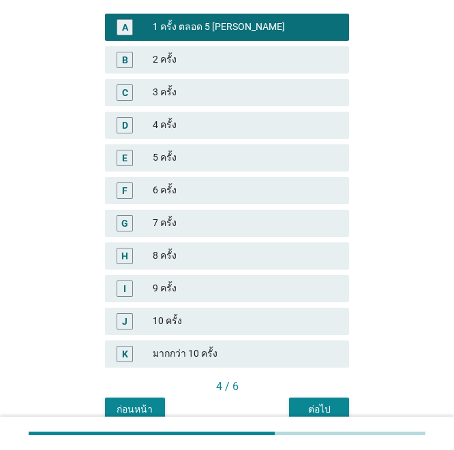
click at [313, 412] on div "ต่อไป" at bounding box center [319, 410] width 38 height 14
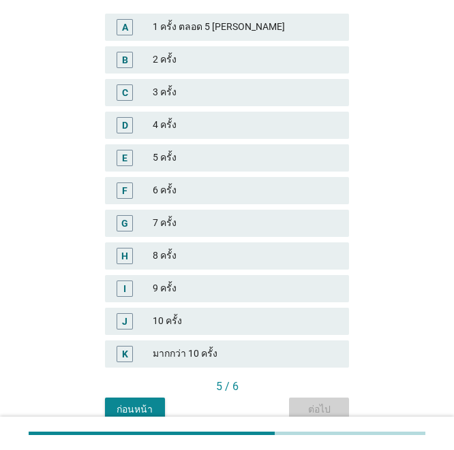
scroll to position [0, 0]
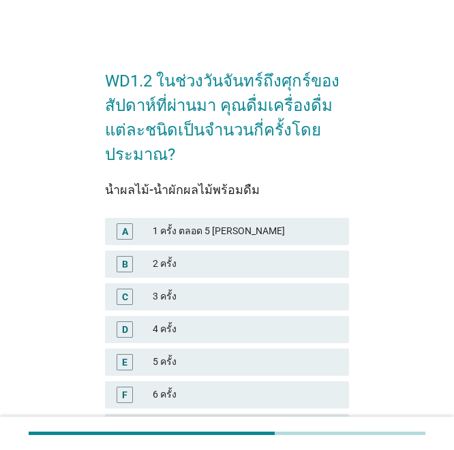
click at [180, 305] on div "3 ครั้ง" at bounding box center [245, 297] width 185 height 16
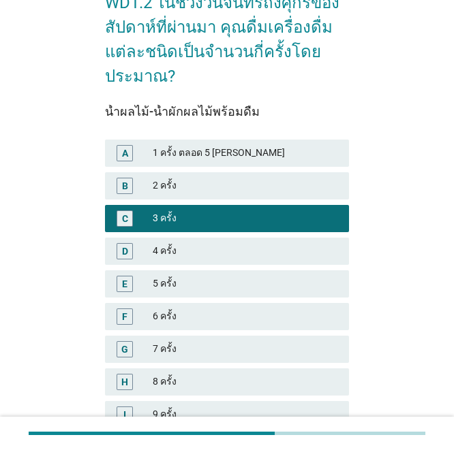
scroll to position [264, 0]
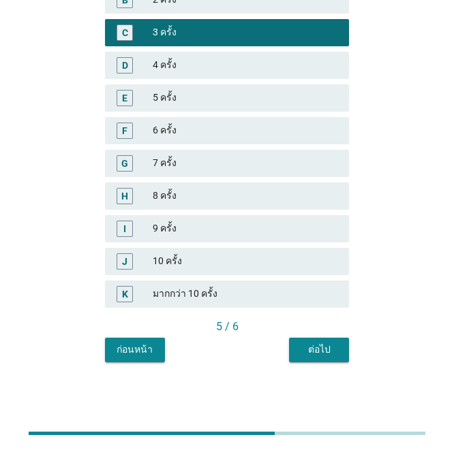
click at [324, 357] on button "ต่อไป" at bounding box center [319, 350] width 60 height 25
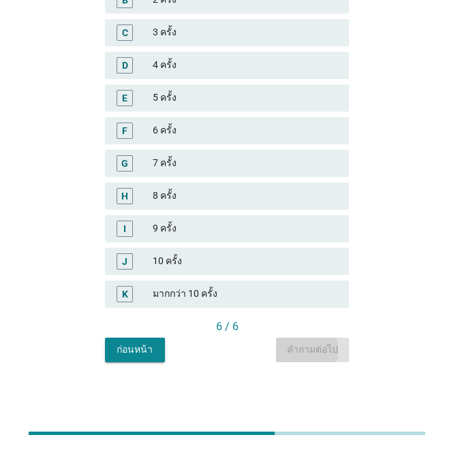
scroll to position [0, 0]
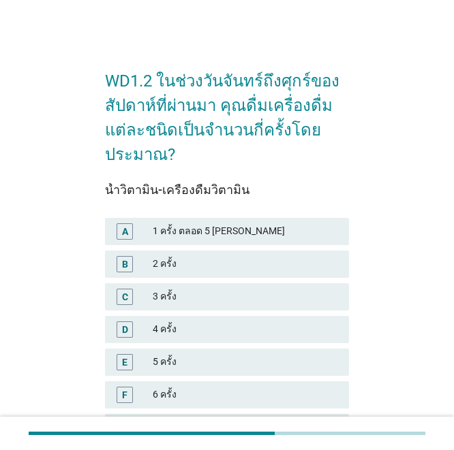
click at [199, 262] on div "2 ครั้ง" at bounding box center [245, 264] width 185 height 16
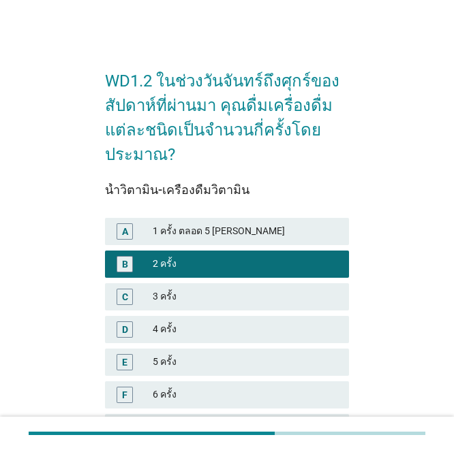
click at [202, 314] on div "D 4 ครั้ง" at bounding box center [227, 329] width 250 height 33
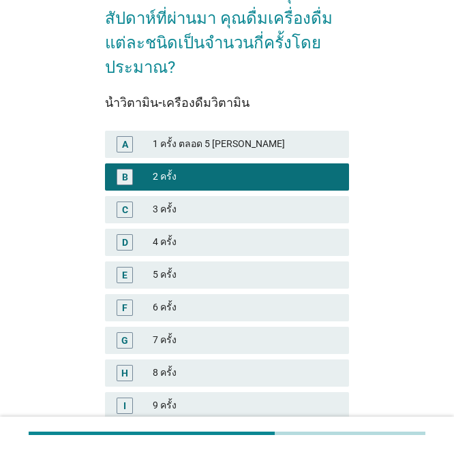
scroll to position [204, 0]
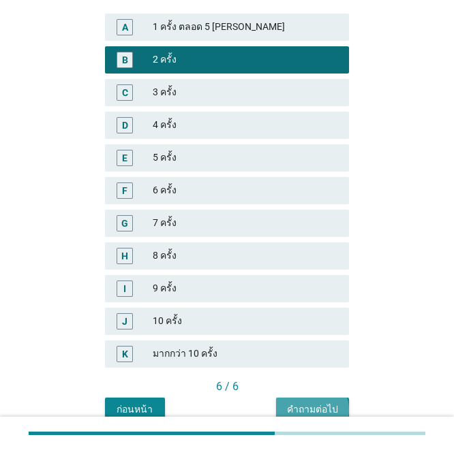
click at [326, 402] on button "คำถามต่อไป" at bounding box center [312, 410] width 73 height 25
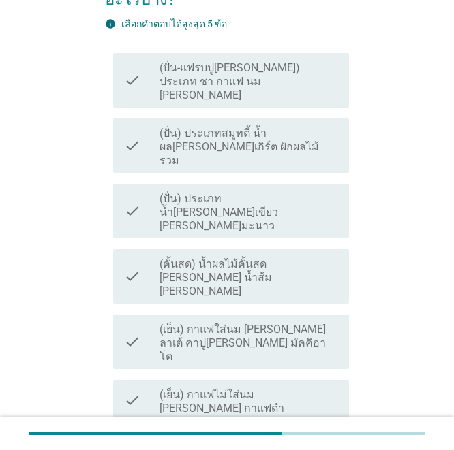
scroll to position [0, 0]
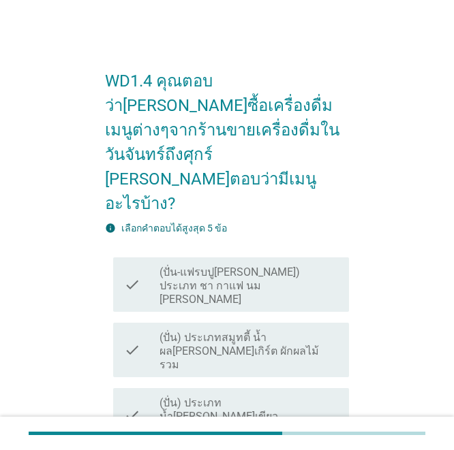
click at [258, 331] on label "(ปั่น) ประเภทสมูทตี้ น้ำผล[PERSON_NAME]เกิร์ต ผักผลไม้รวม" at bounding box center [248, 351] width 179 height 41
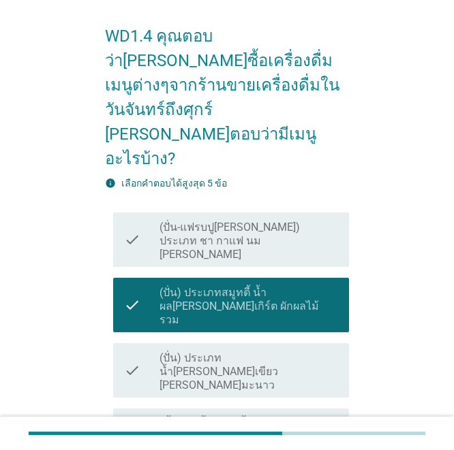
scroll to position [68, 0]
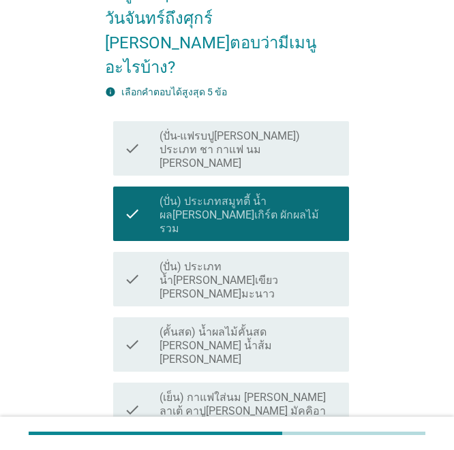
click at [271, 326] on label "(คั้นสด) น้ำผลไม้คั้นสด [PERSON_NAME] น้ำส้ม [PERSON_NAME]" at bounding box center [248, 346] width 179 height 41
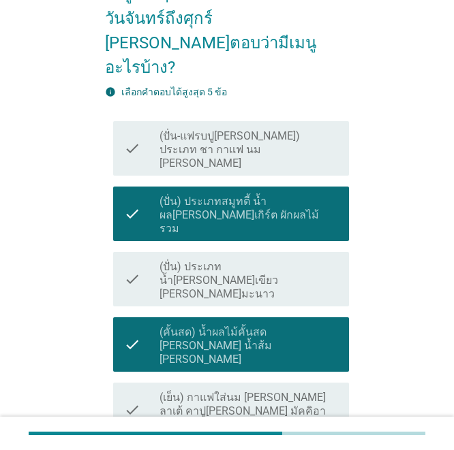
scroll to position [273, 0]
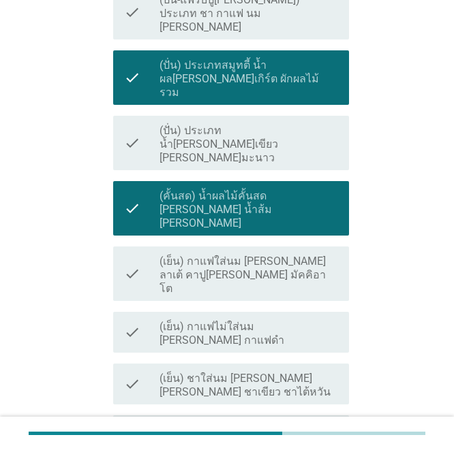
click at [256, 255] on label "(เย็น) กาแฟใส่นม [PERSON_NAME] ลาเต้ คาปู[PERSON_NAME] มัคคิอาโต" at bounding box center [248, 275] width 179 height 41
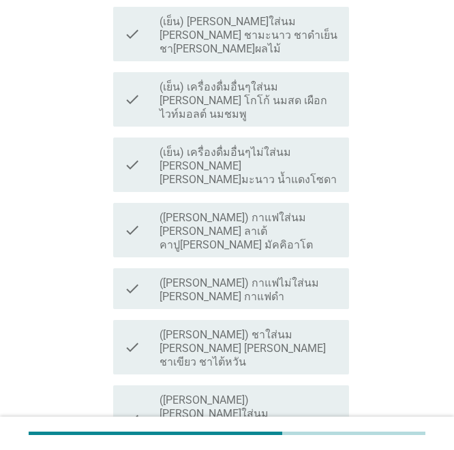
scroll to position [750, 0]
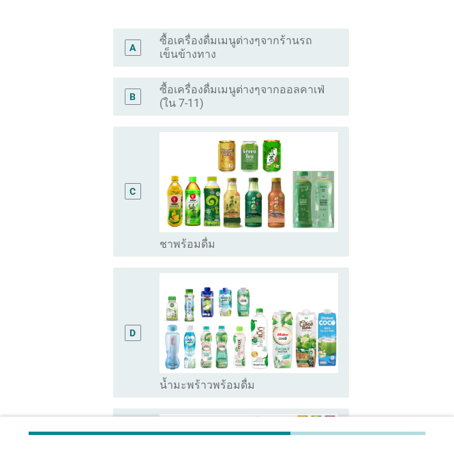
scroll to position [136, 0]
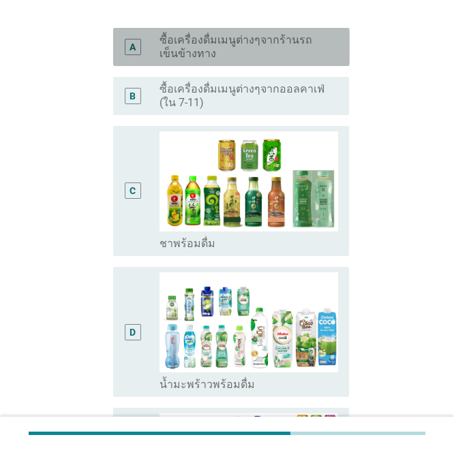
click at [196, 63] on div "A radio_button_unchecked ซื้อเครื่องดื่มเมนูต่างๆจากร้านรถเข็นข้างทาง" at bounding box center [231, 47] width 236 height 38
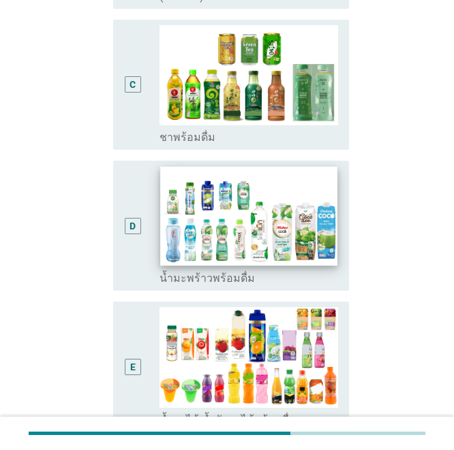
scroll to position [341, 0]
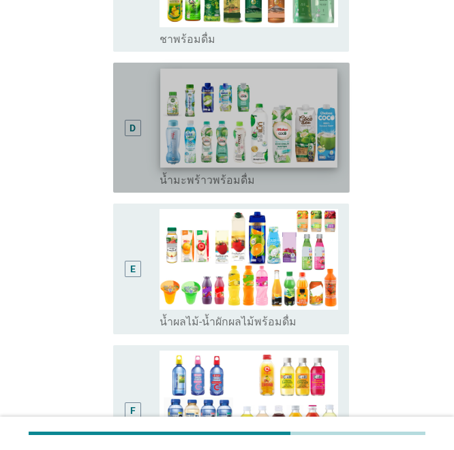
click at [197, 143] on img at bounding box center [248, 118] width 177 height 99
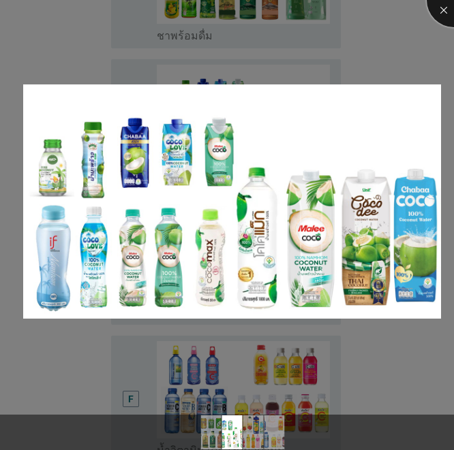
click at [444, 7] on div at bounding box center [454, 0] width 55 height 55
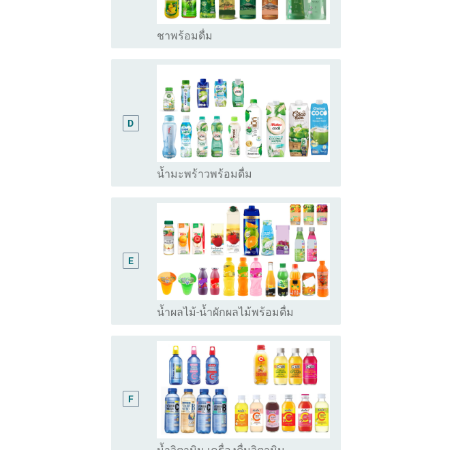
click at [112, 135] on div at bounding box center [227, 225] width 454 height 450
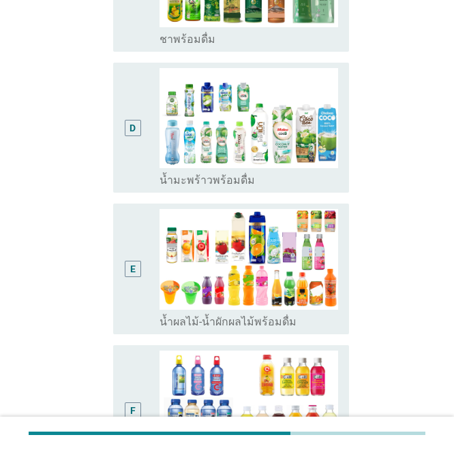
click at [127, 157] on div "D" at bounding box center [133, 127] width 18 height 119
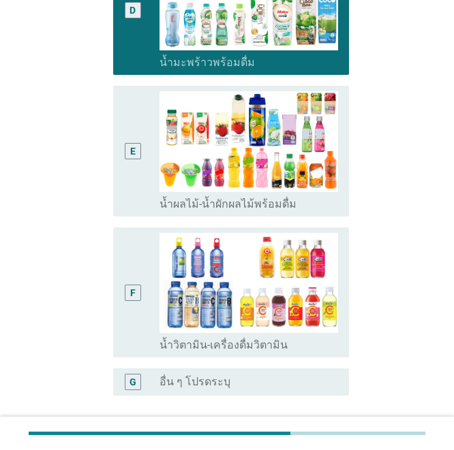
scroll to position [574, 0]
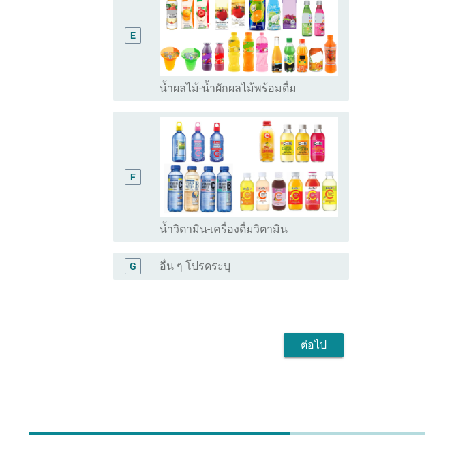
click at [319, 339] on div "ต่อไป" at bounding box center [313, 345] width 38 height 16
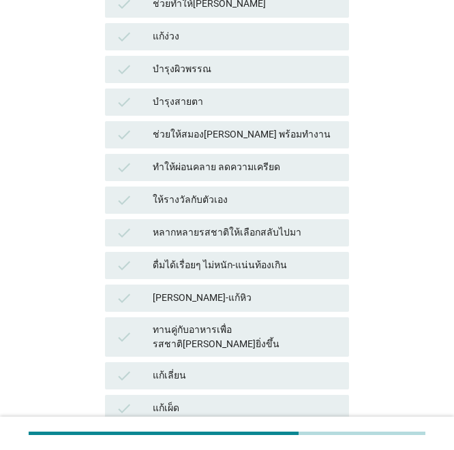
scroll to position [0, 0]
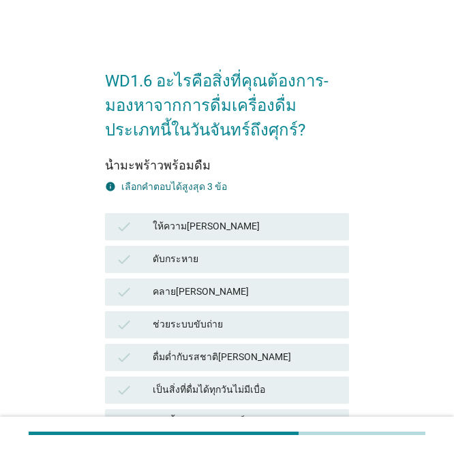
click at [190, 230] on div "ให้ความ[PERSON_NAME]" at bounding box center [245, 227] width 185 height 16
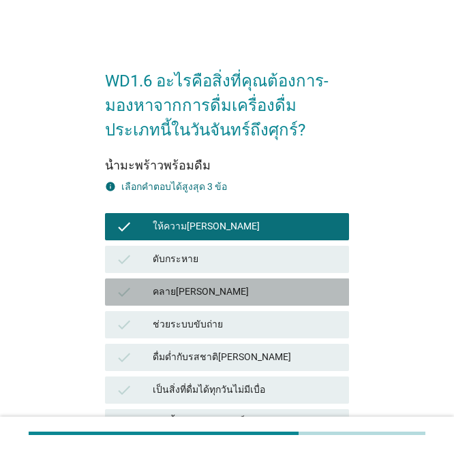
click at [189, 280] on div "check คลาย[PERSON_NAME]" at bounding box center [227, 292] width 245 height 27
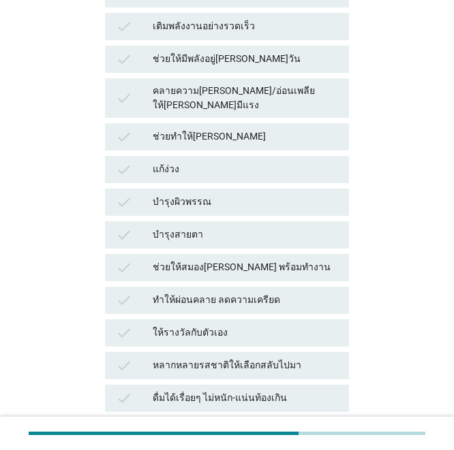
scroll to position [409, 0]
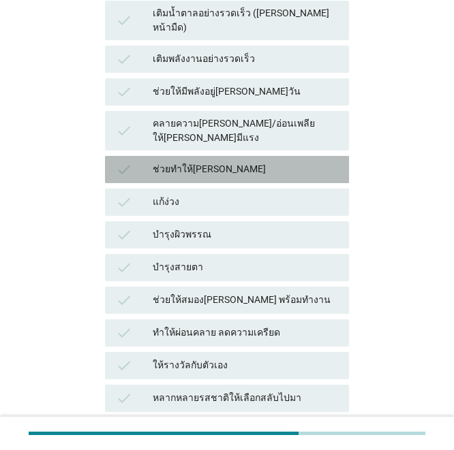
click at [232, 161] on div "ช่วยทำให้[PERSON_NAME]" at bounding box center [245, 169] width 185 height 16
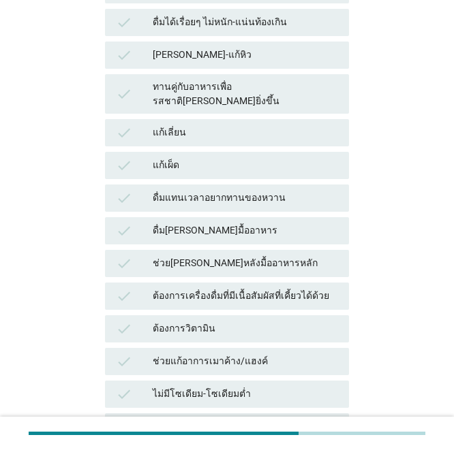
scroll to position [999, 0]
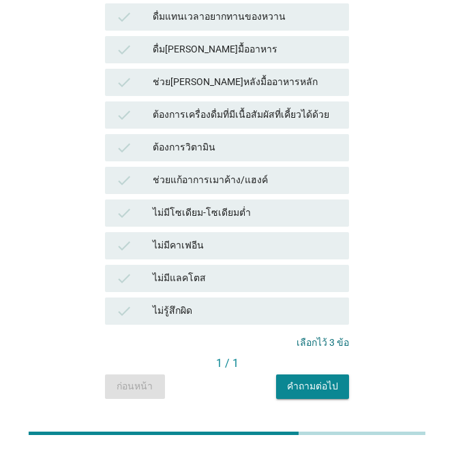
click at [322, 380] on div "คำถามต่อไป" at bounding box center [312, 387] width 51 height 14
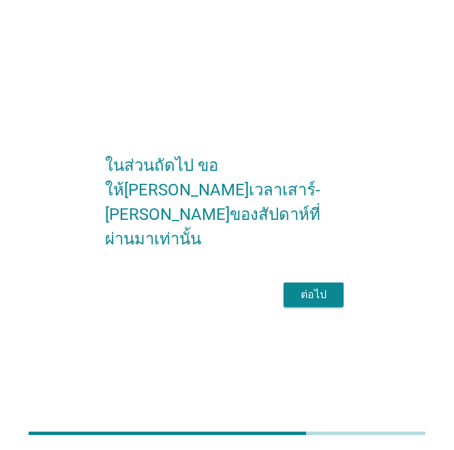
click at [305, 291] on div "ต่อไป" at bounding box center [313, 295] width 38 height 16
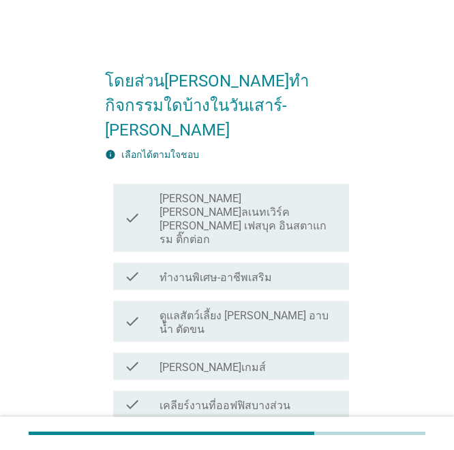
click at [199, 361] on label "[PERSON_NAME]เกมส์" at bounding box center [212, 368] width 106 height 14
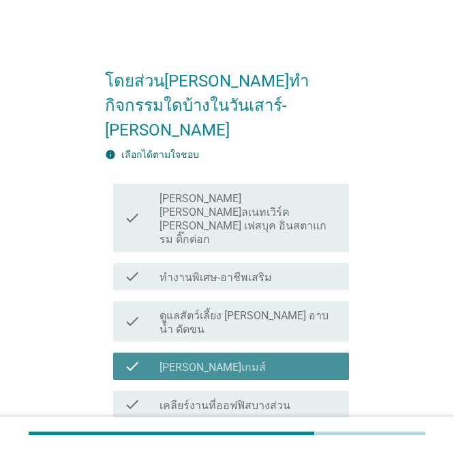
click at [199, 361] on label "[PERSON_NAME]เกมส์" at bounding box center [212, 368] width 106 height 14
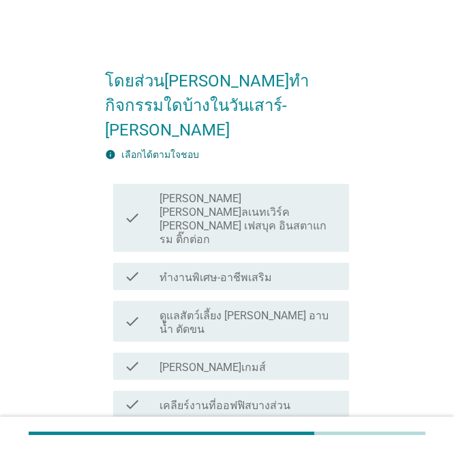
click at [207, 358] on div "check_box_outline_blank [PERSON_NAME]เกมส์" at bounding box center [248, 366] width 179 height 16
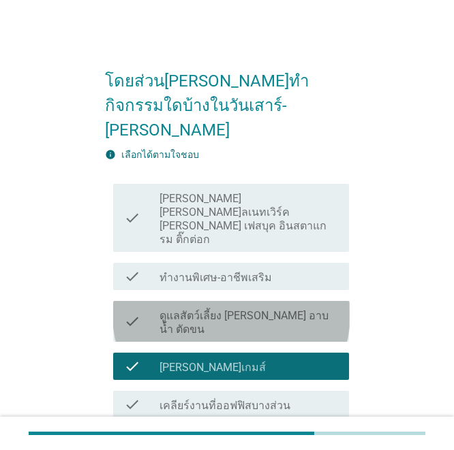
click at [231, 309] on label "ดูแลสัตว์เลี้ยง [PERSON_NAME] อาบน้ำ ตัดขน" at bounding box center [248, 322] width 179 height 27
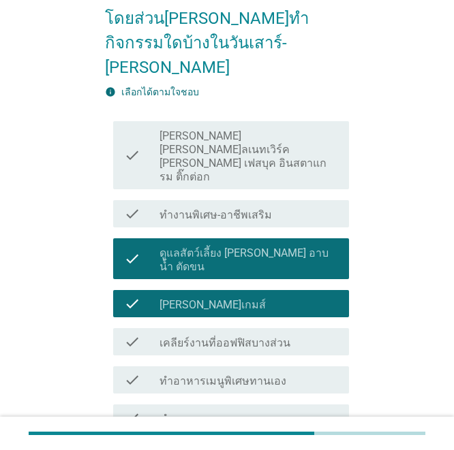
scroll to position [136, 0]
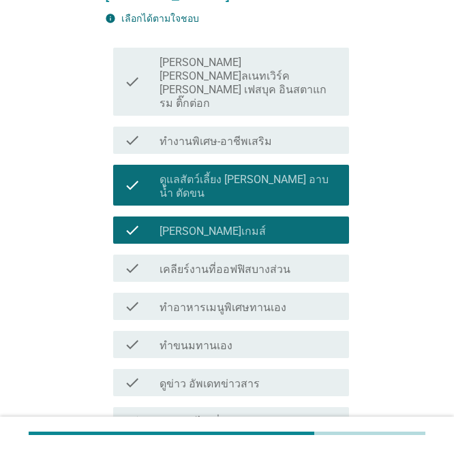
click at [235, 301] on label "ทำอาหารเมนูพิเศษทานเอง" at bounding box center [222, 308] width 127 height 14
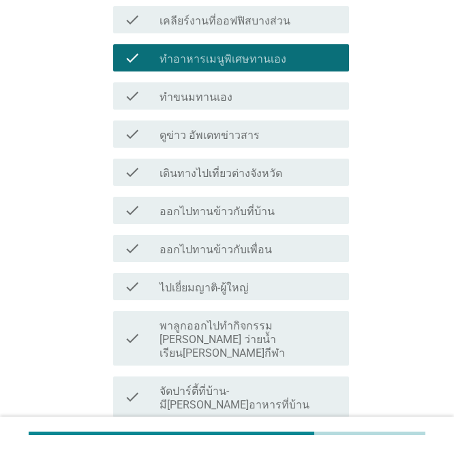
scroll to position [409, 0]
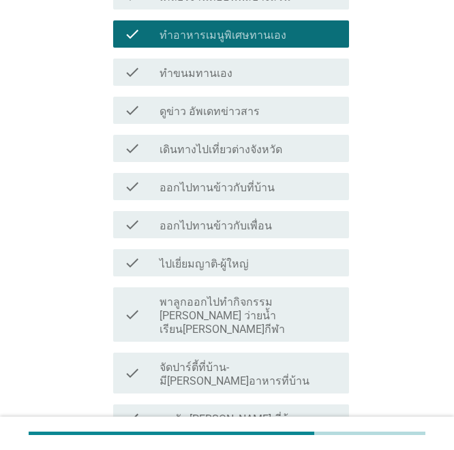
click at [267, 255] on div "check_box_outline_blank ไปเยี่ยมญาติ-ผู้ใหญ่" at bounding box center [248, 263] width 179 height 16
click at [215, 405] on div "check check_box_outline_blank ดูหนัง-[PERSON_NAME] ที่บ้าน" at bounding box center [231, 418] width 236 height 27
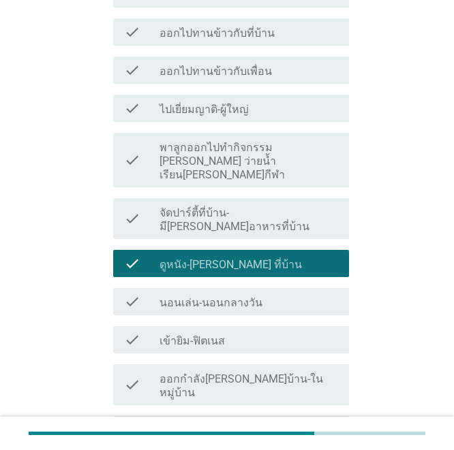
scroll to position [750, 0]
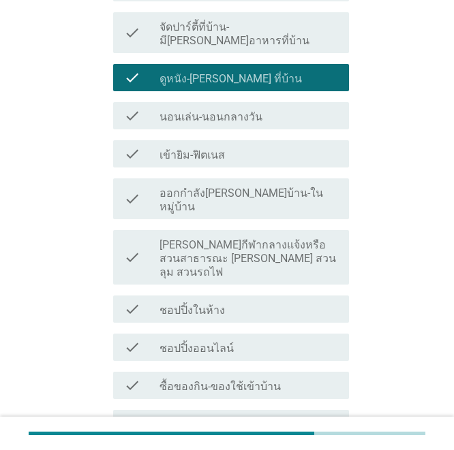
click at [253, 102] on div "check check_box_outline_blank นอนเล่น-นอนกลางวัน" at bounding box center [231, 115] width 236 height 27
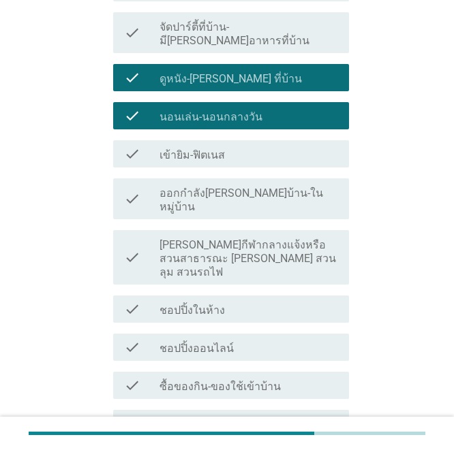
scroll to position [835, 0]
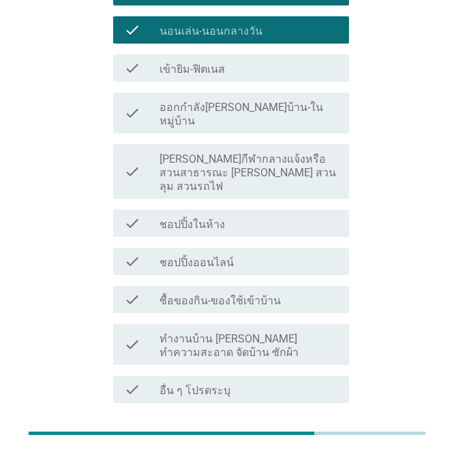
click at [324, 444] on div "ต่อไป" at bounding box center [313, 452] width 38 height 16
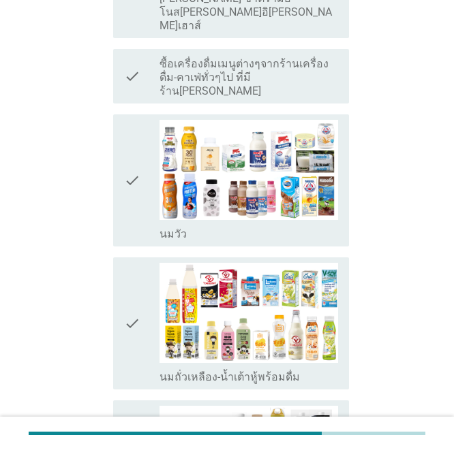
scroll to position [0, 0]
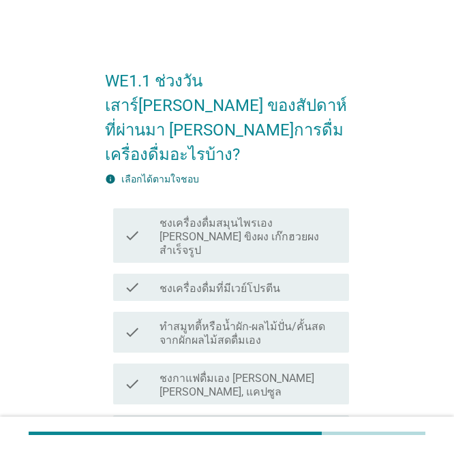
click at [247, 372] on label "ชงกาแฟดื่มเอง [PERSON_NAME] [PERSON_NAME], แคปซูล" at bounding box center [248, 385] width 179 height 27
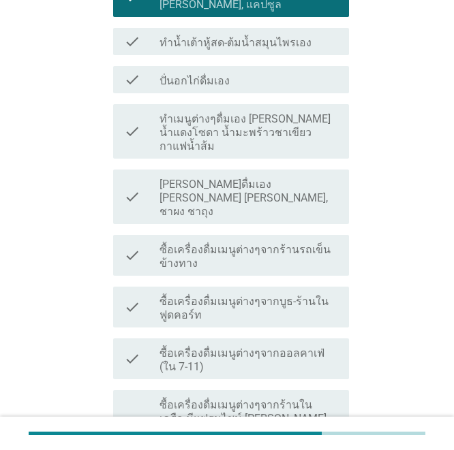
scroll to position [477, 0]
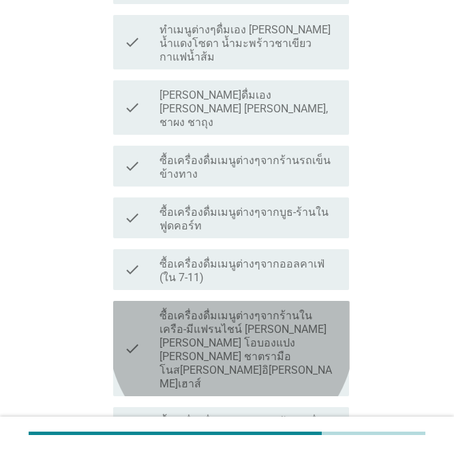
click at [240, 309] on label "ซื้อเครื่องดื่มเมนูต่างๆจากร้านในเครือ-มีแฟรนไชน์ [PERSON_NAME] [PERSON_NAME] โ…" at bounding box center [248, 350] width 179 height 82
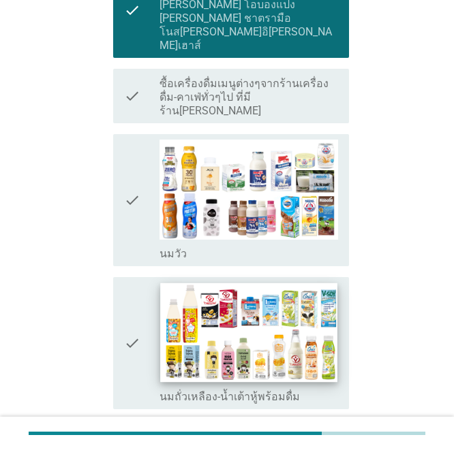
scroll to position [818, 0]
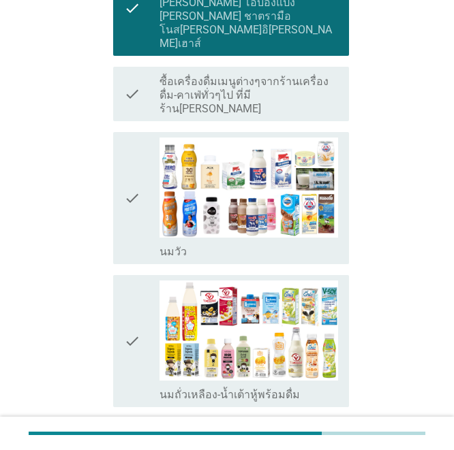
click at [145, 281] on div "check" at bounding box center [141, 341] width 35 height 121
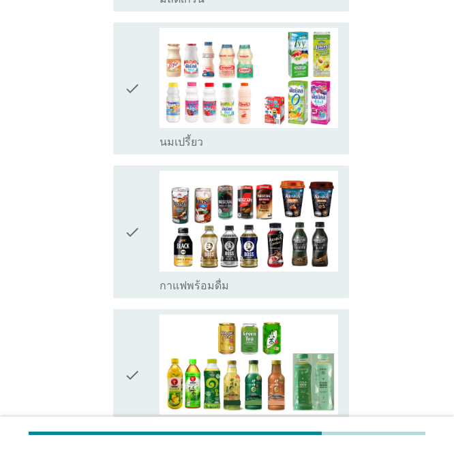
scroll to position [1499, 0]
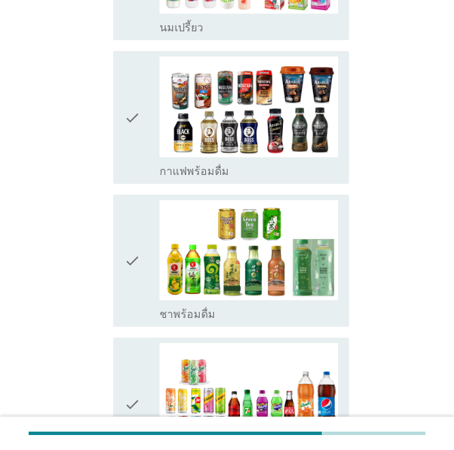
drag, startPoint x: 130, startPoint y: 164, endPoint x: 144, endPoint y: 212, distance: 50.5
click at [130, 200] on icon "check" at bounding box center [132, 260] width 16 height 121
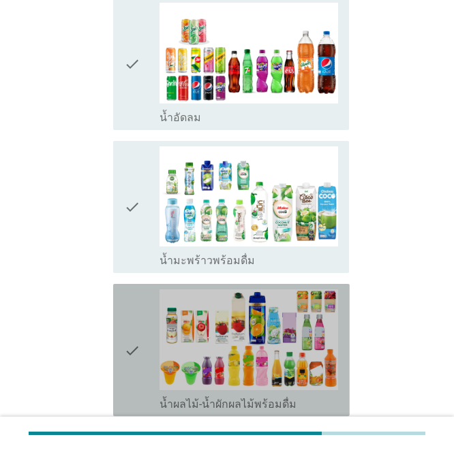
click at [125, 290] on icon "check" at bounding box center [132, 350] width 16 height 121
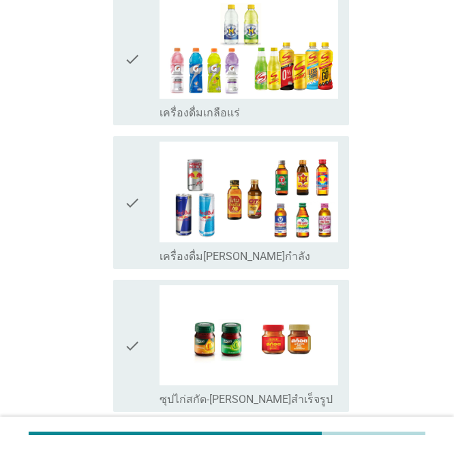
scroll to position [2582, 0]
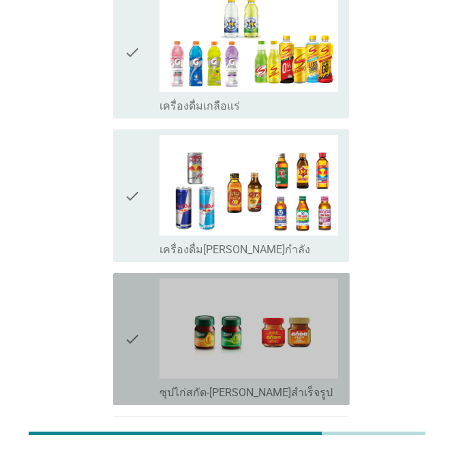
click at [130, 279] on icon "check" at bounding box center [132, 339] width 16 height 121
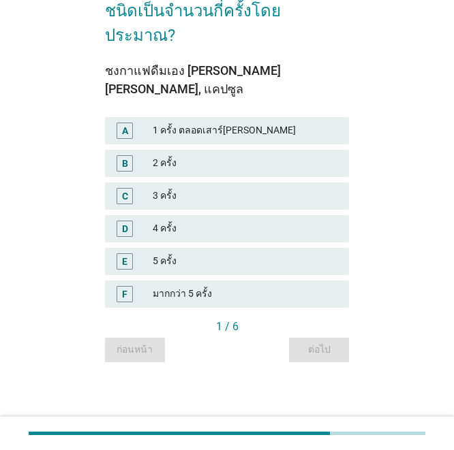
scroll to position [0, 0]
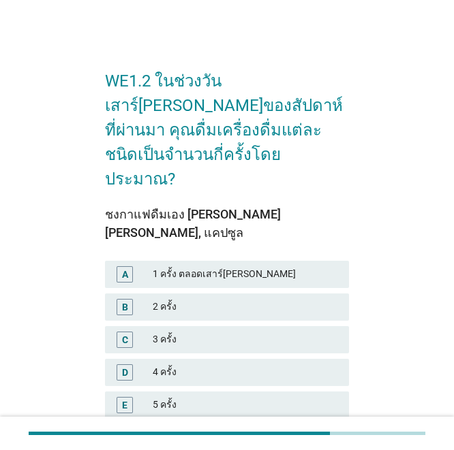
click at [206, 326] on div "C 3 ครั้ง" at bounding box center [227, 339] width 245 height 27
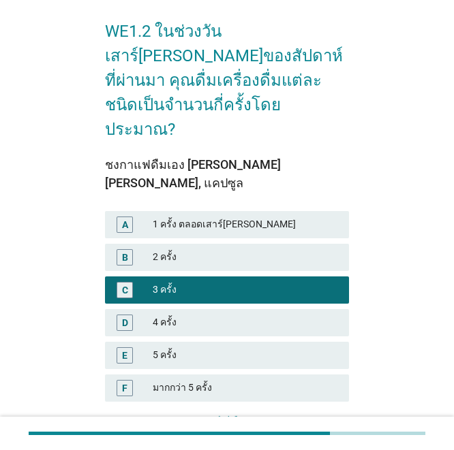
scroll to position [101, 0]
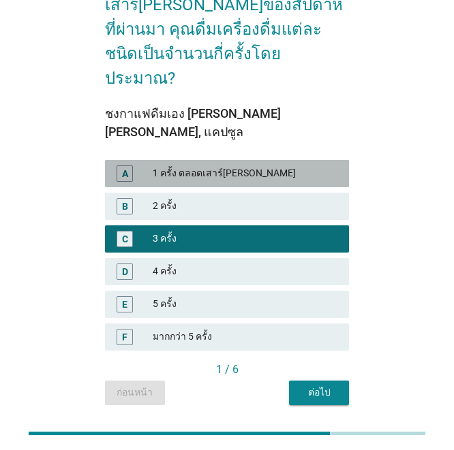
click at [201, 166] on div "1 ครั้ง ตลอดเสาร์[PERSON_NAME]" at bounding box center [245, 174] width 185 height 16
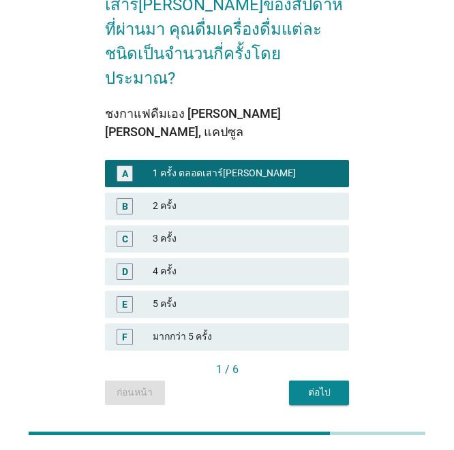
click at [348, 381] on button "ต่อไป" at bounding box center [319, 393] width 60 height 25
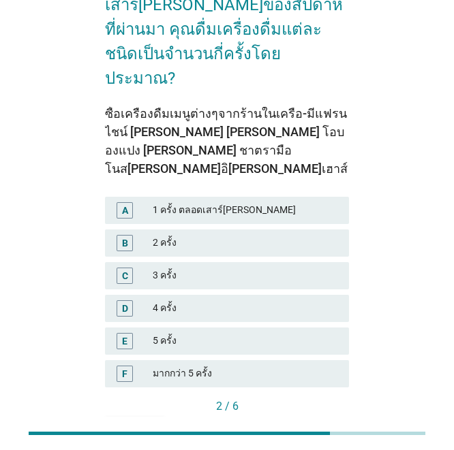
scroll to position [0, 0]
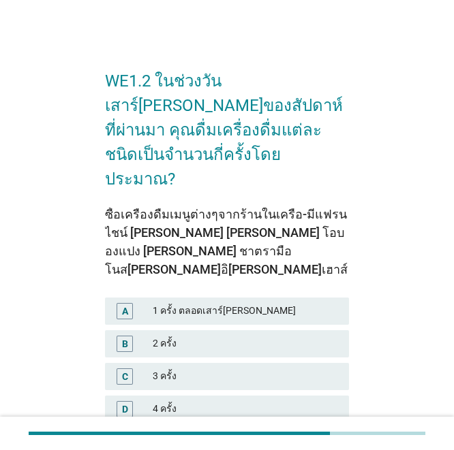
click at [184, 298] on div "A 1 ครั้ง ตลอดเสาร์[PERSON_NAME]" at bounding box center [227, 311] width 245 height 27
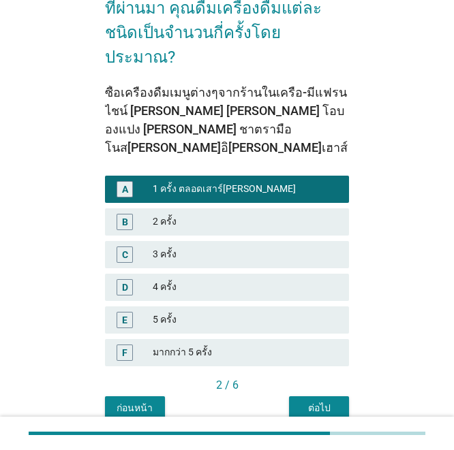
scroll to position [138, 0]
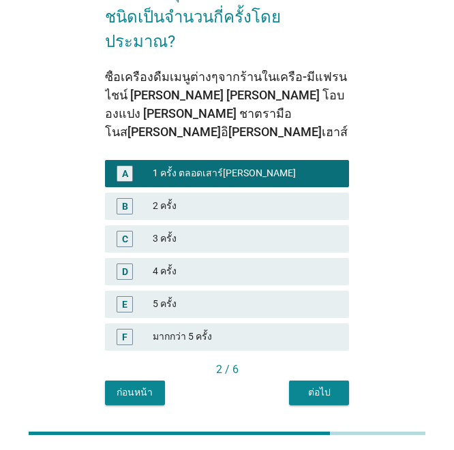
click at [311, 386] on div "ต่อไป" at bounding box center [319, 393] width 38 height 14
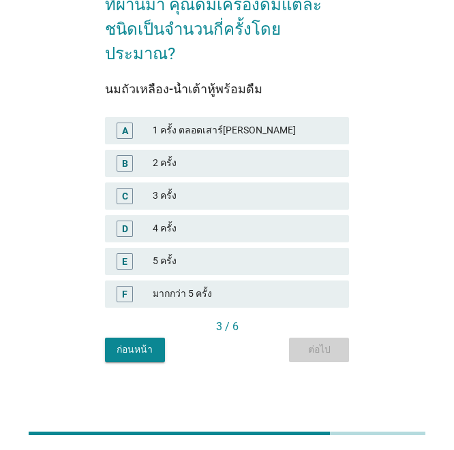
scroll to position [0, 0]
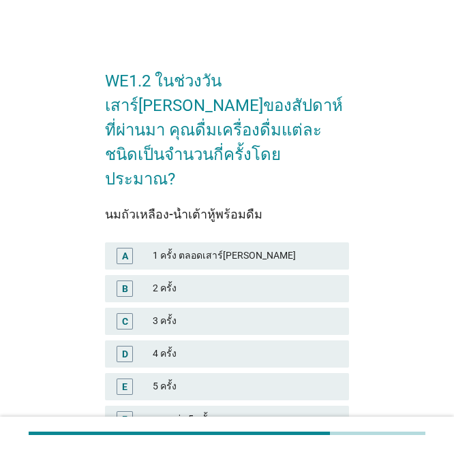
click at [204, 248] on div "1 ครั้ง ตลอดเสาร์[PERSON_NAME]" at bounding box center [245, 256] width 185 height 16
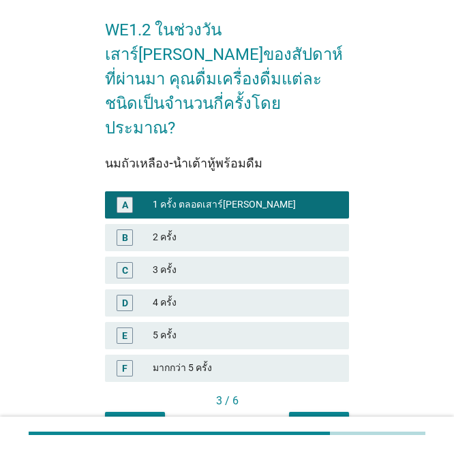
scroll to position [101, 0]
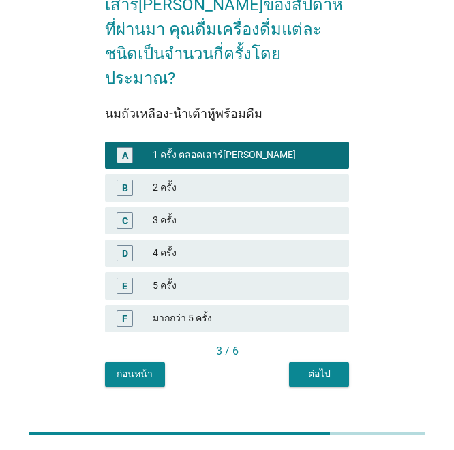
click at [324, 371] on div "WE1.2 ในช่วงวันเสาร์[PERSON_NAME]ของสัปดาห์ที่ผ่านมา คุณดื่มเครื่องดื่มแต่ละชนิ…" at bounding box center [227, 170] width 266 height 454
click at [320, 367] on div "ต่อไป" at bounding box center [319, 374] width 38 height 14
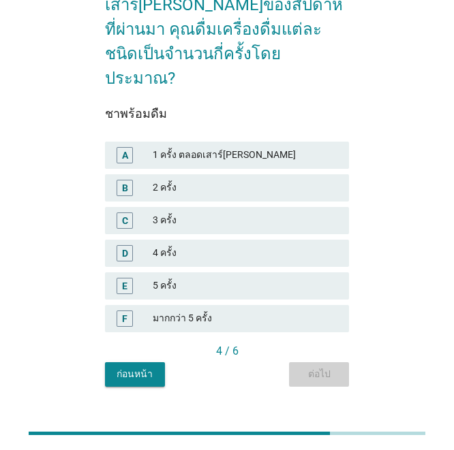
scroll to position [0, 0]
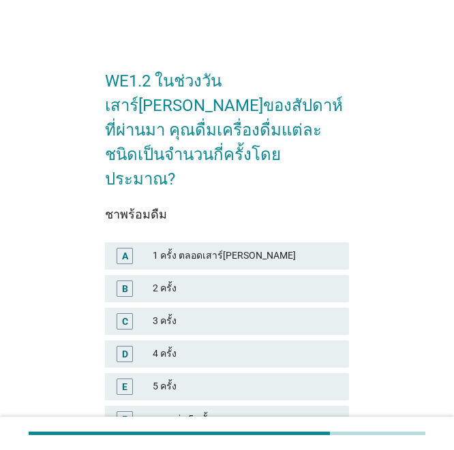
click at [176, 208] on div "ชาพร้อมดื่ม A 1 ครั้ง ตลอดเสาร์[PERSON_NAME] B 2 ครั้ง C 3 ครั้ง D 4 ครั้ง E 5 …" at bounding box center [227, 326] width 245 height 236
click at [179, 248] on div "1 ครั้ง ตลอดเสาร์[PERSON_NAME]" at bounding box center [245, 256] width 185 height 16
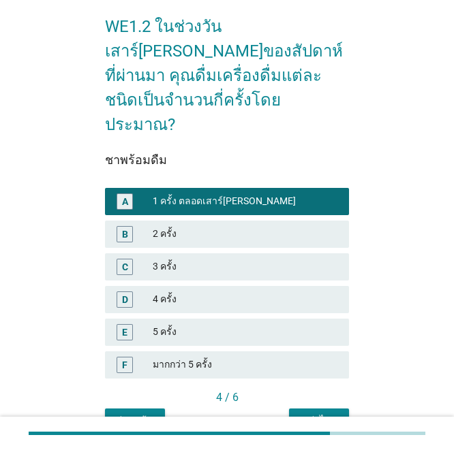
scroll to position [101, 0]
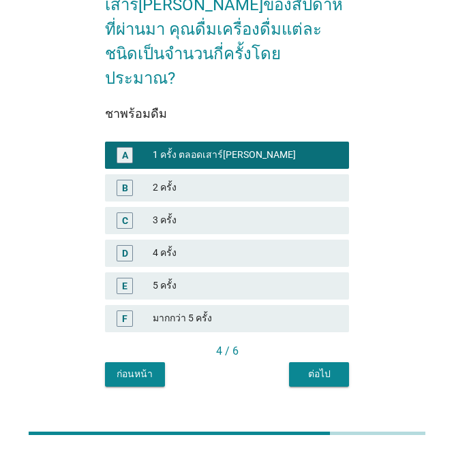
click at [326, 367] on div "ต่อไป" at bounding box center [319, 374] width 38 height 14
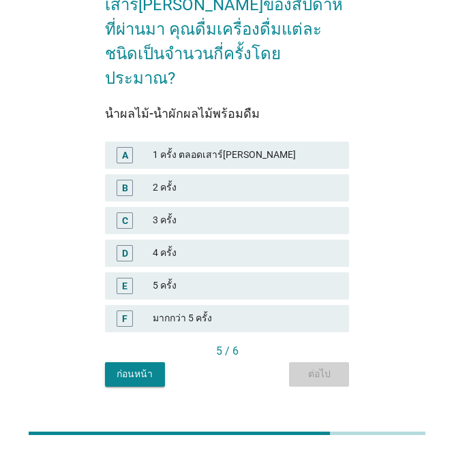
scroll to position [0, 0]
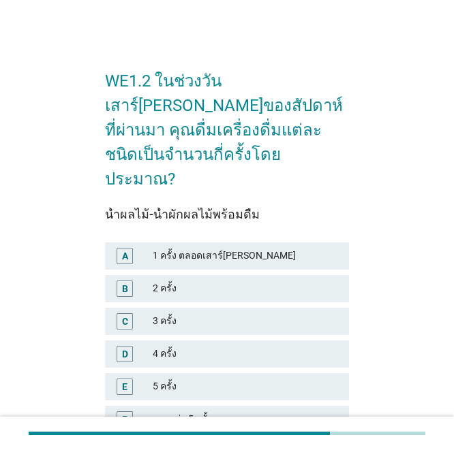
click at [199, 243] on div "A 1 ครั้ง ตลอดเสาร์[PERSON_NAME]" at bounding box center [227, 256] width 245 height 27
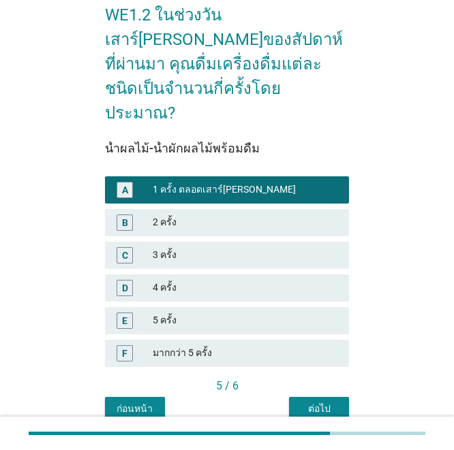
scroll to position [101, 0]
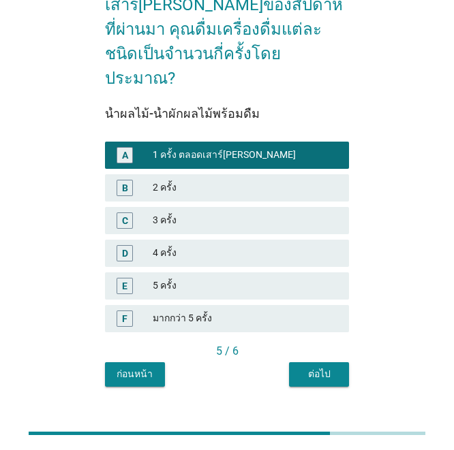
click at [338, 367] on div "ต่อไป" at bounding box center [319, 374] width 38 height 14
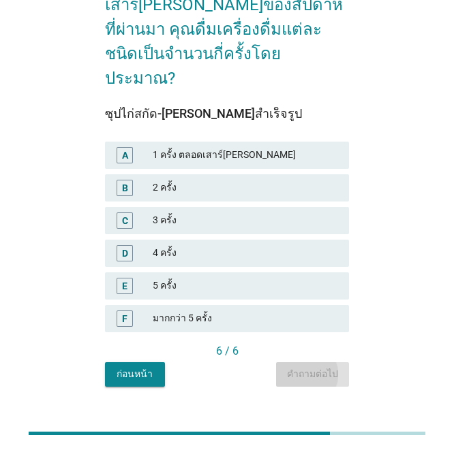
scroll to position [0, 0]
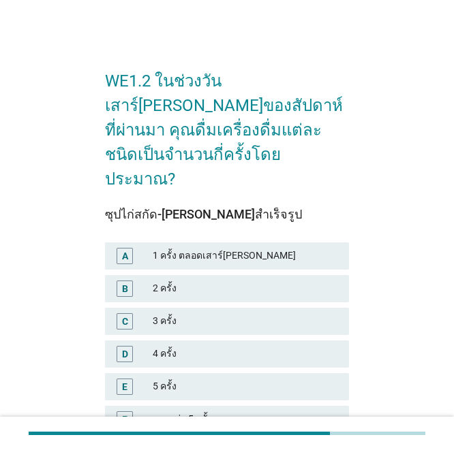
click at [192, 248] on div "1 ครั้ง ตลอดเสาร์[PERSON_NAME]" at bounding box center [245, 256] width 185 height 16
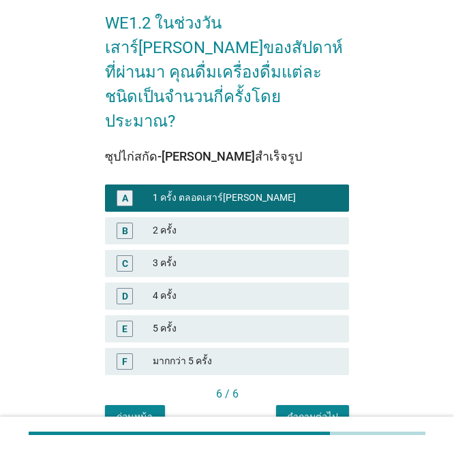
scroll to position [101, 0]
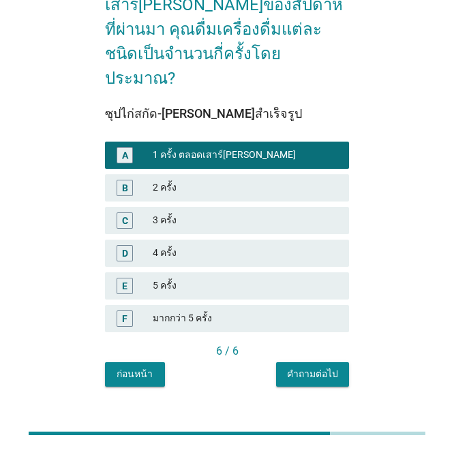
click at [347, 362] on button "คำถามต่อไป" at bounding box center [312, 374] width 73 height 25
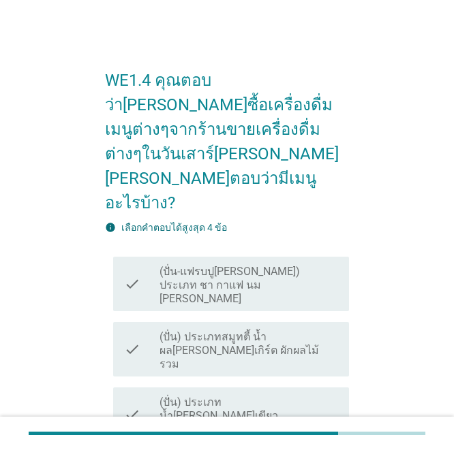
scroll to position [0, 0]
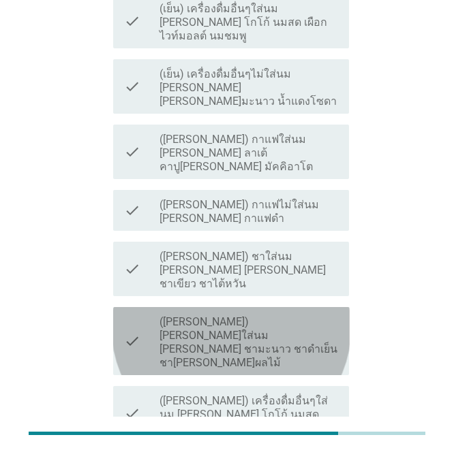
click at [226, 315] on label "([PERSON_NAME]) [PERSON_NAME]ใส่นม [PERSON_NAME] ชามะนาว ชาดำเย็น ชา[PERSON_NAM…" at bounding box center [248, 342] width 179 height 55
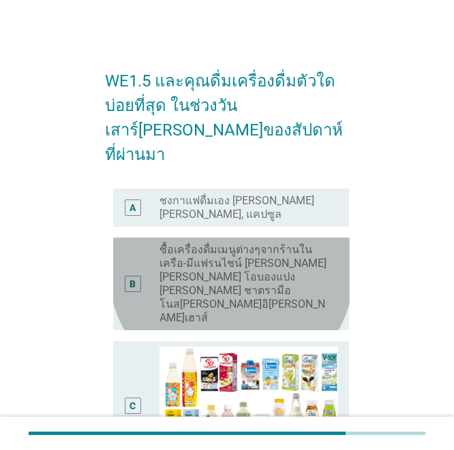
click at [238, 243] on label "ซื้อเครื่องดื่มเมนูต่างๆจากร้านในเครือ-มีแฟรนไชน์ [PERSON_NAME] [PERSON_NAME] โ…" at bounding box center [243, 284] width 168 height 82
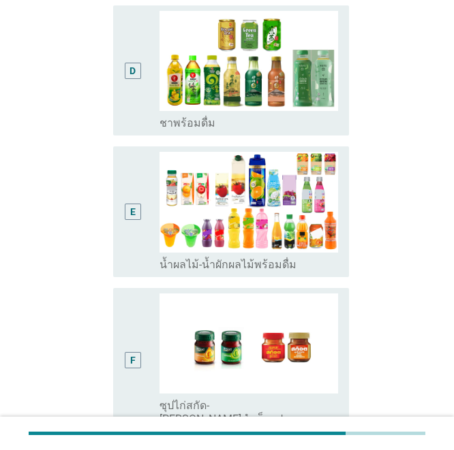
click at [143, 294] on div "F" at bounding box center [141, 360] width 35 height 133
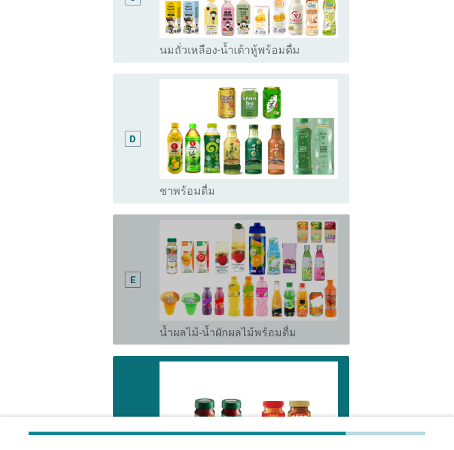
click at [138, 220] on div "E" at bounding box center [133, 279] width 18 height 119
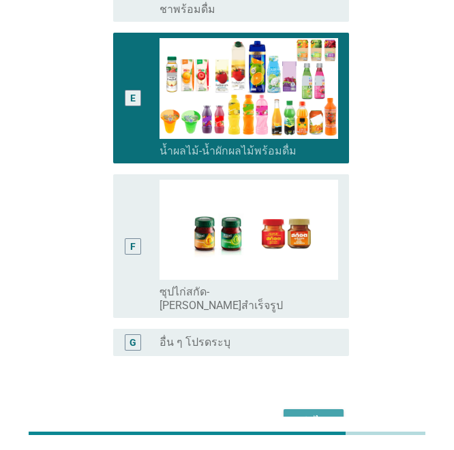
click at [303, 414] on div "ต่อไป" at bounding box center [313, 422] width 38 height 16
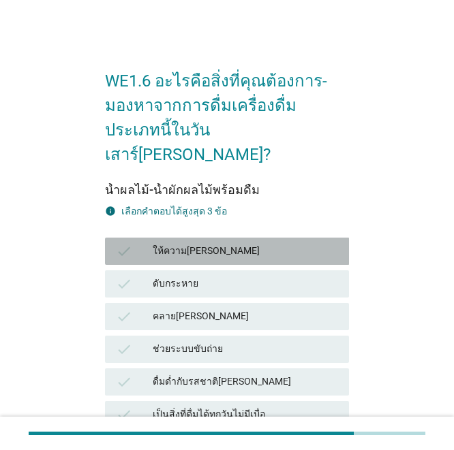
click at [191, 243] on div "ให้ความ[PERSON_NAME]" at bounding box center [245, 251] width 185 height 16
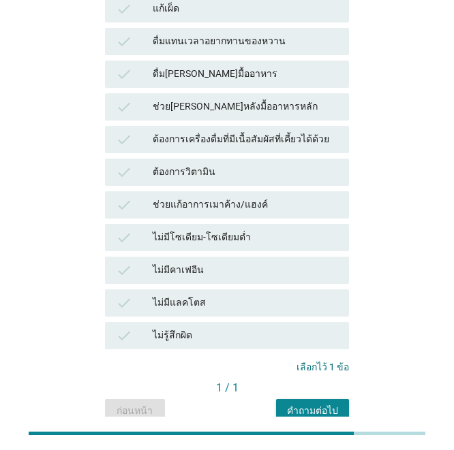
click at [196, 262] on div "ไม่มีคาเฟอีน" at bounding box center [245, 270] width 185 height 16
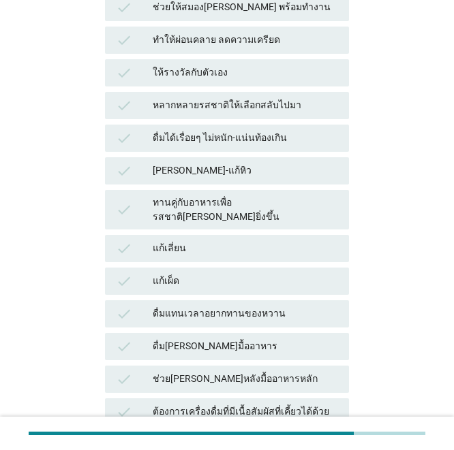
click at [164, 273] on div "แก้เผ็ด" at bounding box center [245, 281] width 185 height 16
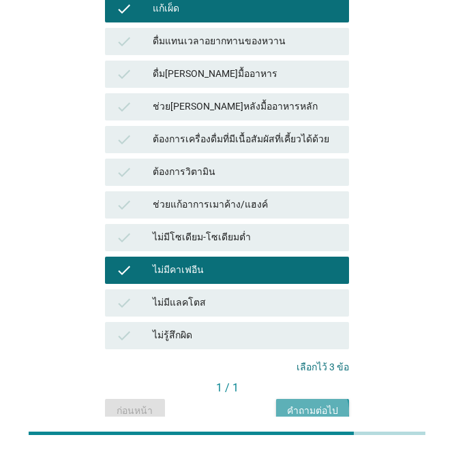
click at [338, 399] on button "คำถามต่อไป" at bounding box center [312, 411] width 73 height 25
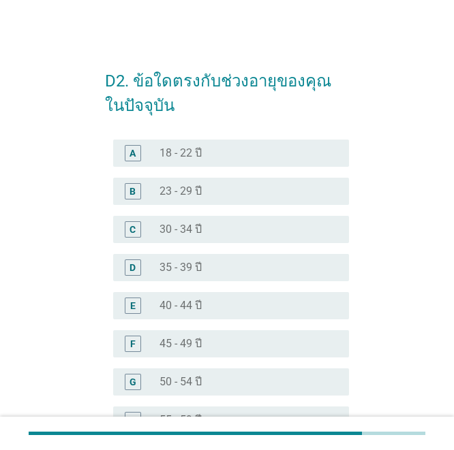
click at [268, 230] on div "radio_button_unchecked 30 - 34 ปี" at bounding box center [243, 230] width 168 height 14
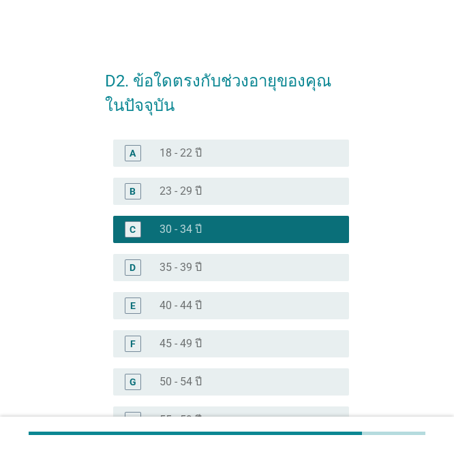
click at [259, 192] on div "radio_button_unchecked 23 - 29 ปี" at bounding box center [243, 192] width 168 height 14
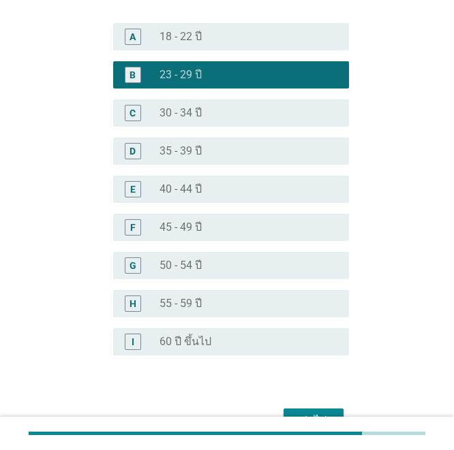
scroll to position [191, 0]
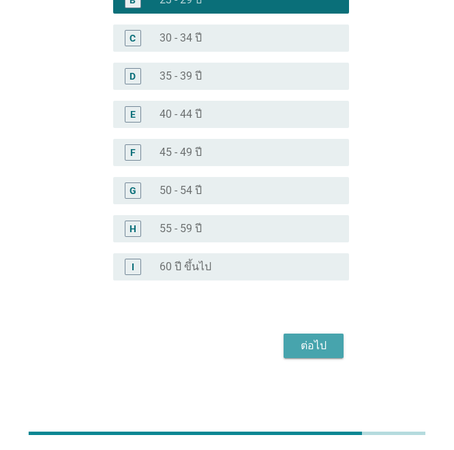
click at [304, 337] on button "ต่อไป" at bounding box center [313, 346] width 60 height 25
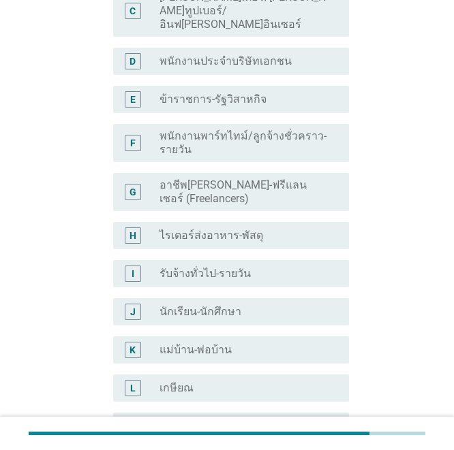
scroll to position [204, 0]
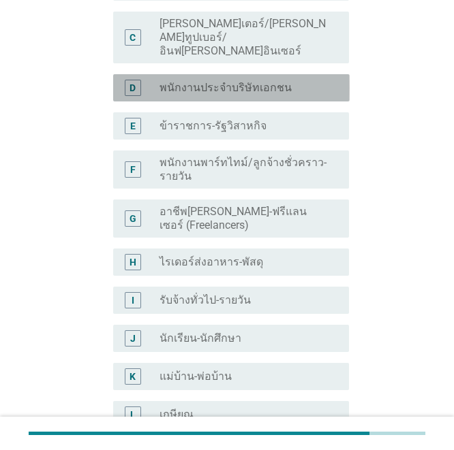
click at [213, 76] on div "D radio_button_unchecked พนักงานประจำบริษัทเอกชน" at bounding box center [231, 87] width 236 height 27
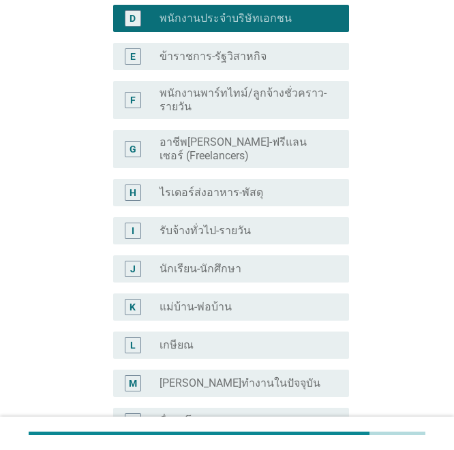
scroll to position [404, 0]
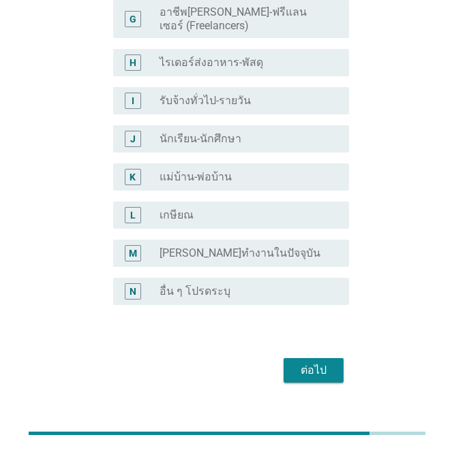
click at [303, 358] on button "ต่อไป" at bounding box center [313, 370] width 60 height 25
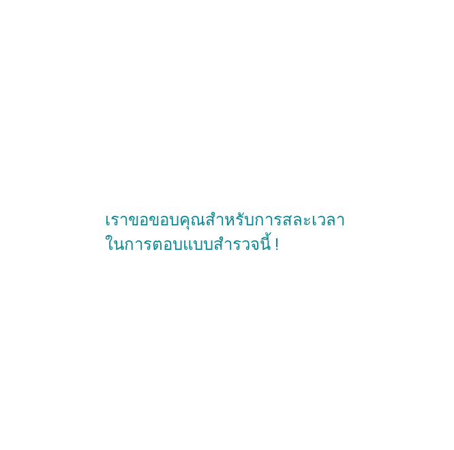
scroll to position [0, 0]
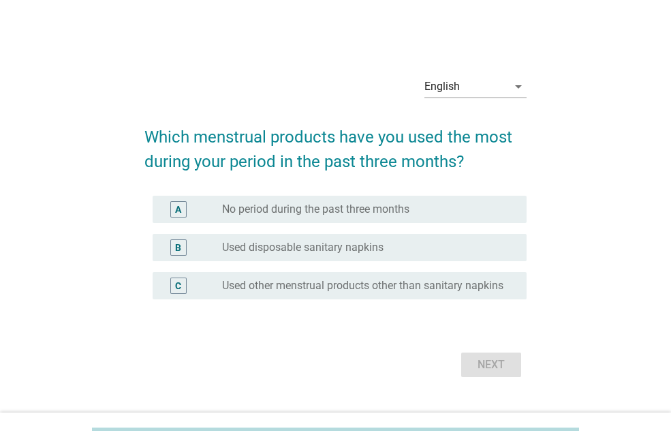
click at [328, 258] on div "B radio_button_unchecked Used disposable sanitary napkins" at bounding box center [335, 247] width 382 height 38
click at [371, 279] on label "Used other menstrual products other than sanitary napkins" at bounding box center [362, 286] width 281 height 14
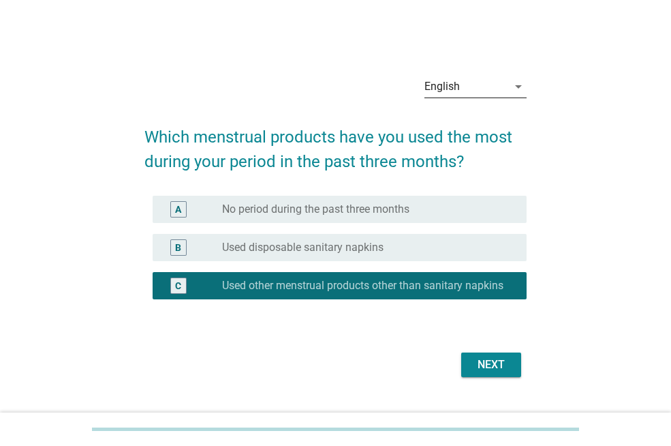
click at [465, 81] on div "English" at bounding box center [466, 87] width 83 height 22
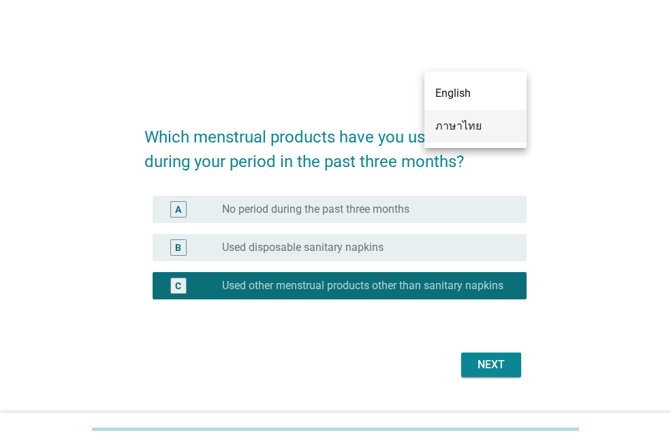
click at [454, 125] on div "ภาษาไทย" at bounding box center [475, 126] width 80 height 16
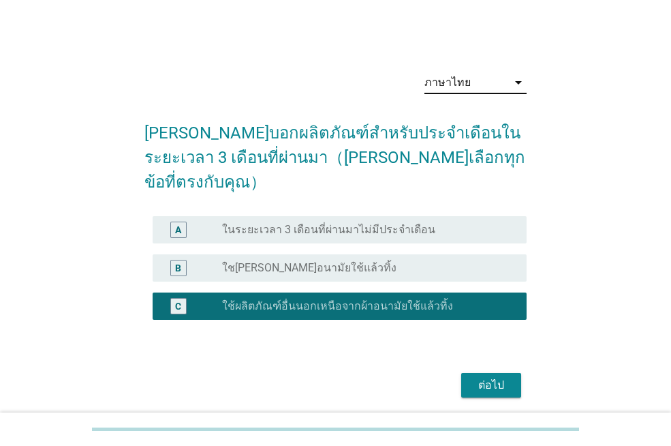
click at [300, 254] on div "B radio_button_unchecked ใชเผ้าอนามัยใช้แล้วทิ้ง" at bounding box center [340, 267] width 374 height 27
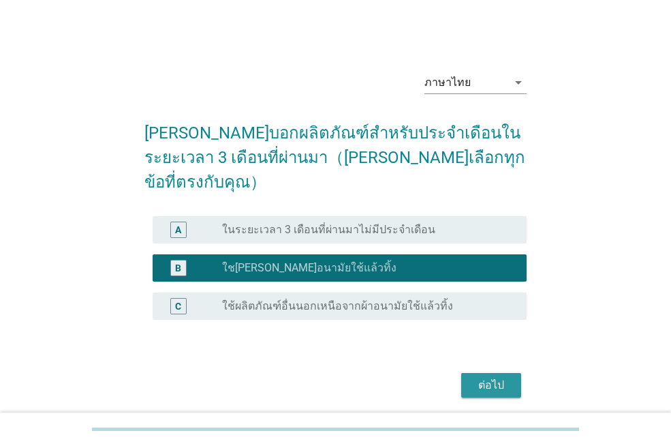
click at [471, 373] on button "ต่อไป" at bounding box center [491, 385] width 60 height 25
click at [473, 369] on div "ต่อไป" at bounding box center [335, 385] width 382 height 33
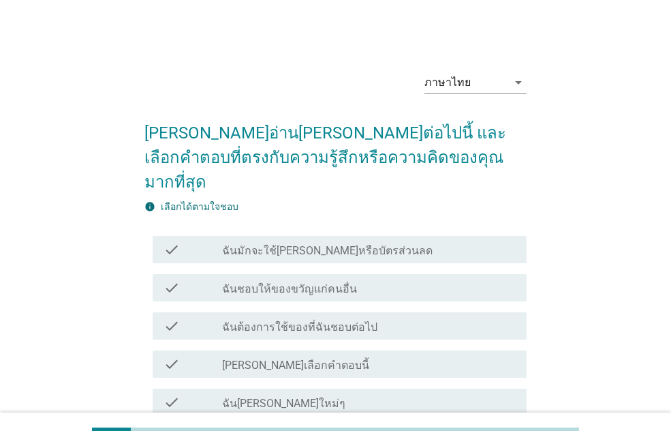
click at [316, 244] on label "ฉันมักจะใช้คูปองหรือบัตรส่วนลด" at bounding box center [327, 251] width 211 height 14
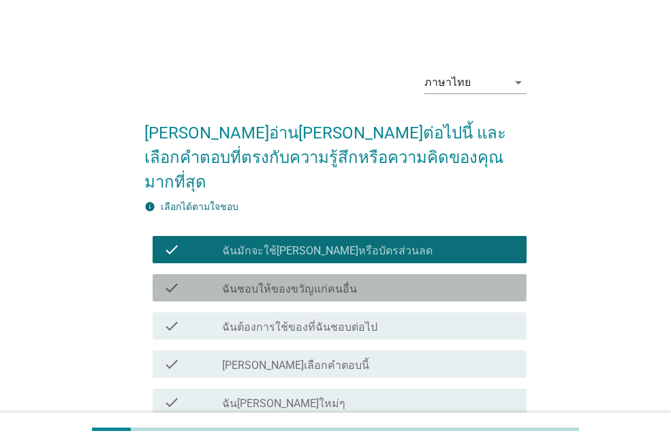
click at [315, 279] on div "check_box_outline_blank ฉันชอบให้ของขวัญแก่คนอื่น" at bounding box center [369, 287] width 294 height 16
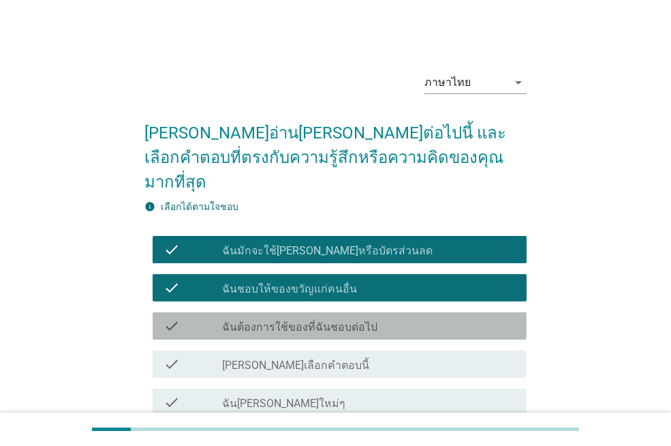
click at [325, 320] on label "ฉันต้องการใช้ของที่ฉันชอบต่อไป" at bounding box center [299, 327] width 155 height 14
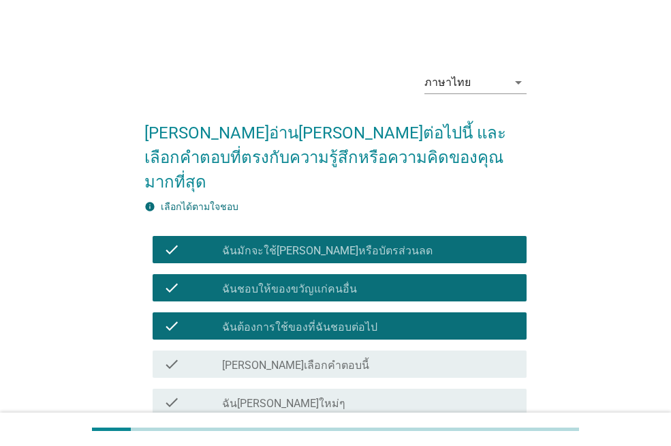
click at [308, 397] on label "ฉันชอบผลิตภัณฑ์ใหม่ๆ" at bounding box center [283, 404] width 123 height 14
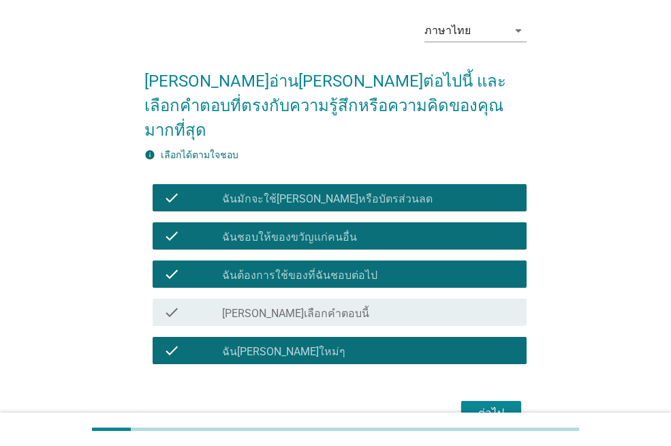
scroll to position [104, 0]
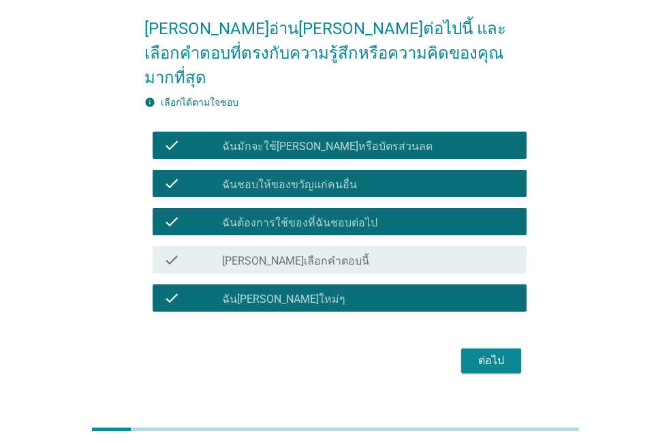
click at [499, 352] on div "ต่อไป" at bounding box center [491, 360] width 38 height 16
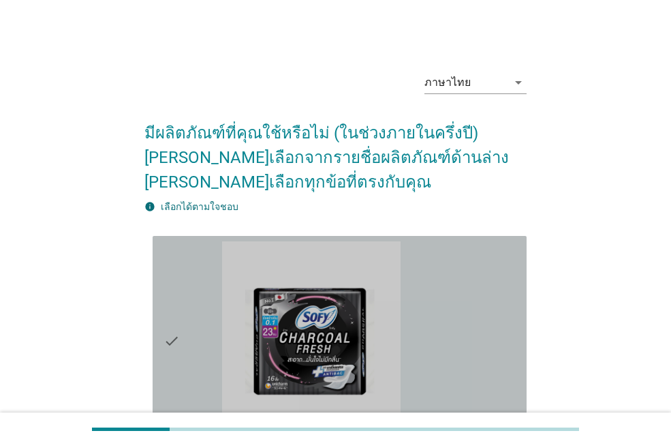
click at [494, 339] on div "check_box_outline_blank โซฟี ถ่าน ชาร์โคลเฟรช อัลตร้าสลิม" at bounding box center [369, 341] width 294 height 200
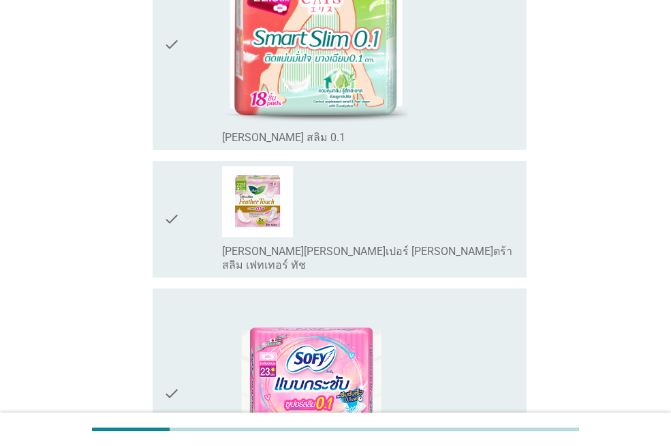
scroll to position [545, 0]
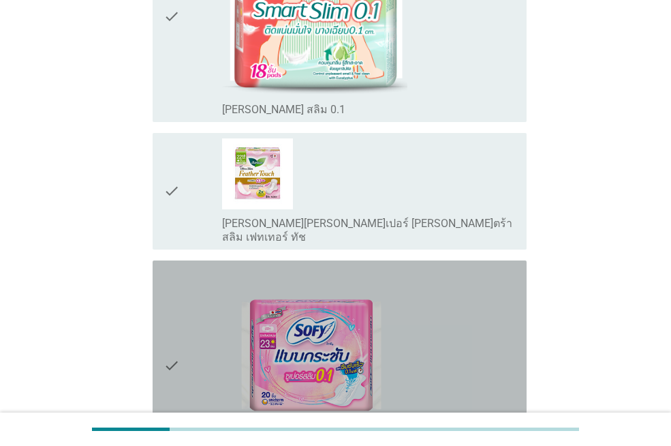
click at [493, 340] on div "check_box_outline_blank โซฟี แบบกระชับ ซุปเปอร์สลิม 0.1" at bounding box center [369, 366] width 294 height 200
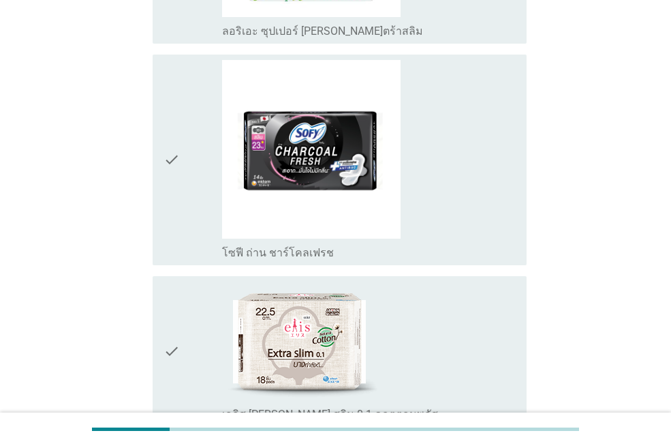
click at [425, 170] on div "check_box_outline_blank โซฟี ถ่าน ชาร์โคลเฟรช" at bounding box center [369, 160] width 294 height 200
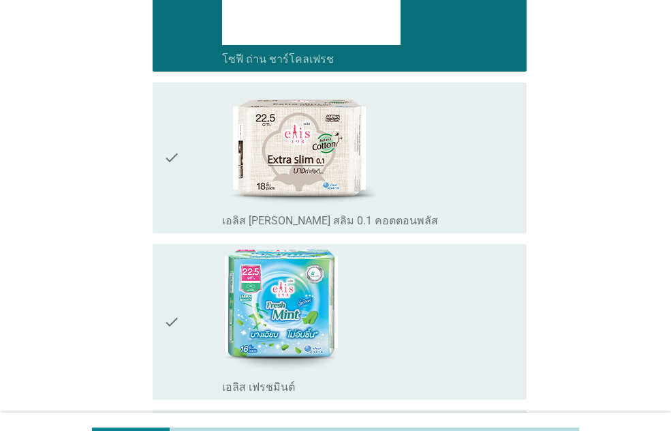
scroll to position [1966, 0]
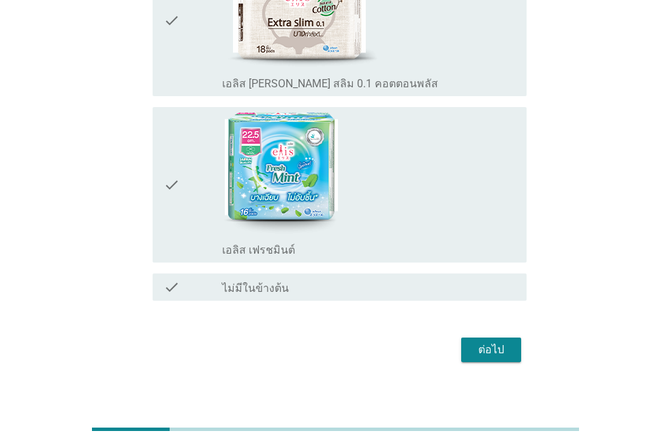
click at [506, 341] on div "ต่อไป" at bounding box center [491, 349] width 38 height 16
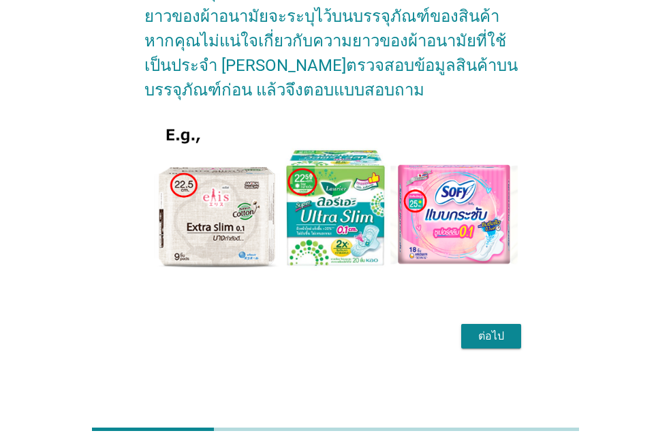
scroll to position [0, 0]
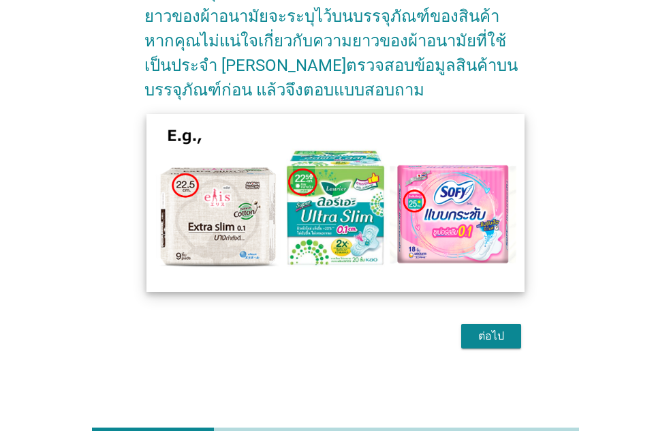
click at [366, 256] on img at bounding box center [335, 202] width 378 height 177
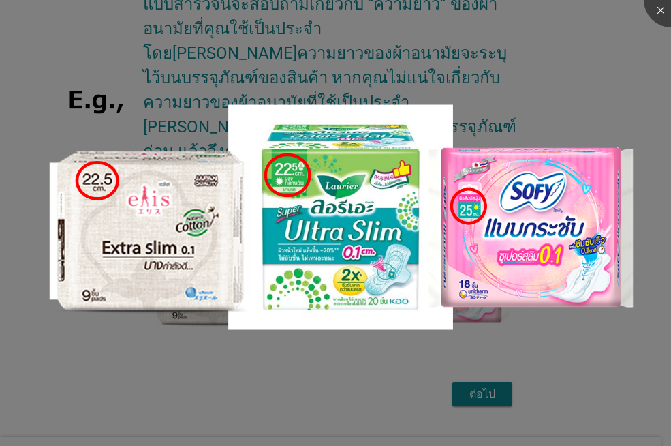
click at [483, 358] on div at bounding box center [335, 223] width 671 height 446
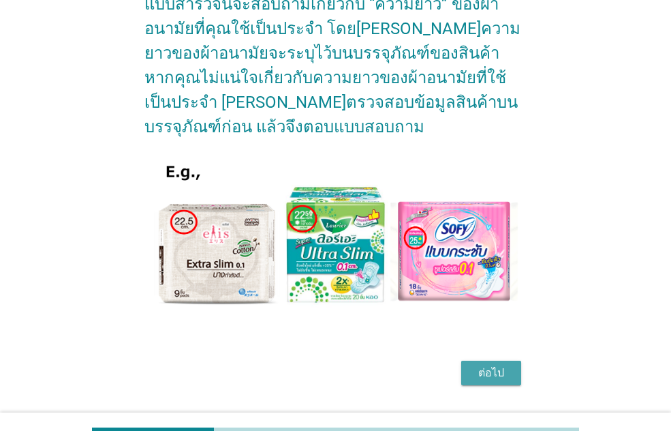
click at [480, 367] on div "ต่อไป" at bounding box center [491, 373] width 38 height 16
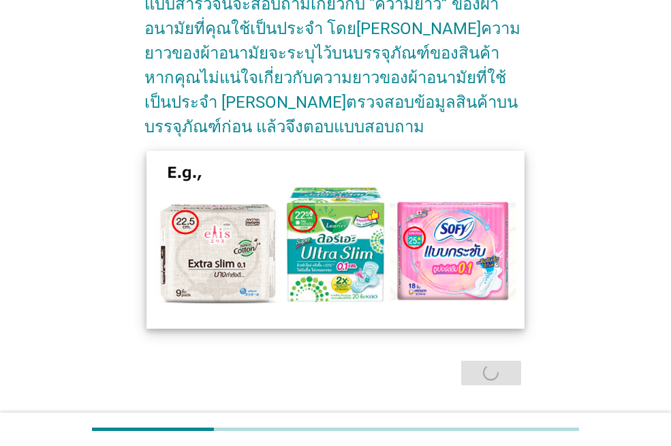
scroll to position [0, 0]
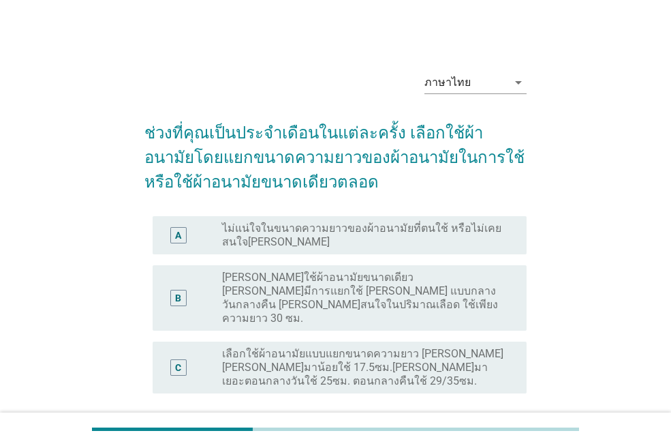
click at [328, 307] on div "B radio_button_unchecked ปกติใช้ผ้าอนามัยขนาดเดียว ไม่ได้มีการแยกใช้ เช่น แบบกล…" at bounding box center [335, 298] width 382 height 76
click at [396, 347] on label "เลือกใช้ผ้าอนามัยแบบแยกขนาดความยาว เช่น วันที่มาน้อยใช้ 17.5ซม.วันที่มาเยอะตอนก…" at bounding box center [363, 367] width 283 height 41
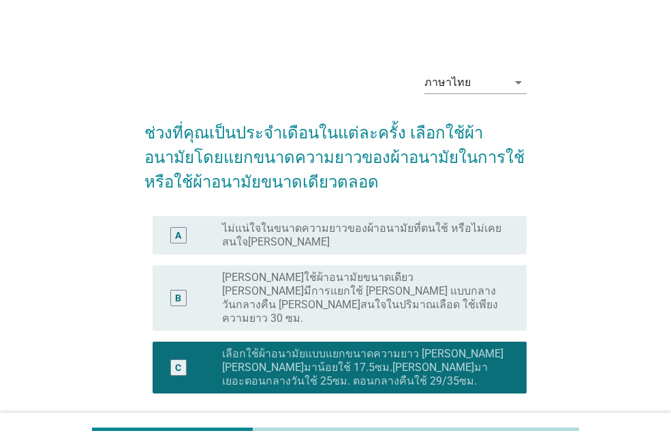
scroll to position [95, 0]
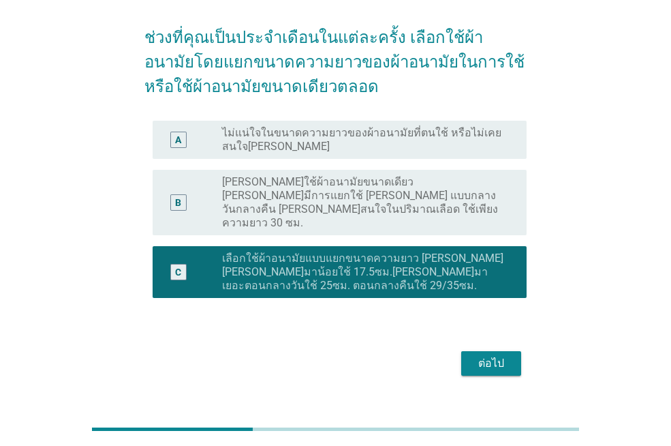
click at [494, 352] on div "ต่อไป" at bounding box center [335, 363] width 382 height 33
click at [497, 355] on div "ต่อไป" at bounding box center [491, 363] width 38 height 16
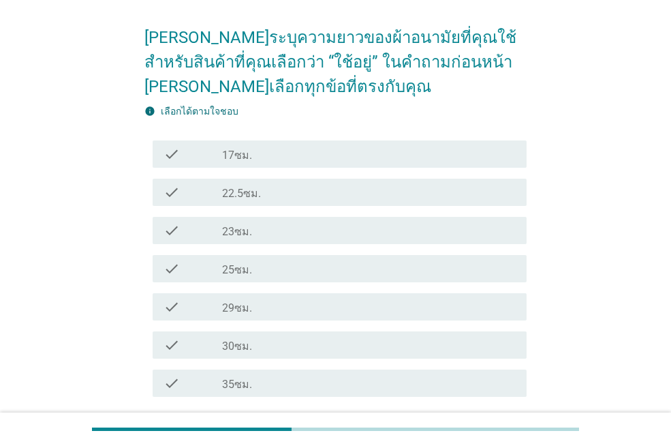
scroll to position [0, 0]
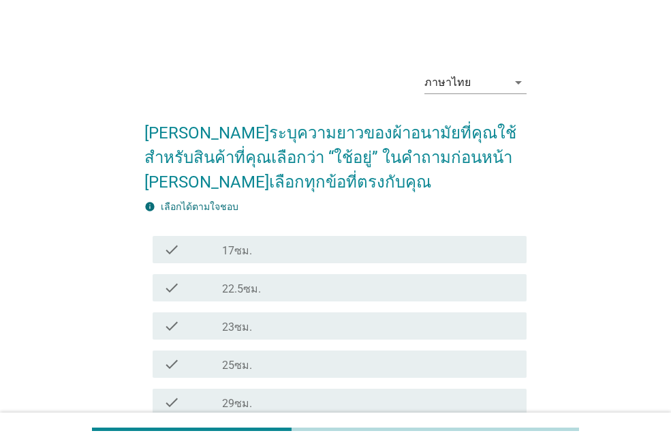
click at [250, 324] on label "23ซม." at bounding box center [237, 327] width 30 height 14
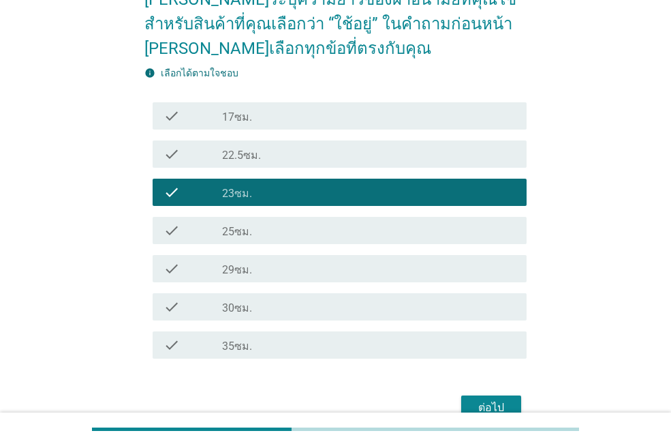
scroll to position [136, 0]
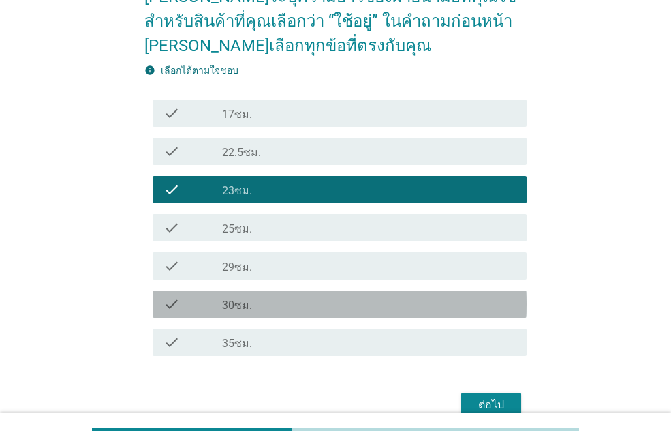
click at [294, 298] on div "check_box_outline_blank 30ซม." at bounding box center [369, 304] width 294 height 16
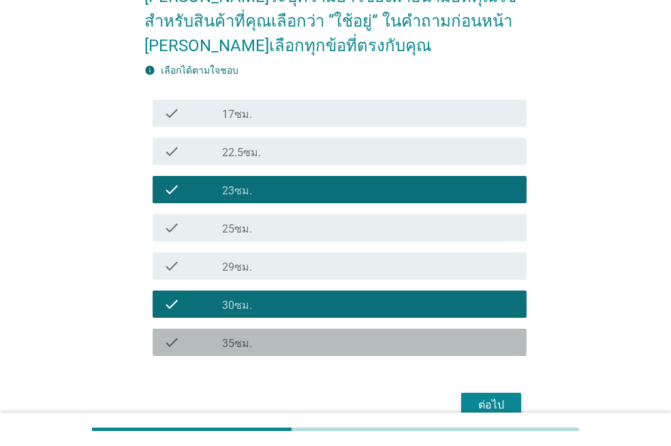
click at [294, 336] on div "check_box_outline_blank 35ซม." at bounding box center [369, 342] width 294 height 16
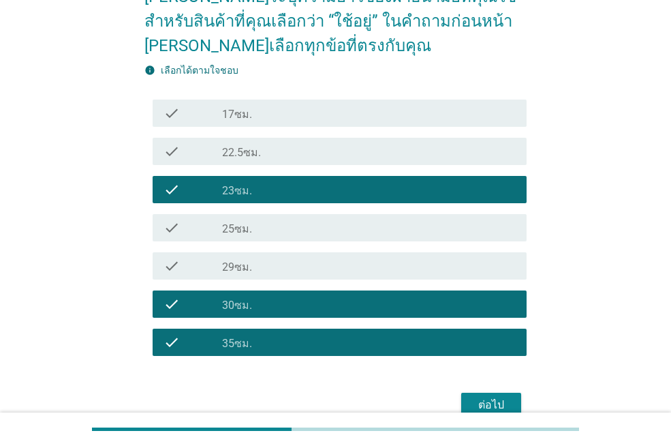
click at [484, 392] on button "ต่อไป" at bounding box center [491, 404] width 60 height 25
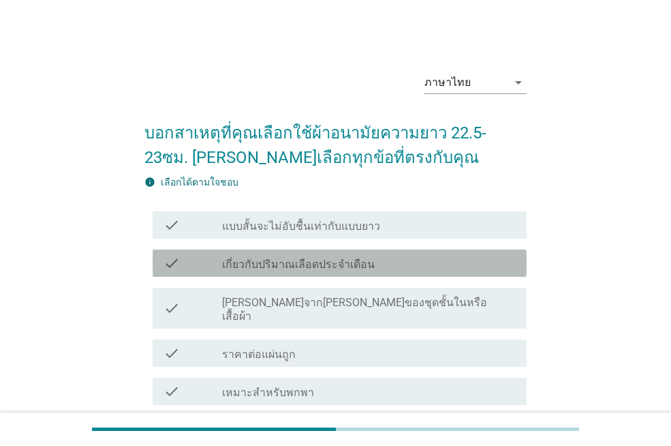
click at [281, 259] on label "เกี่ยวกับปริมาณเลือดประจำเดือน" at bounding box center [298, 265] width 153 height 14
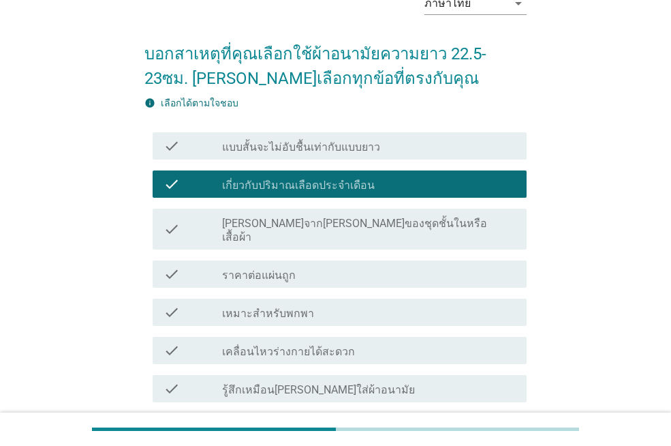
scroll to position [204, 0]
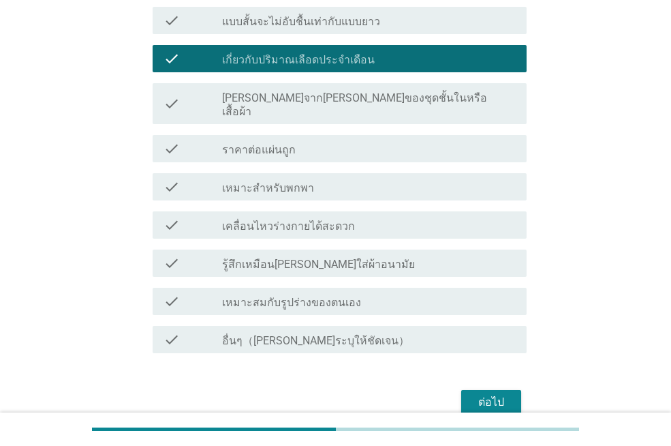
click at [479, 394] on div "ต่อไป" at bounding box center [491, 402] width 38 height 16
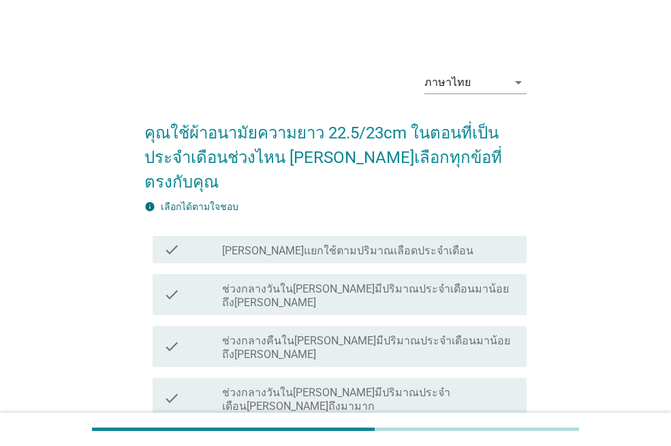
click at [456, 326] on div "check check_box_outline_blank ช่วงกลางคืนในวันที่มีปริมาณประจำเดือนมาน้อยถึงปกติ" at bounding box center [340, 346] width 374 height 41
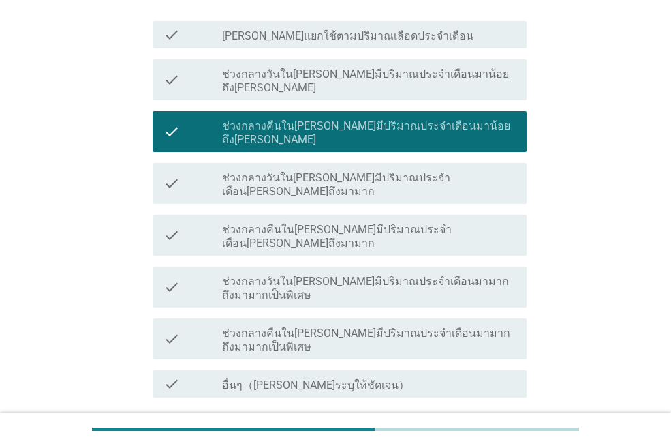
scroll to position [219, 0]
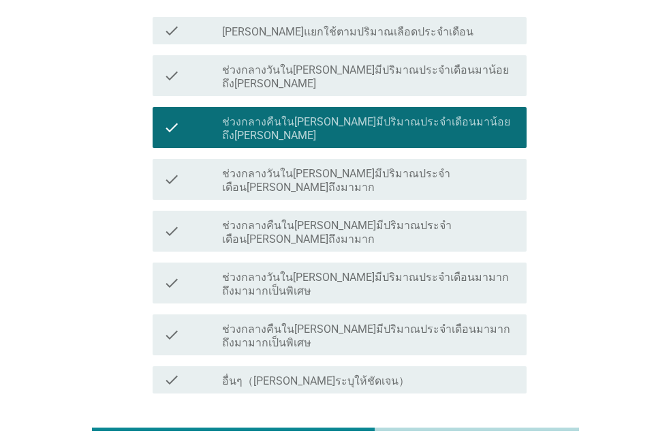
click at [499, 426] on div "ต่อไป" at bounding box center [335, 442] width 382 height 33
click at [498, 434] on div "ต่อไป" at bounding box center [491, 442] width 38 height 16
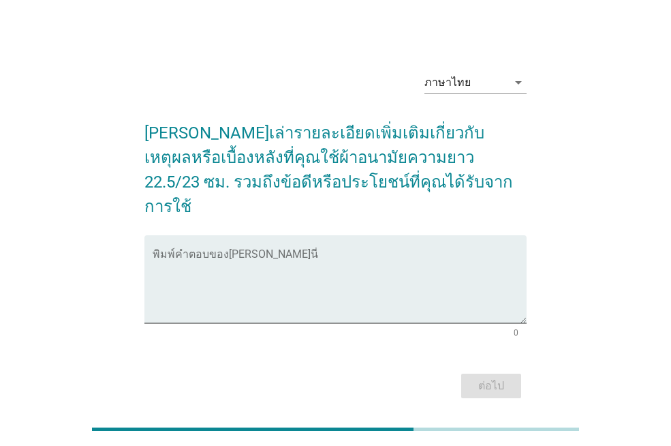
click at [405, 306] on div "พิมพ์คำตอบของคุณ ที่นี่ 0" at bounding box center [335, 288] width 382 height 107
click at [415, 267] on textarea "พิมพ์คำตอบของคุณ ที่นี่" at bounding box center [340, 287] width 374 height 72
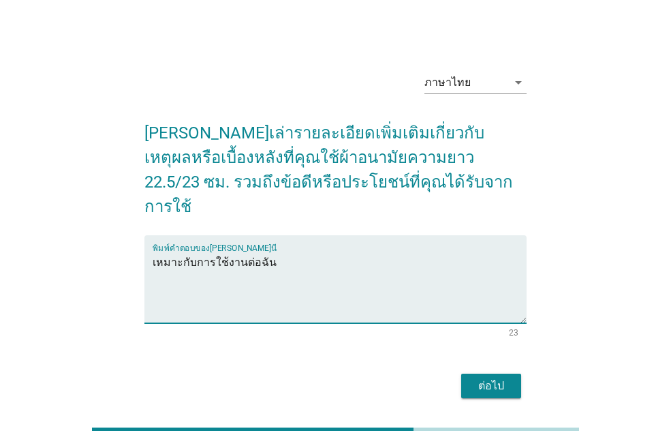
type textarea "เหมาะกับการใช้งานต่อฉัน"
click at [519, 375] on button "ต่อไป" at bounding box center [491, 385] width 60 height 25
